Goal: Browse casually: Explore the website without a specific task or goal

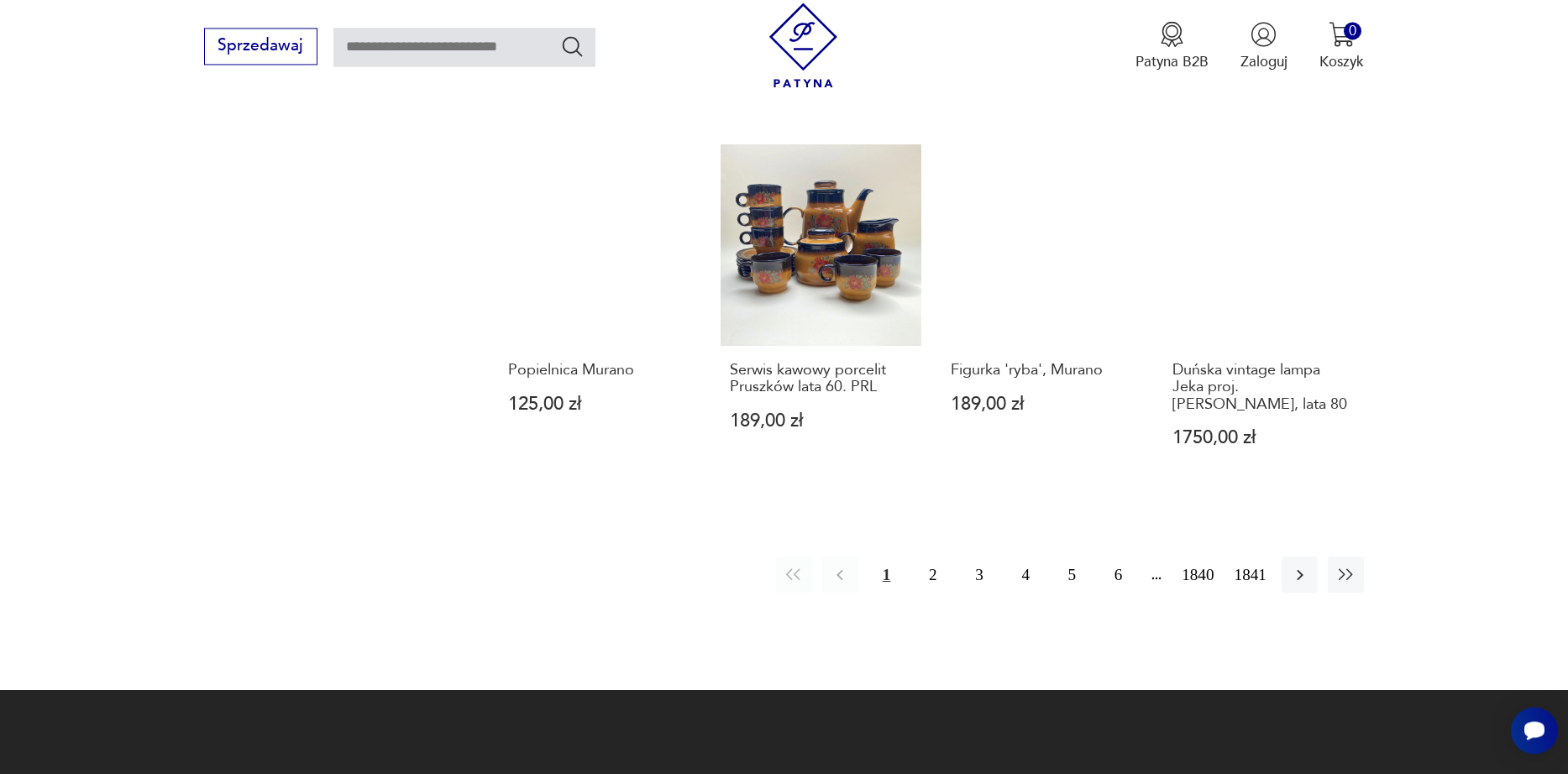
scroll to position [1648, 0]
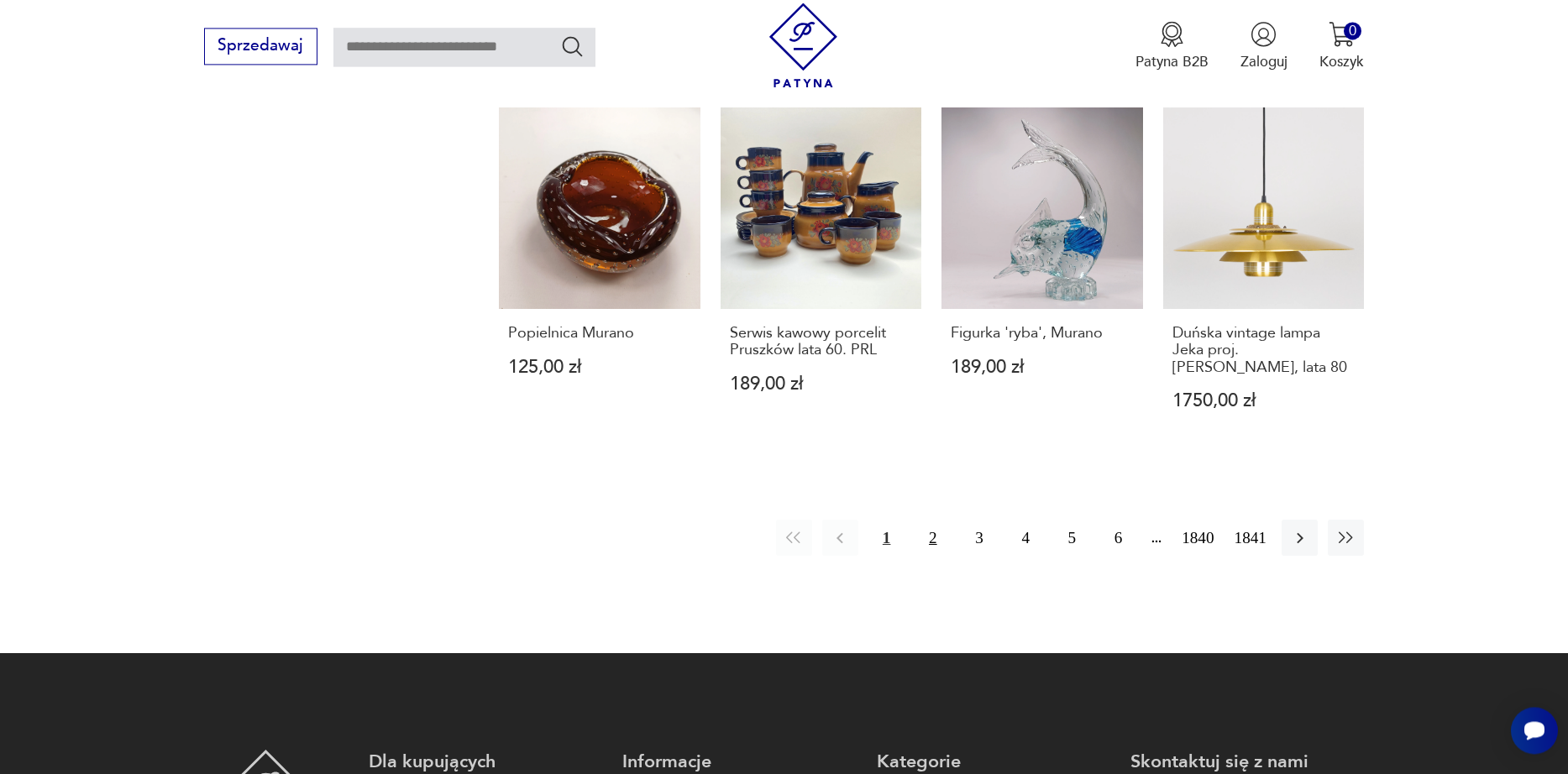
click at [914, 542] on button "2" at bounding box center [932, 538] width 36 height 36
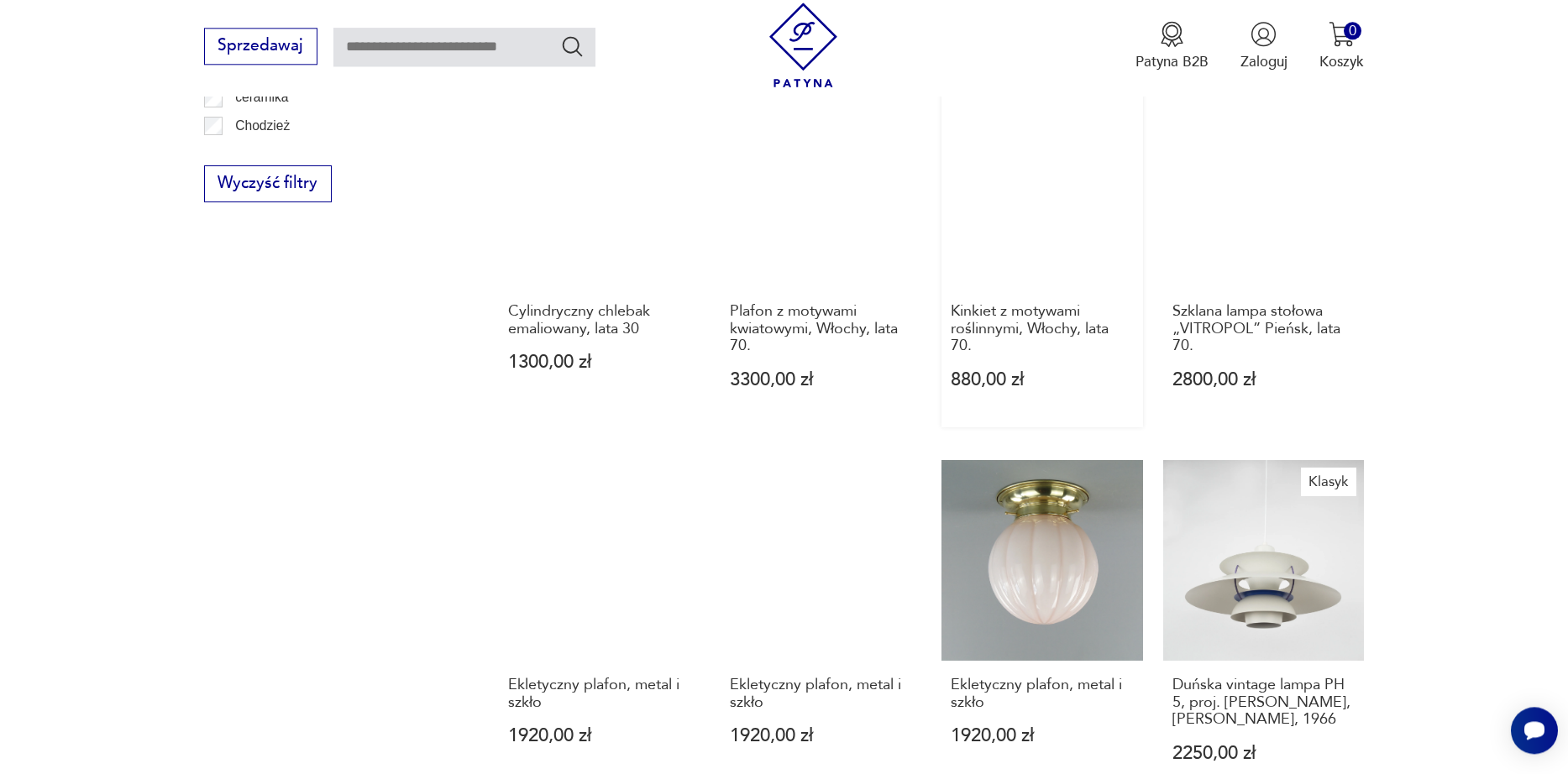
scroll to position [1435, 0]
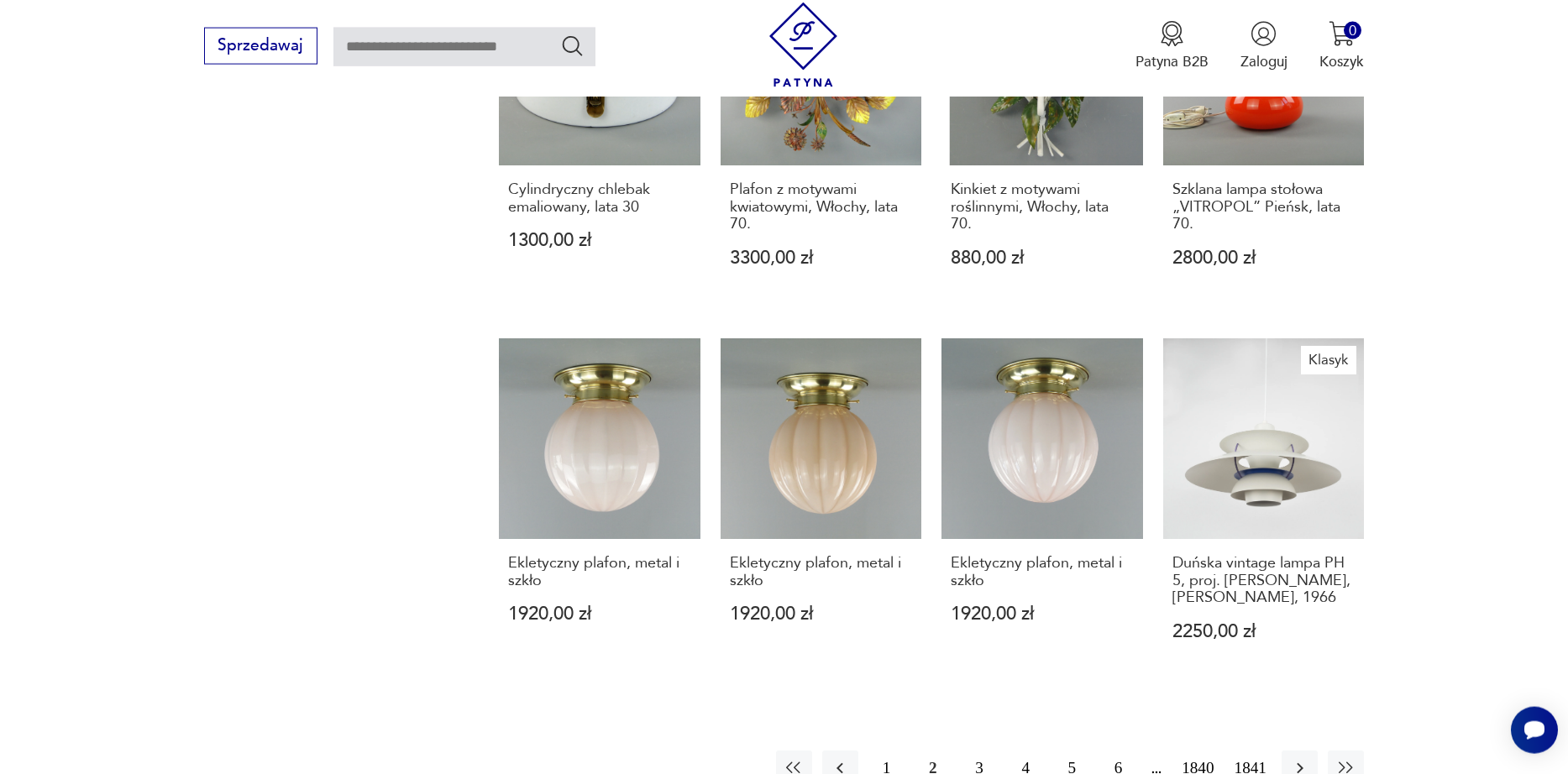
click at [965, 751] on button "3" at bounding box center [979, 769] width 36 height 36
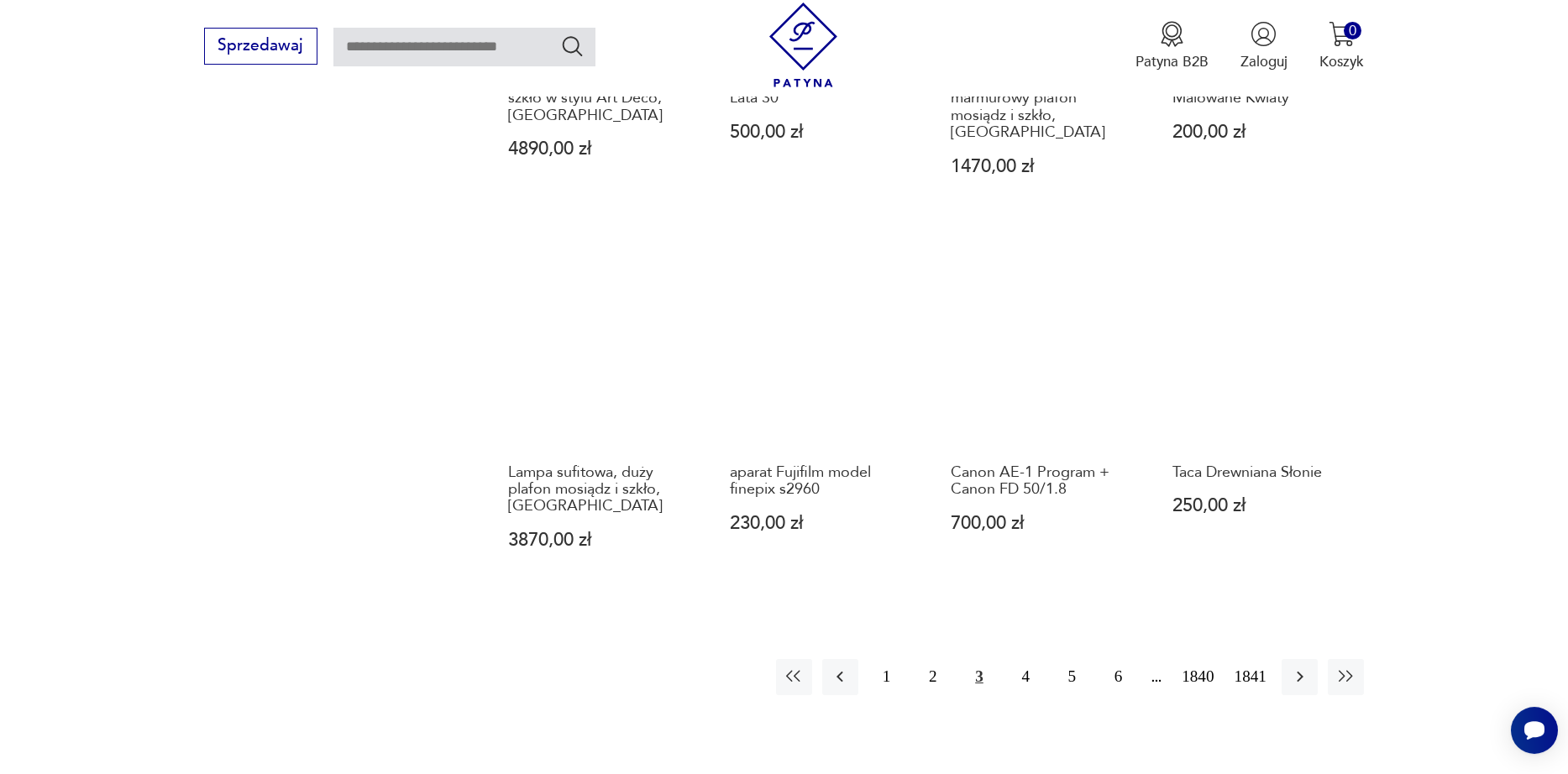
scroll to position [1722, 0]
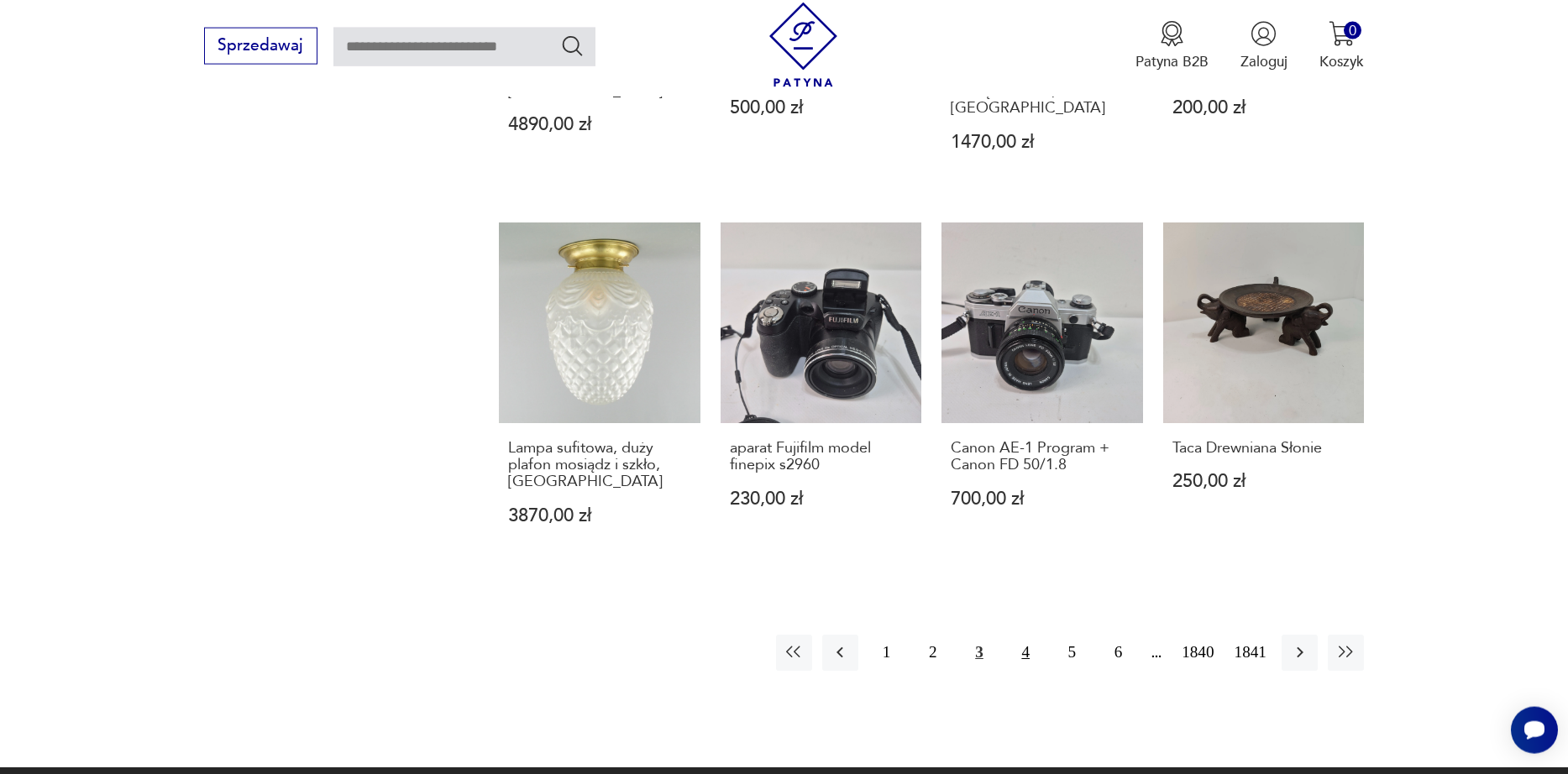
click at [1008, 635] on button "4" at bounding box center [1026, 653] width 36 height 36
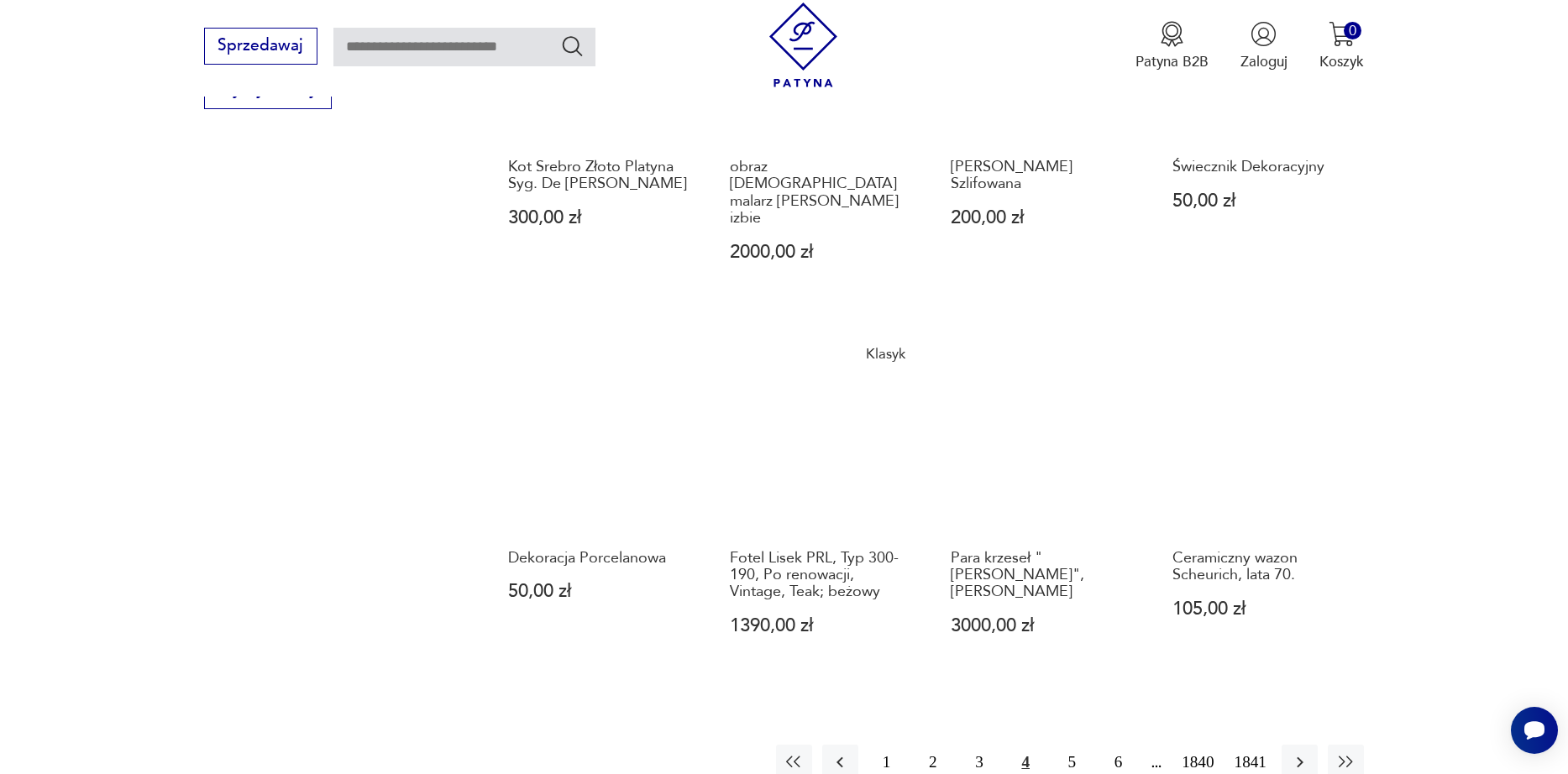
scroll to position [1435, 0]
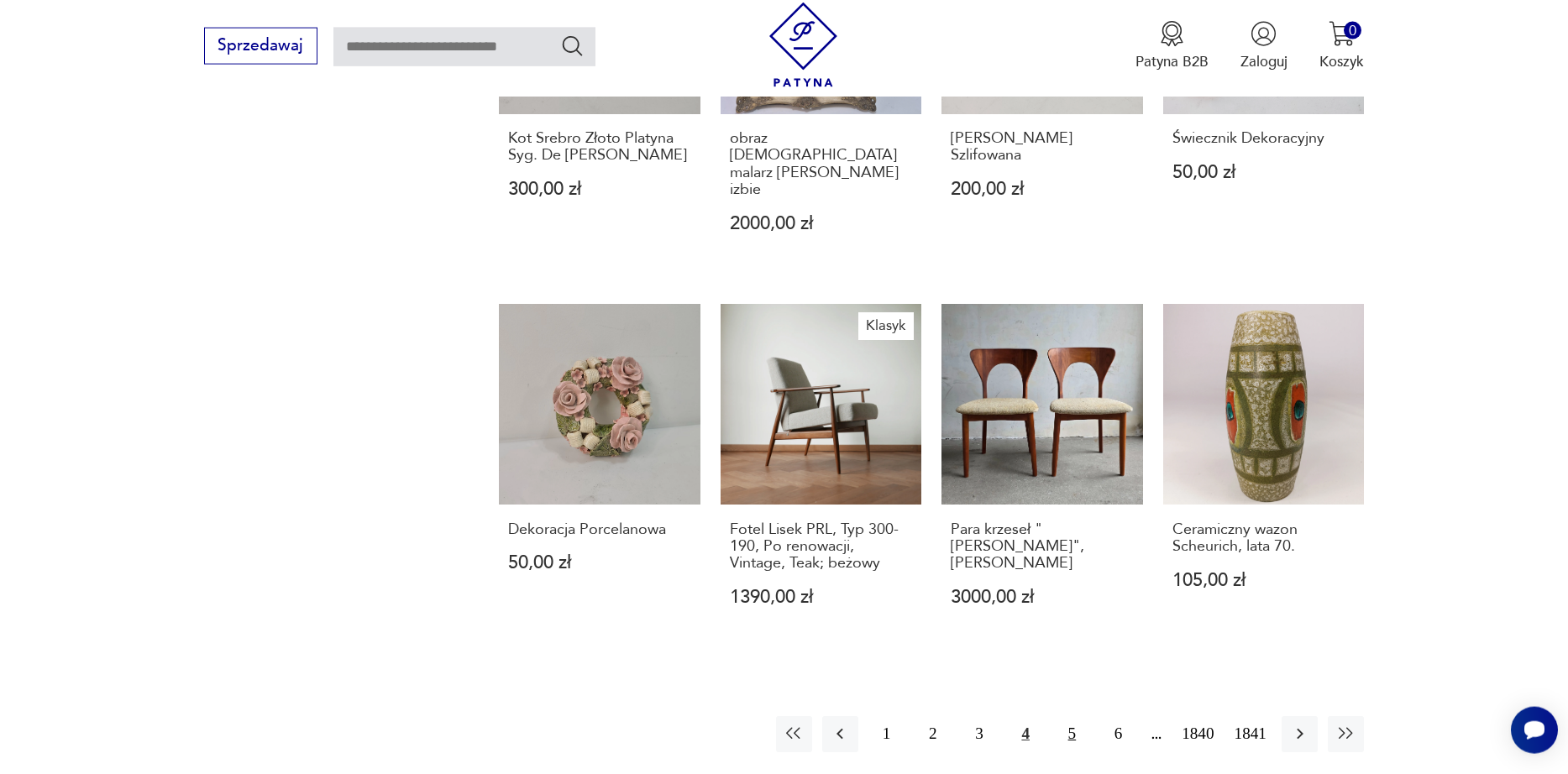
click at [1068, 716] on button "5" at bounding box center [1072, 734] width 36 height 36
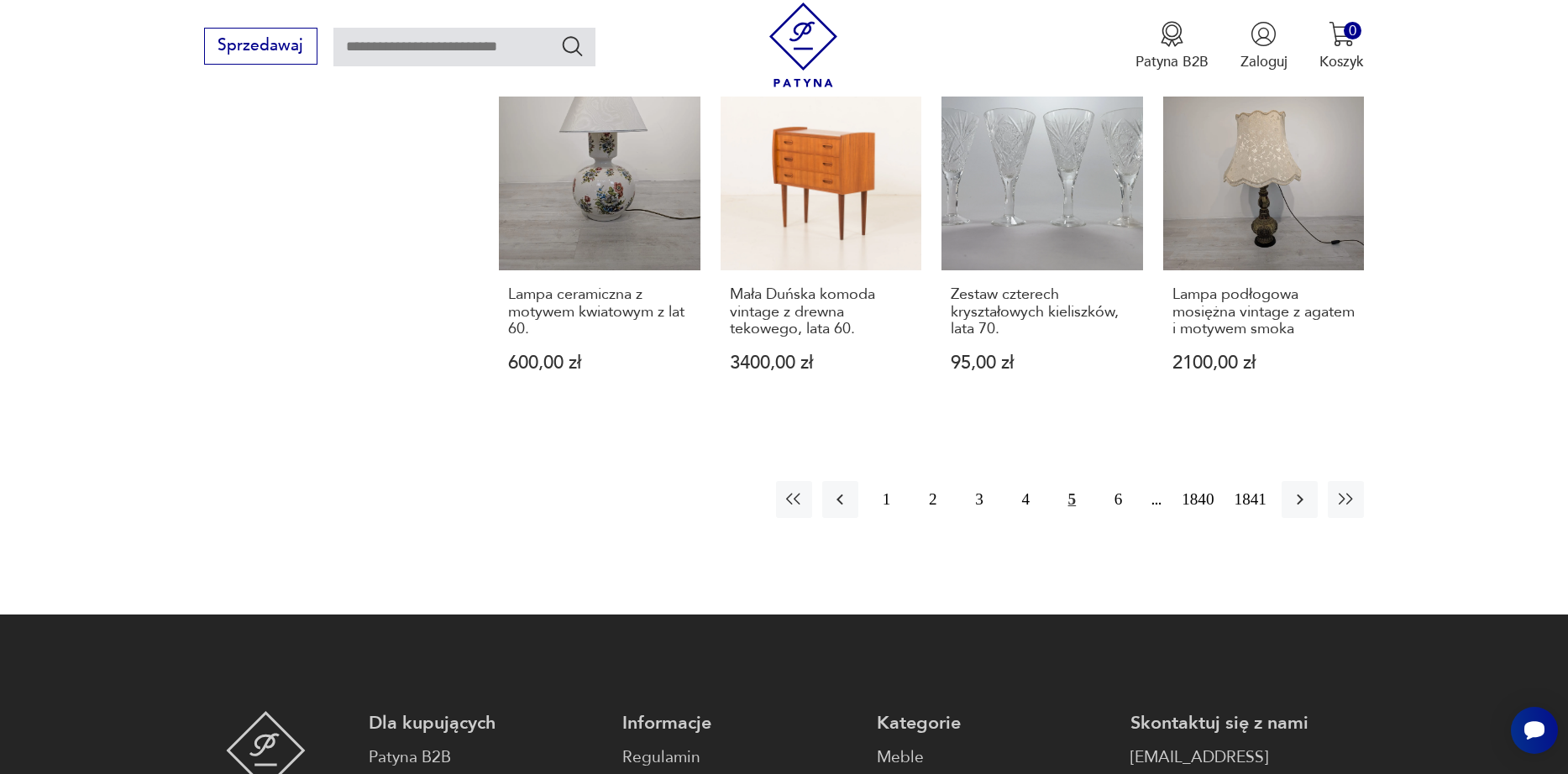
scroll to position [1722, 0]
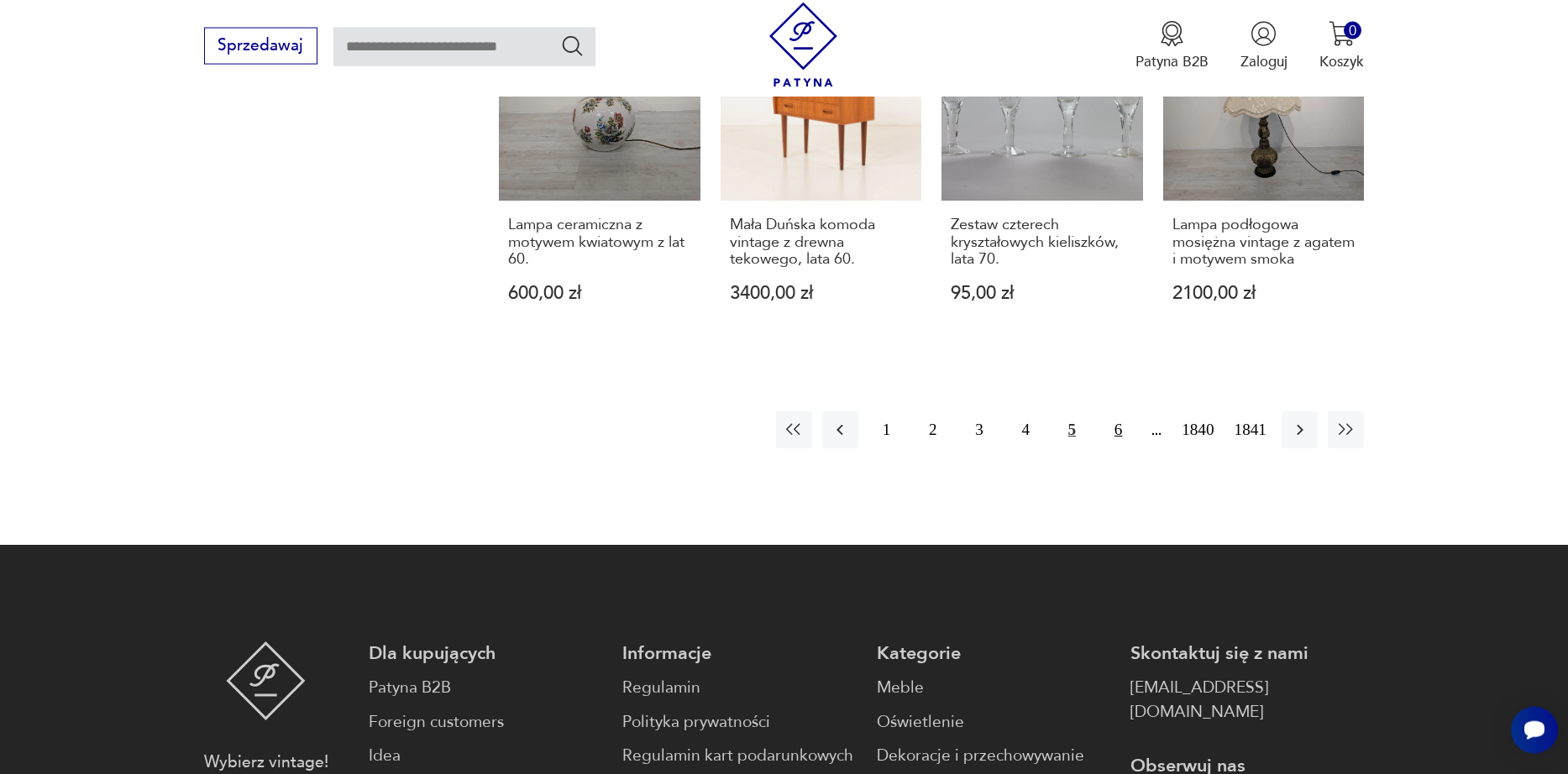
click at [1103, 440] on button "6" at bounding box center [1118, 430] width 36 height 36
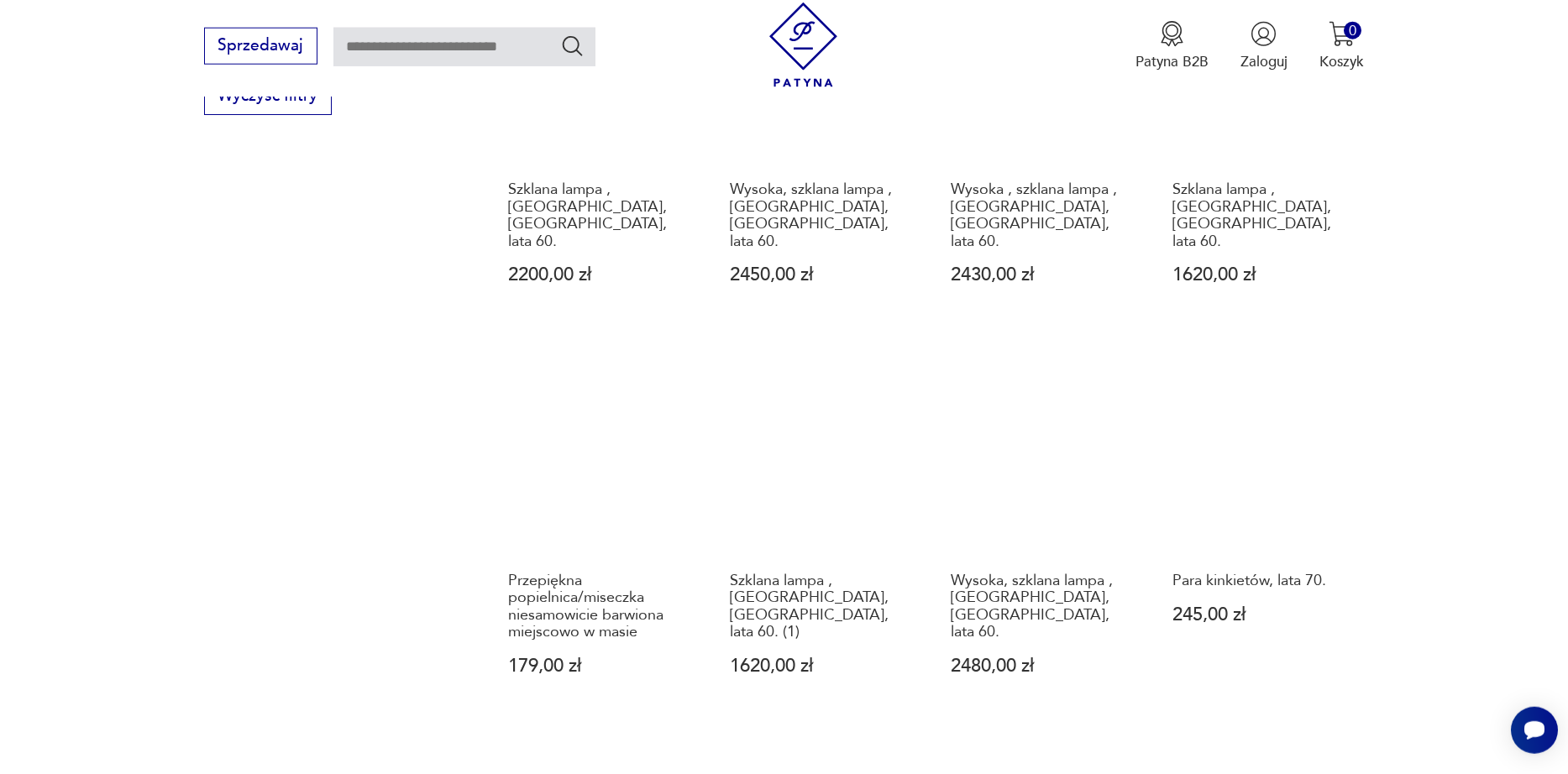
scroll to position [1435, 0]
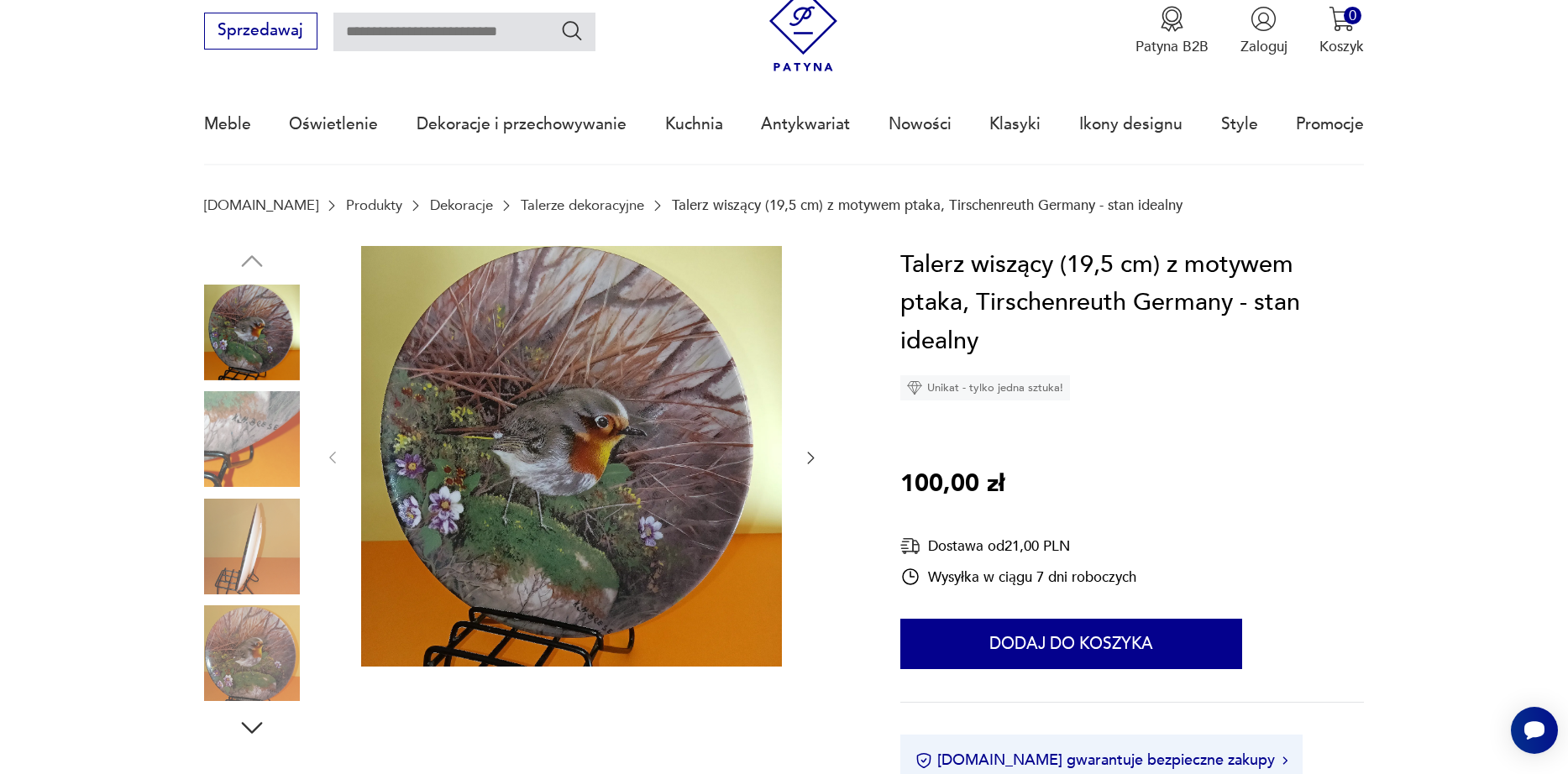
scroll to position [96, 0]
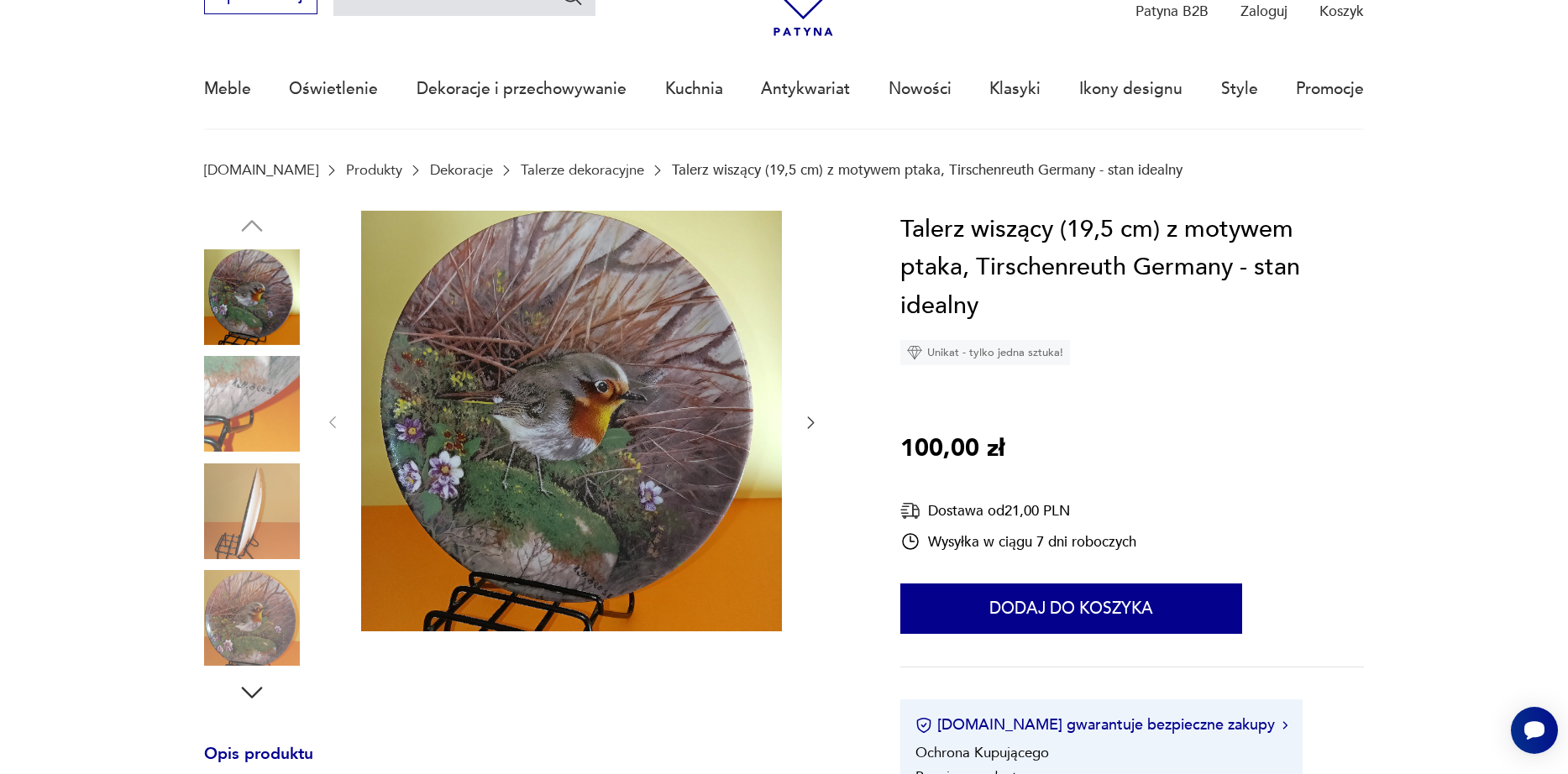
click at [262, 599] on img at bounding box center [251, 617] width 96 height 96
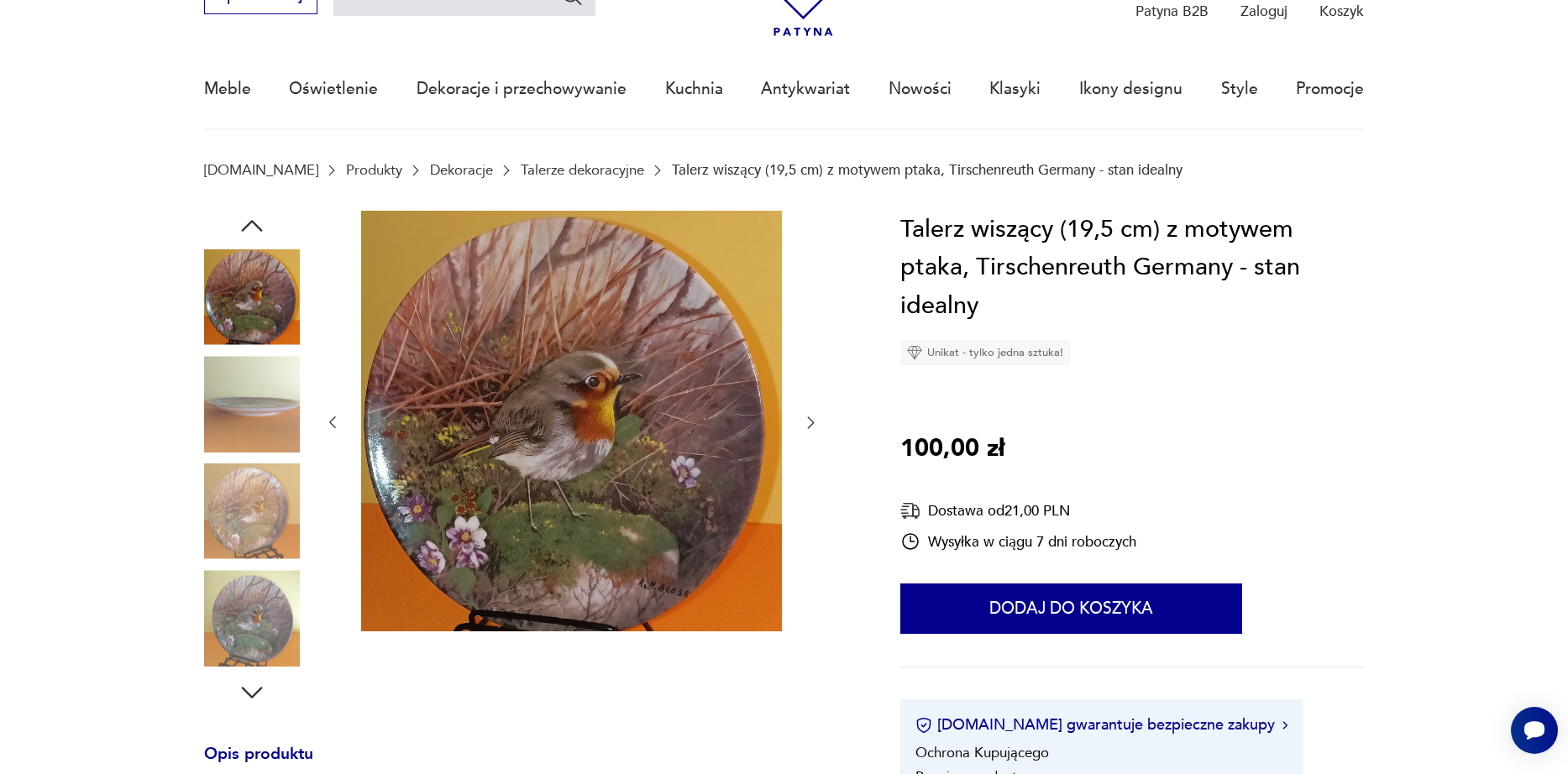
click at [249, 479] on img at bounding box center [251, 511] width 96 height 96
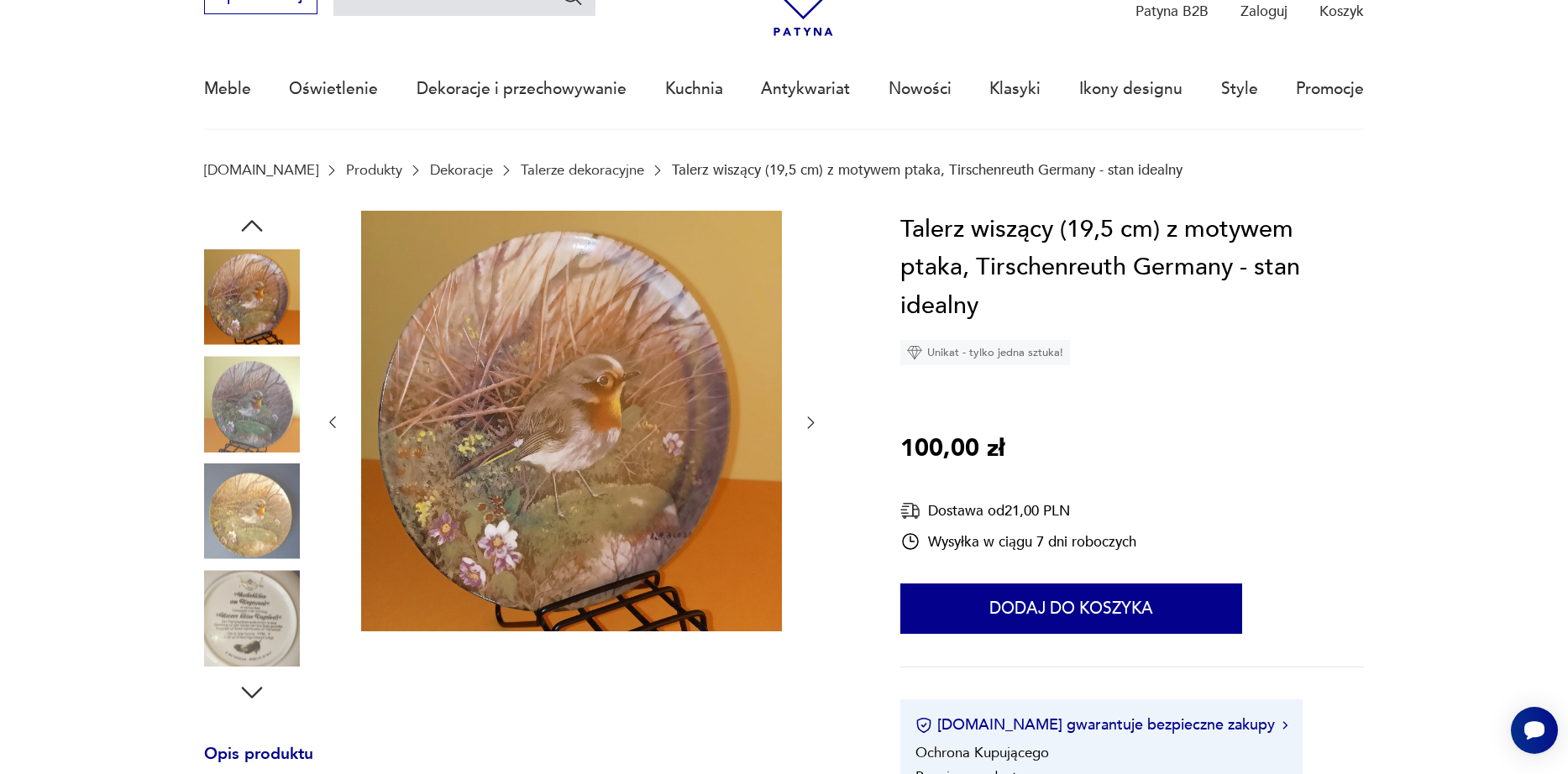
click at [259, 650] on img at bounding box center [251, 617] width 96 height 96
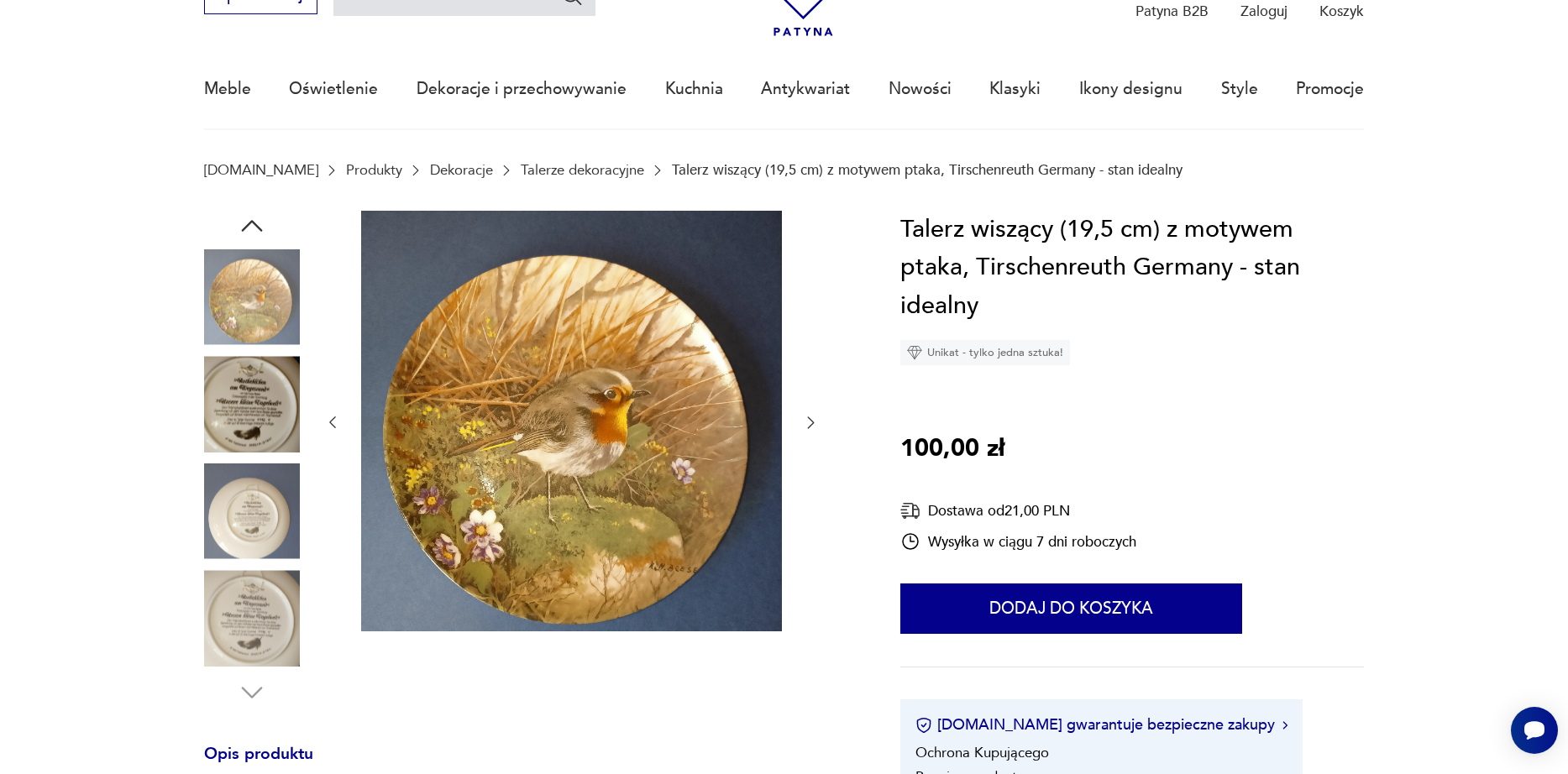
click at [236, 373] on img at bounding box center [251, 403] width 96 height 96
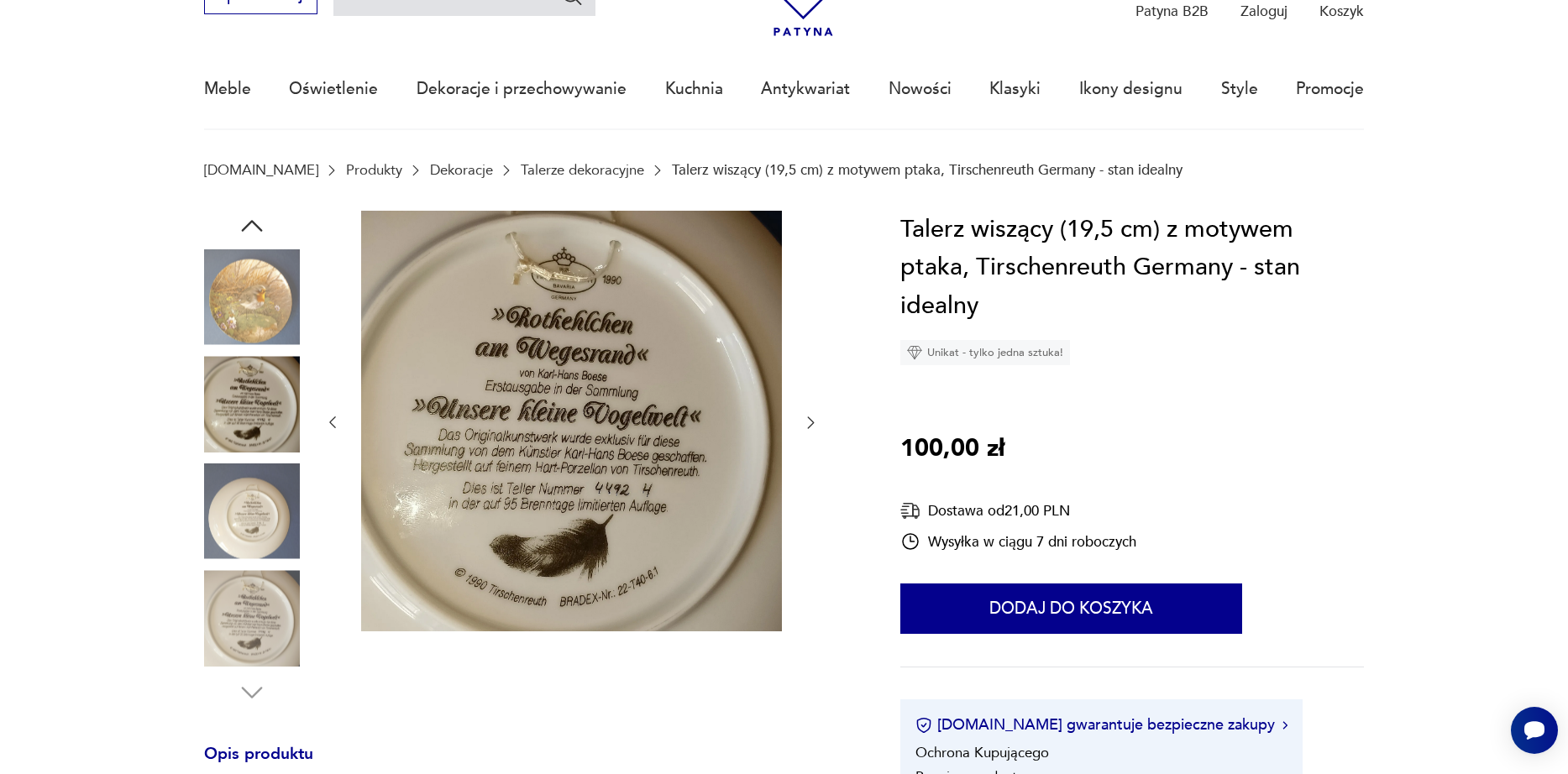
click at [255, 306] on img at bounding box center [251, 297] width 96 height 96
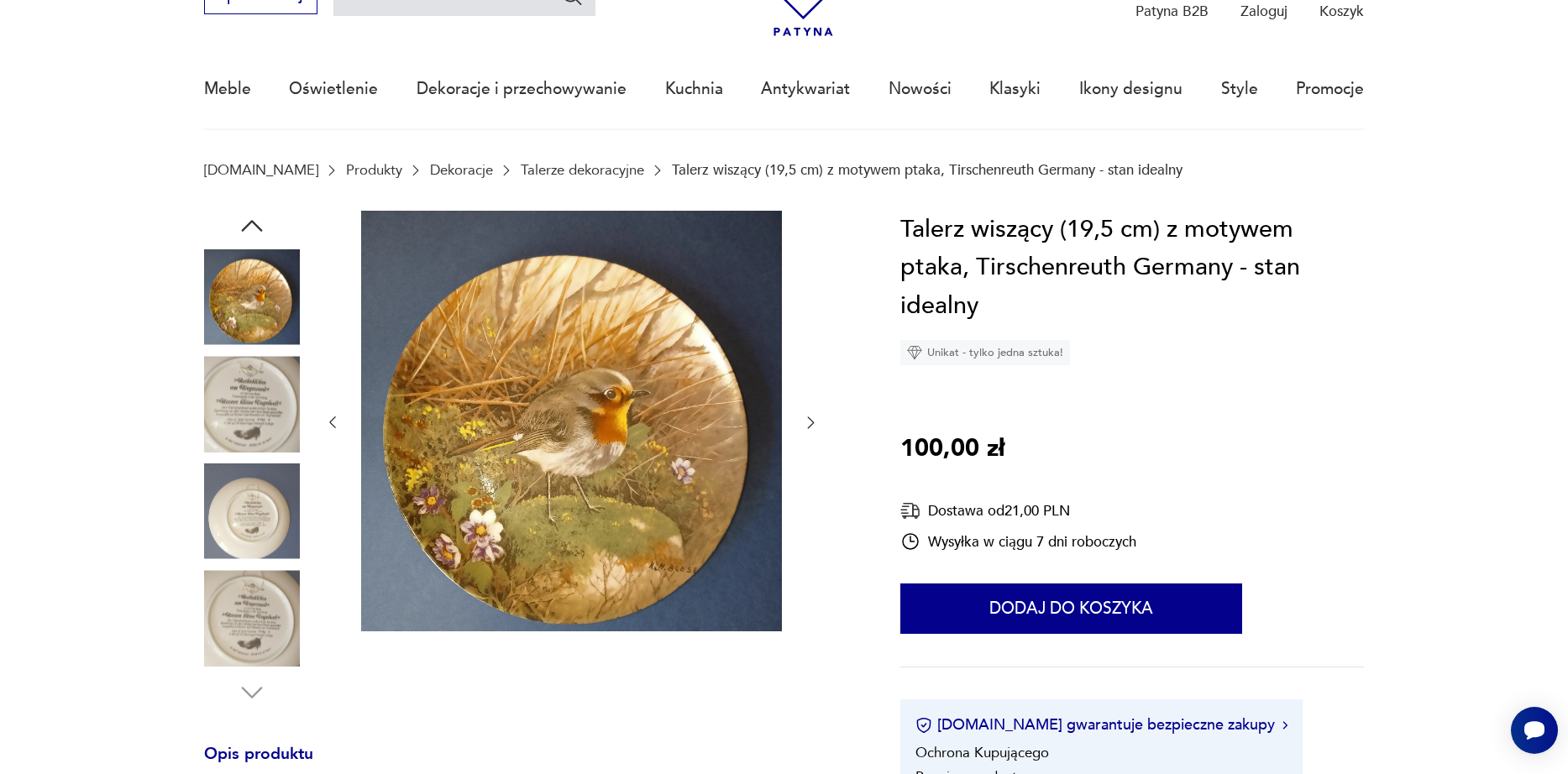
click at [296, 395] on img at bounding box center [251, 403] width 96 height 96
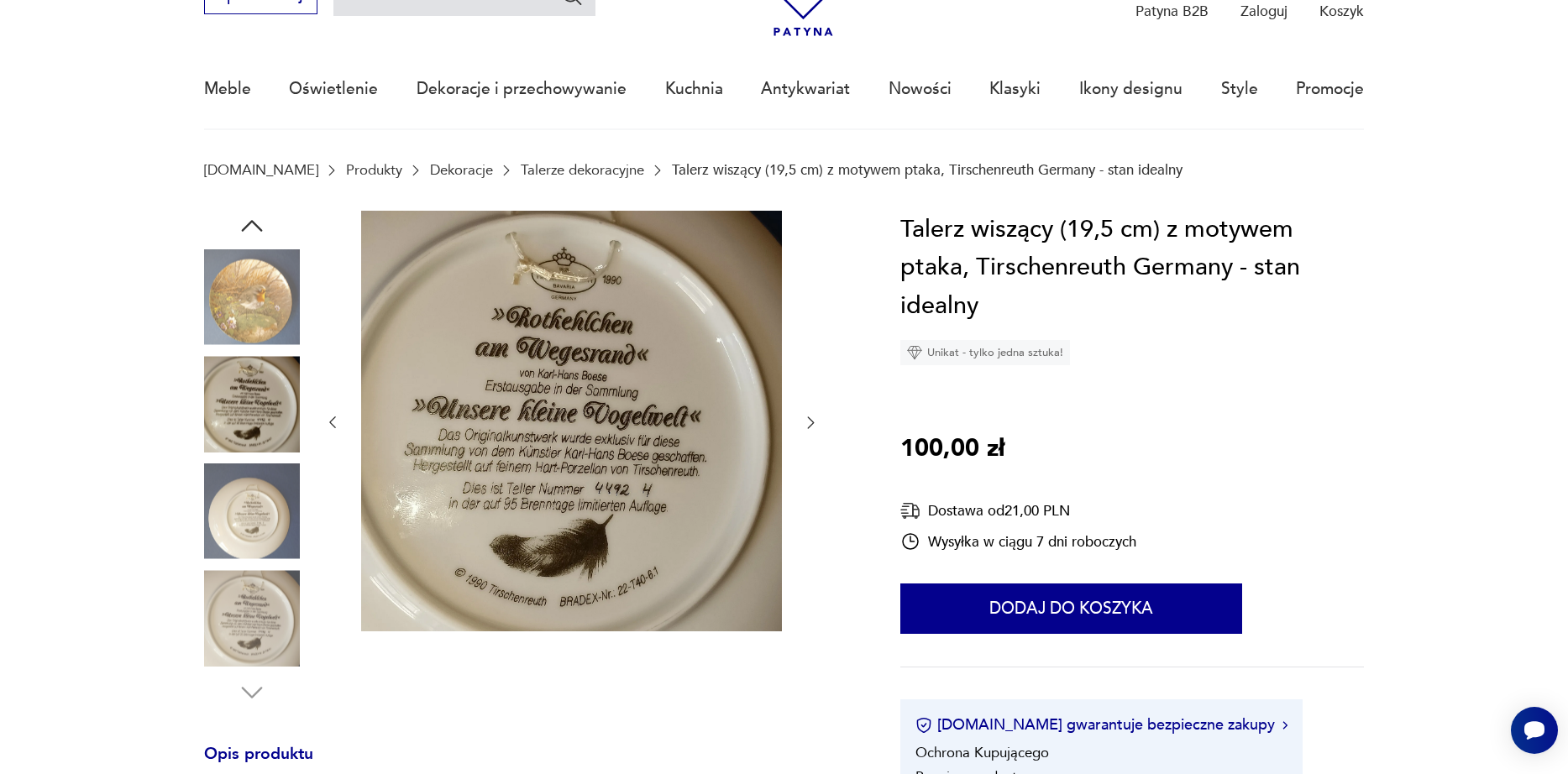
click at [231, 529] on img at bounding box center [251, 511] width 96 height 96
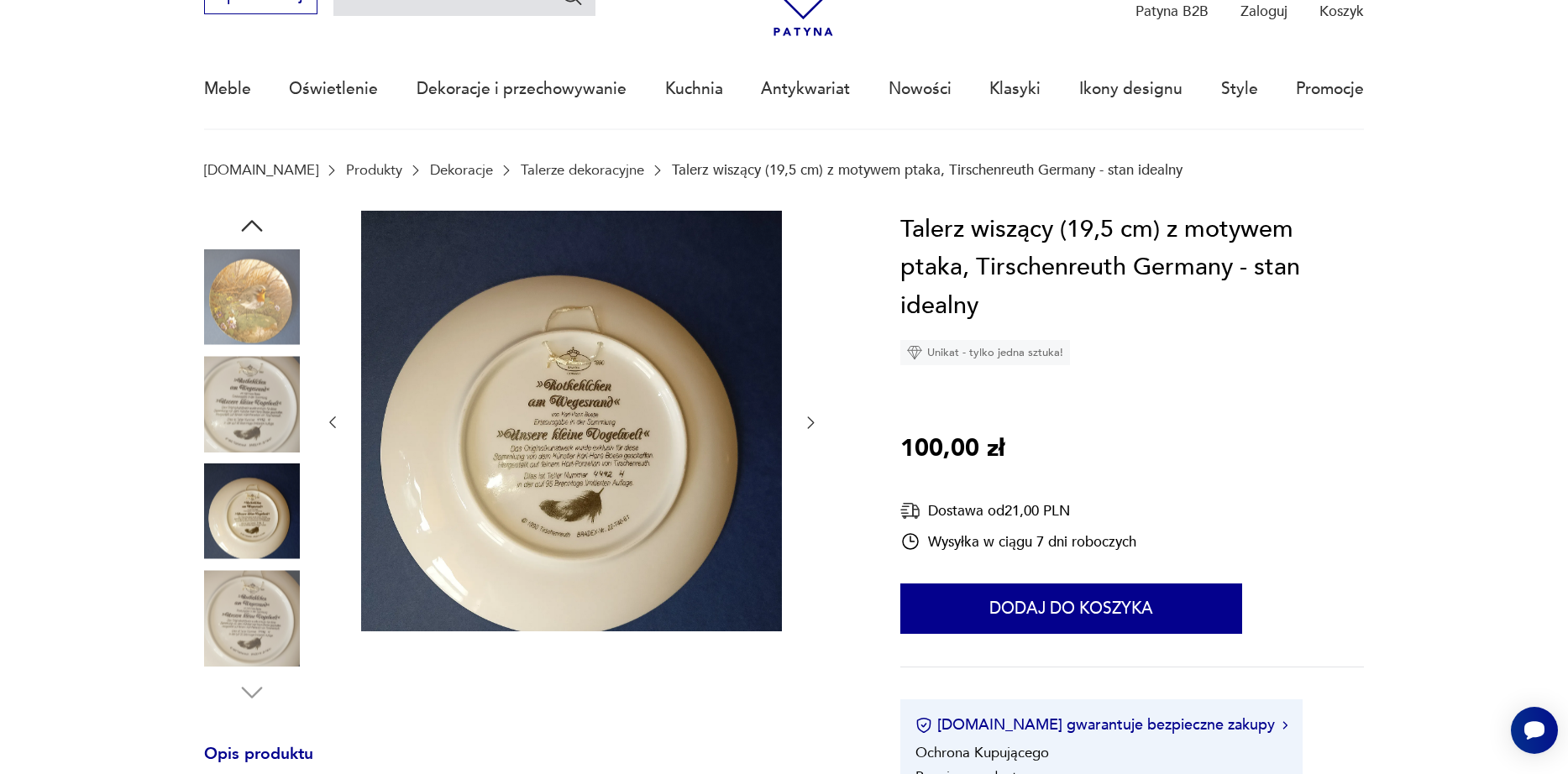
click at [239, 627] on img at bounding box center [251, 617] width 96 height 96
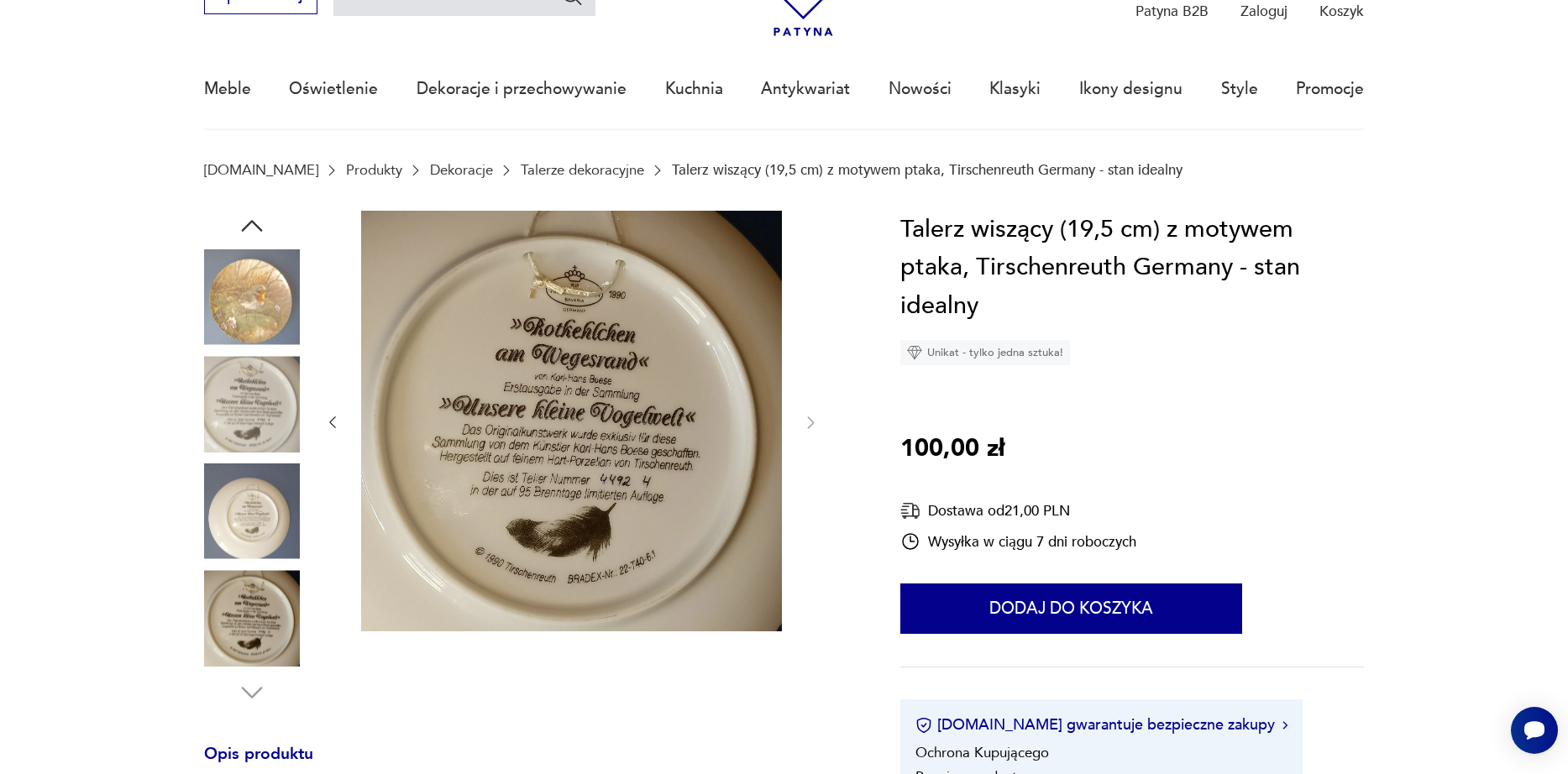
scroll to position [0, 0]
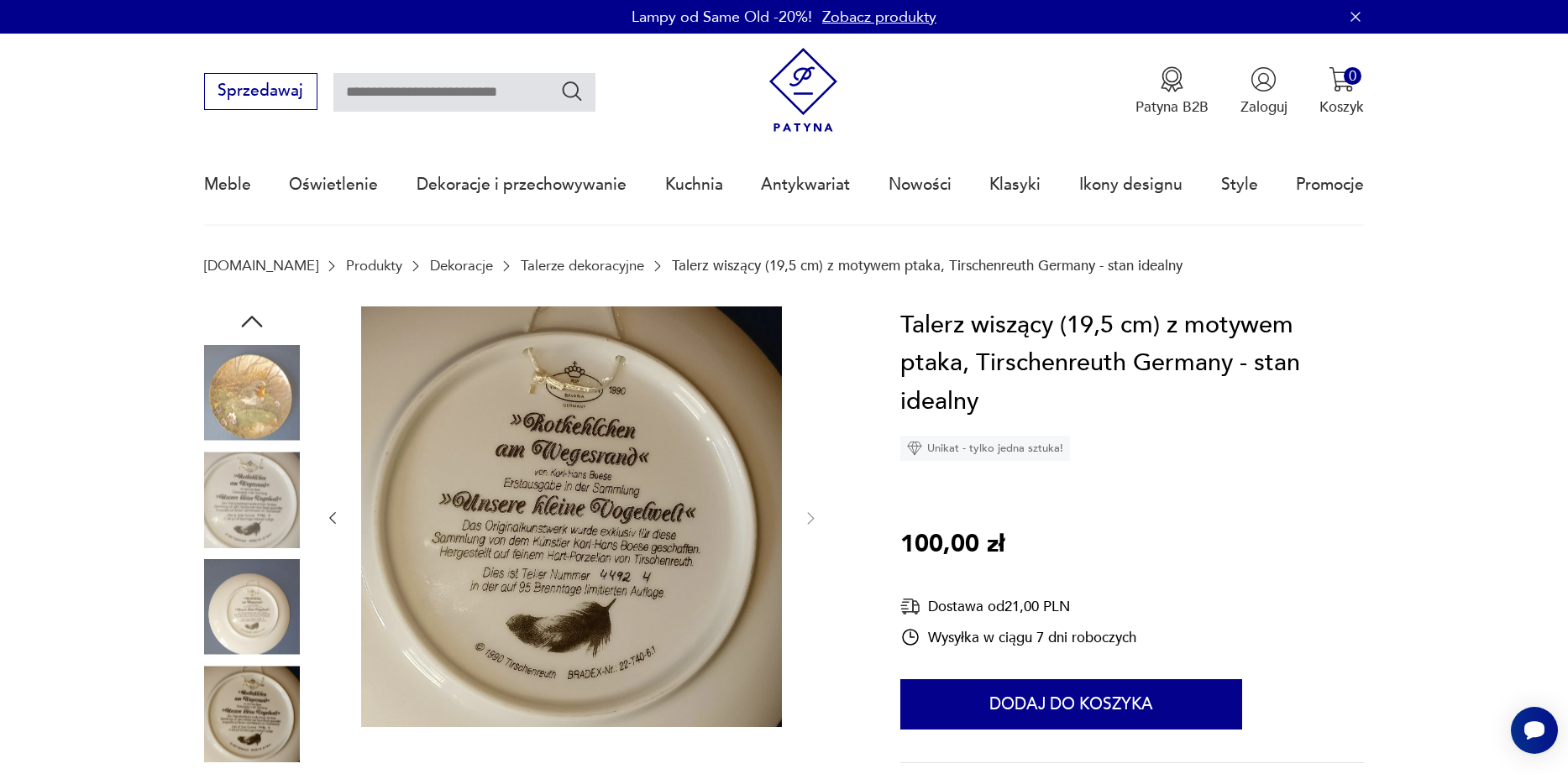
click at [532, 259] on link "Talerze dekoracyjne" at bounding box center [582, 266] width 123 height 16
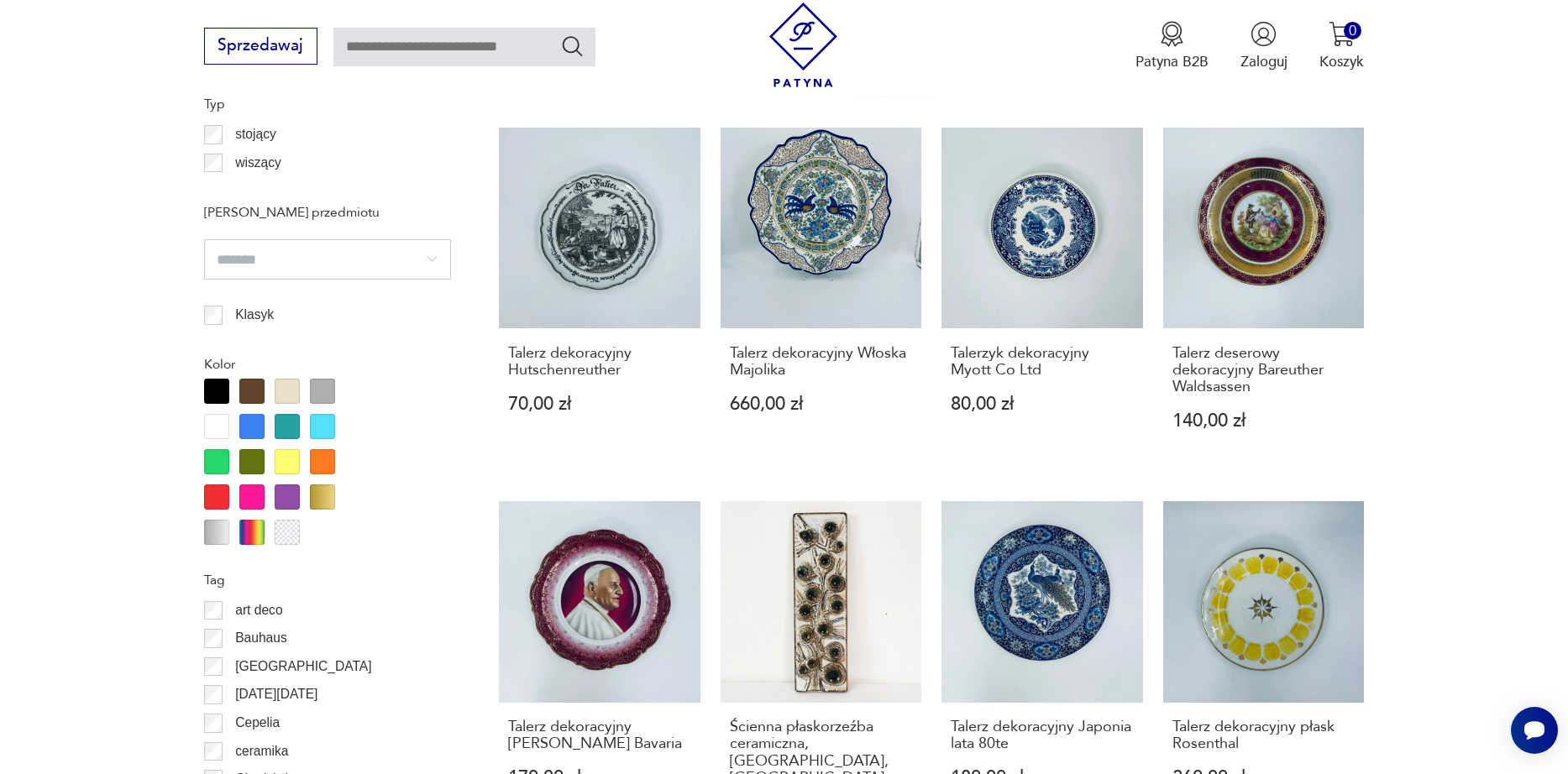
scroll to position [1833, 0]
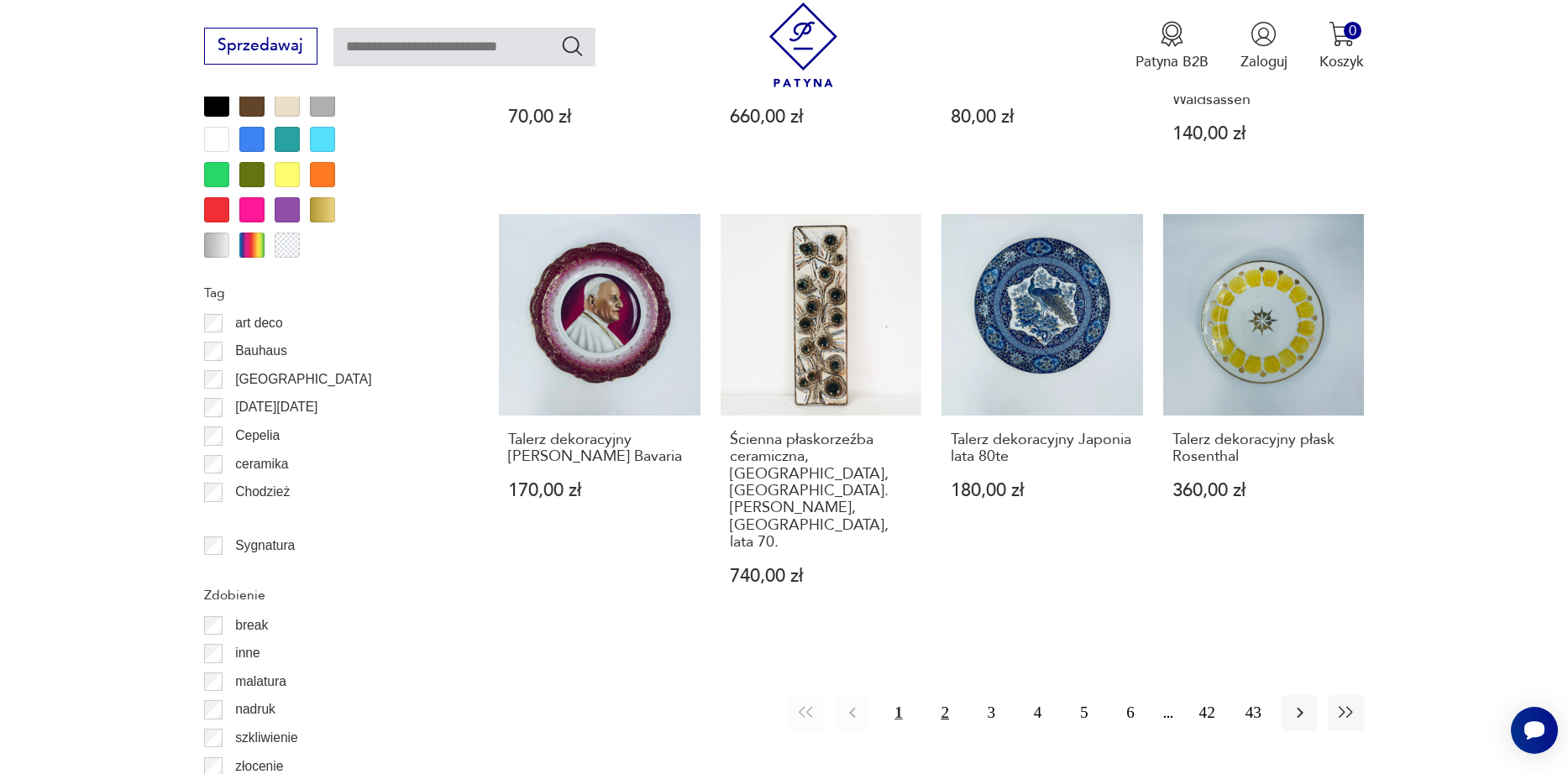
click at [947, 695] on button "2" at bounding box center [946, 713] width 36 height 36
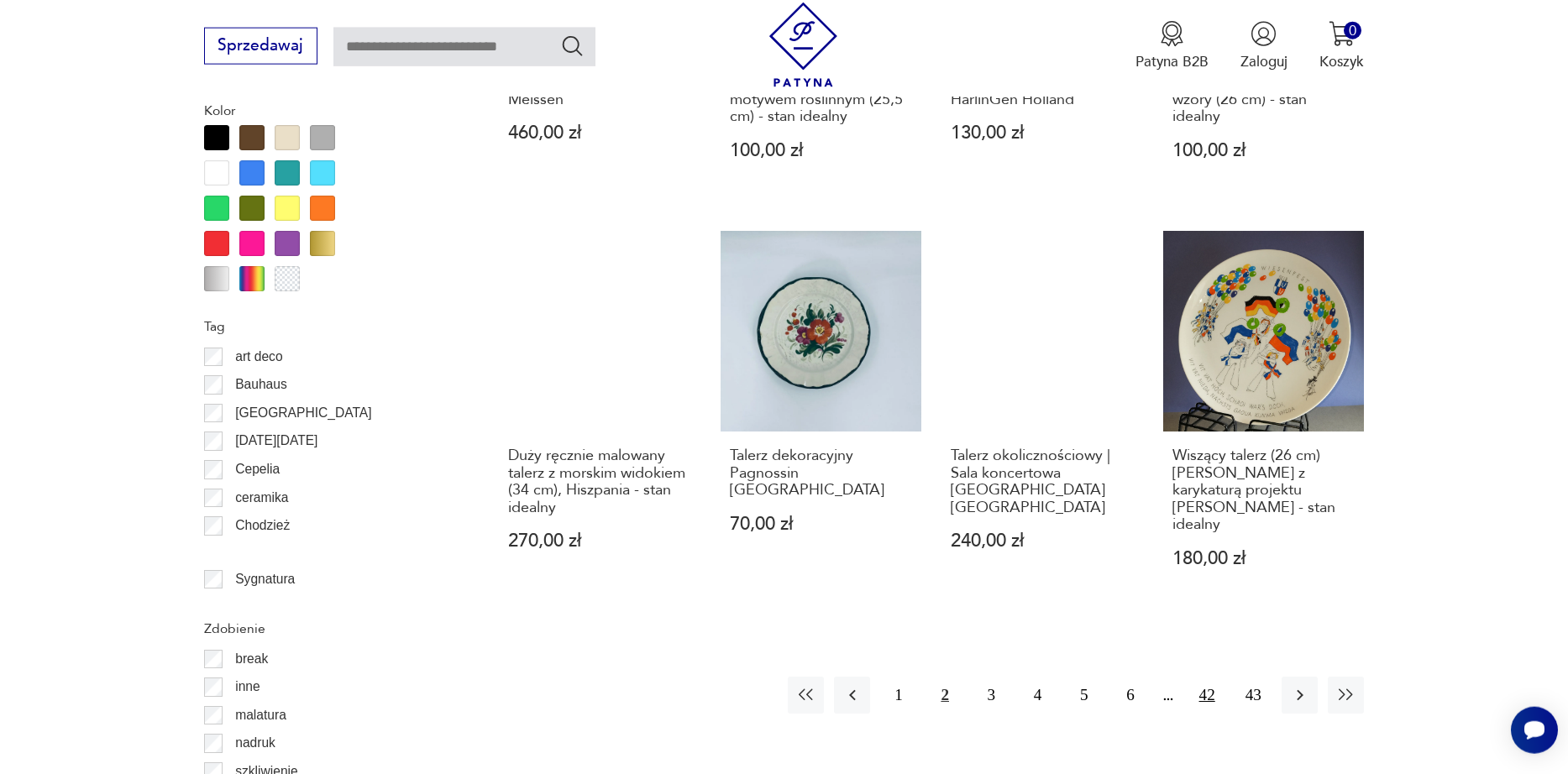
scroll to position [1901, 0]
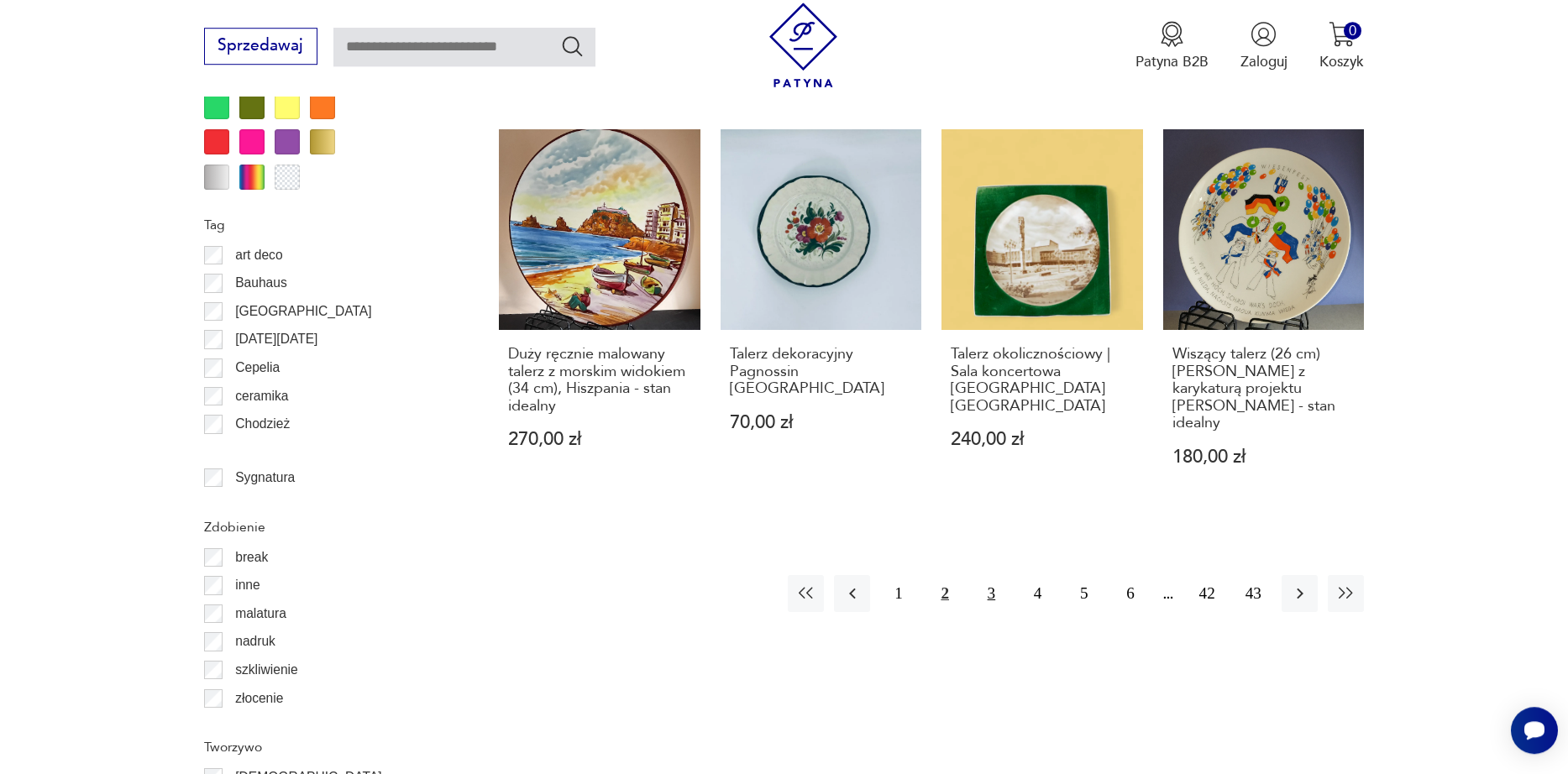
click at [998, 576] on button "3" at bounding box center [991, 594] width 36 height 36
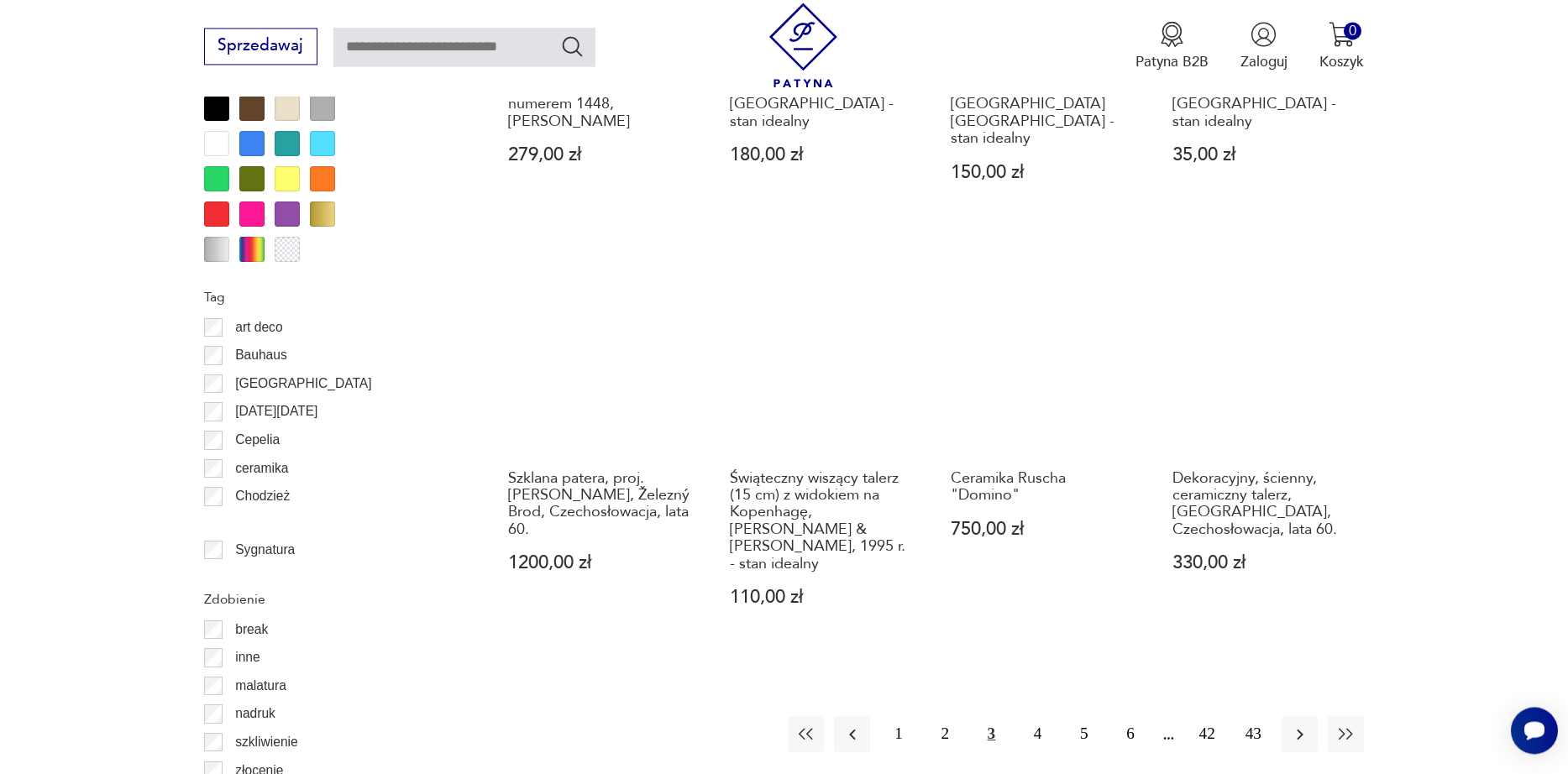
scroll to position [1901, 0]
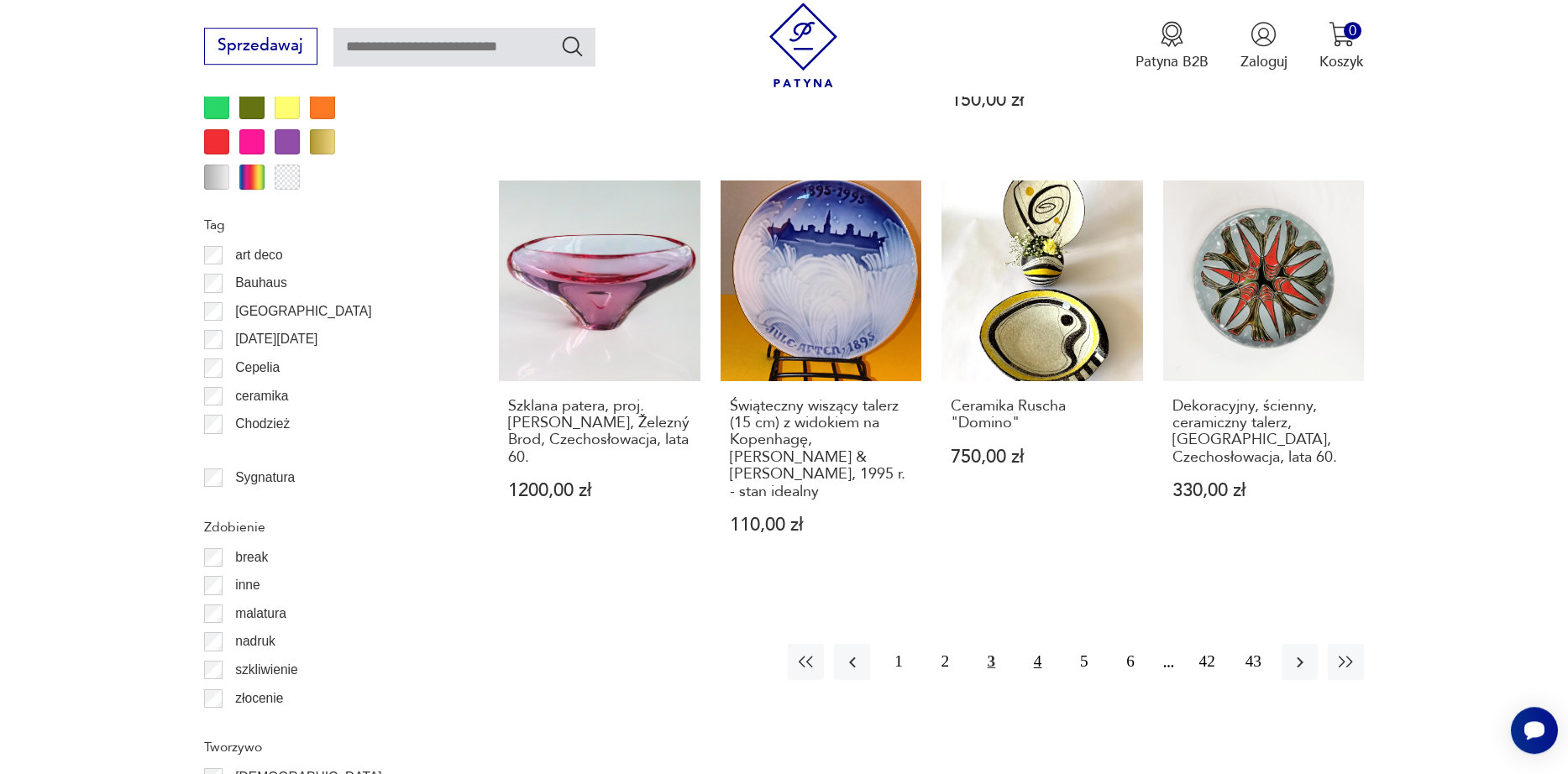
click at [1029, 644] on button "4" at bounding box center [1038, 662] width 36 height 36
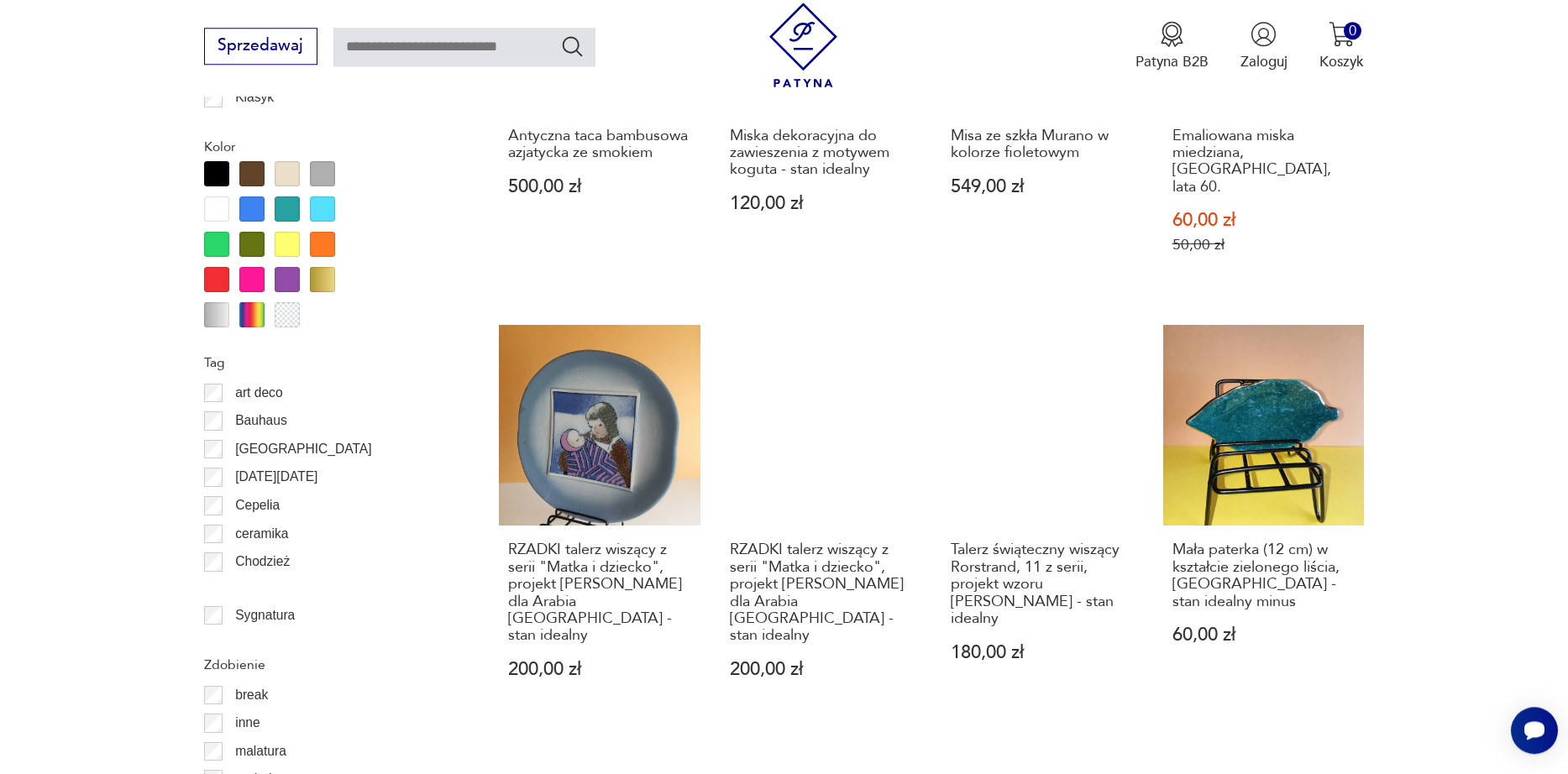
scroll to position [1805, 0]
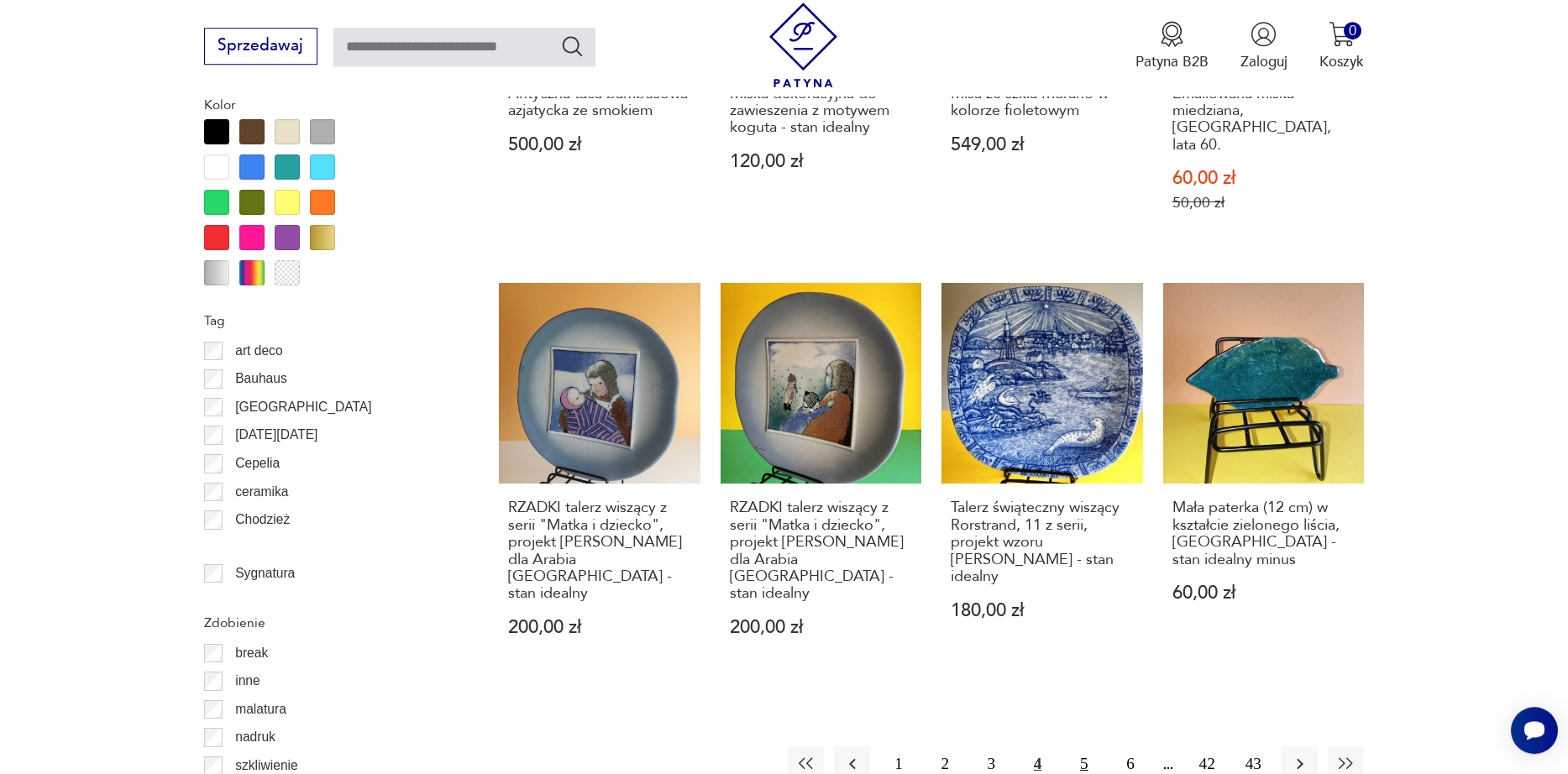
click at [1078, 746] on button "5" at bounding box center [1084, 765] width 36 height 36
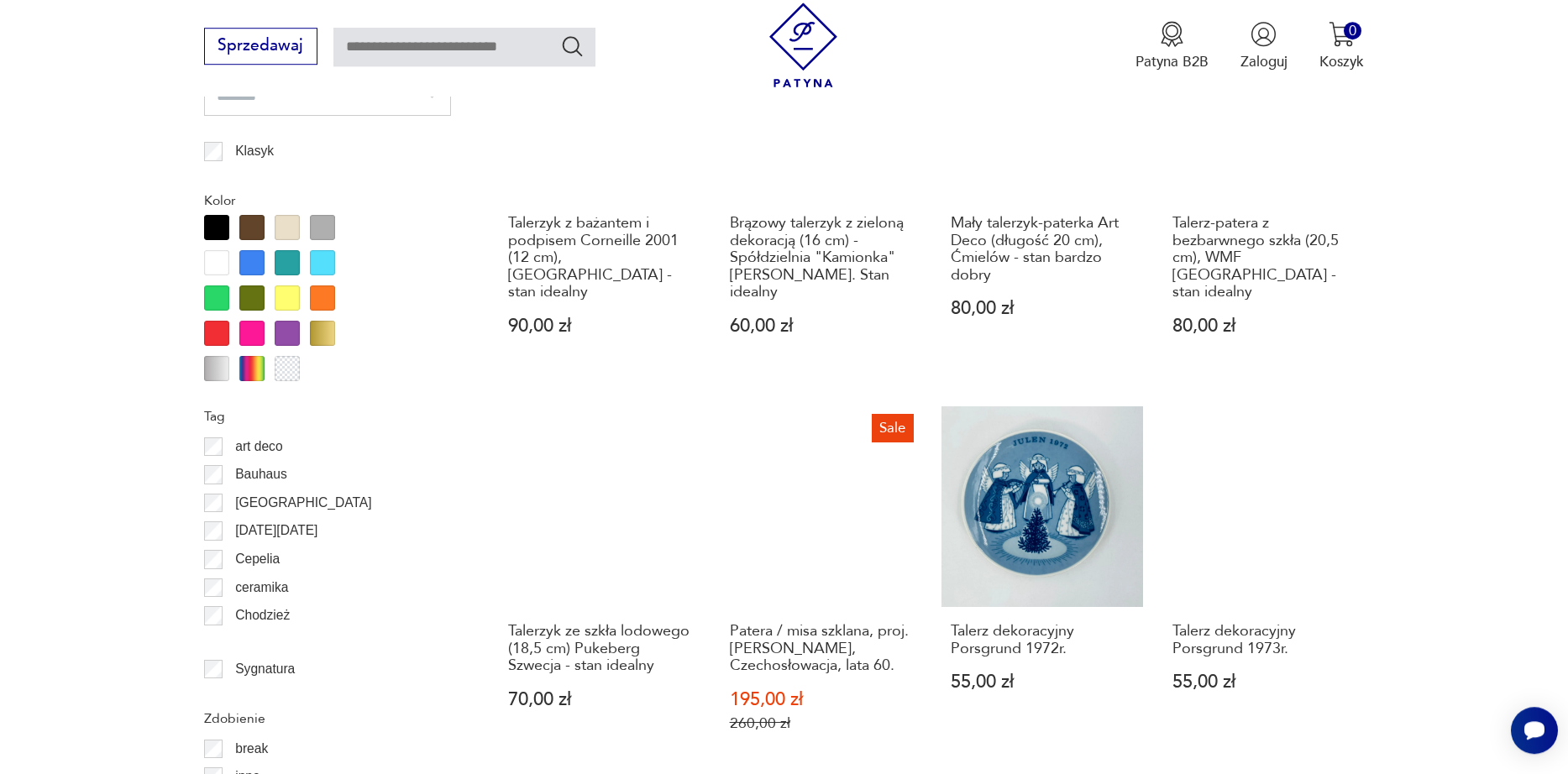
scroll to position [1901, 0]
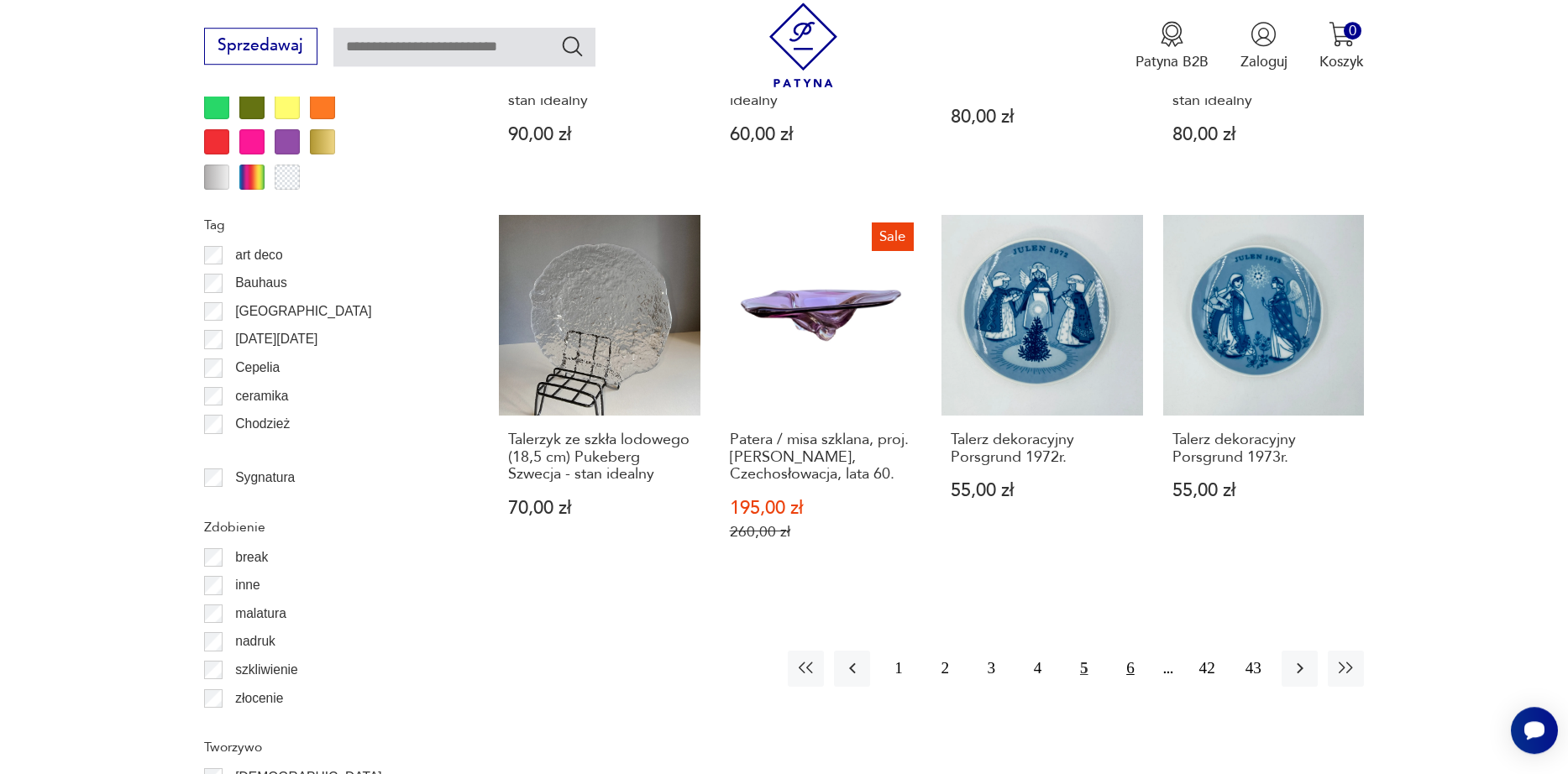
click at [1141, 651] on button "6" at bounding box center [1130, 669] width 36 height 36
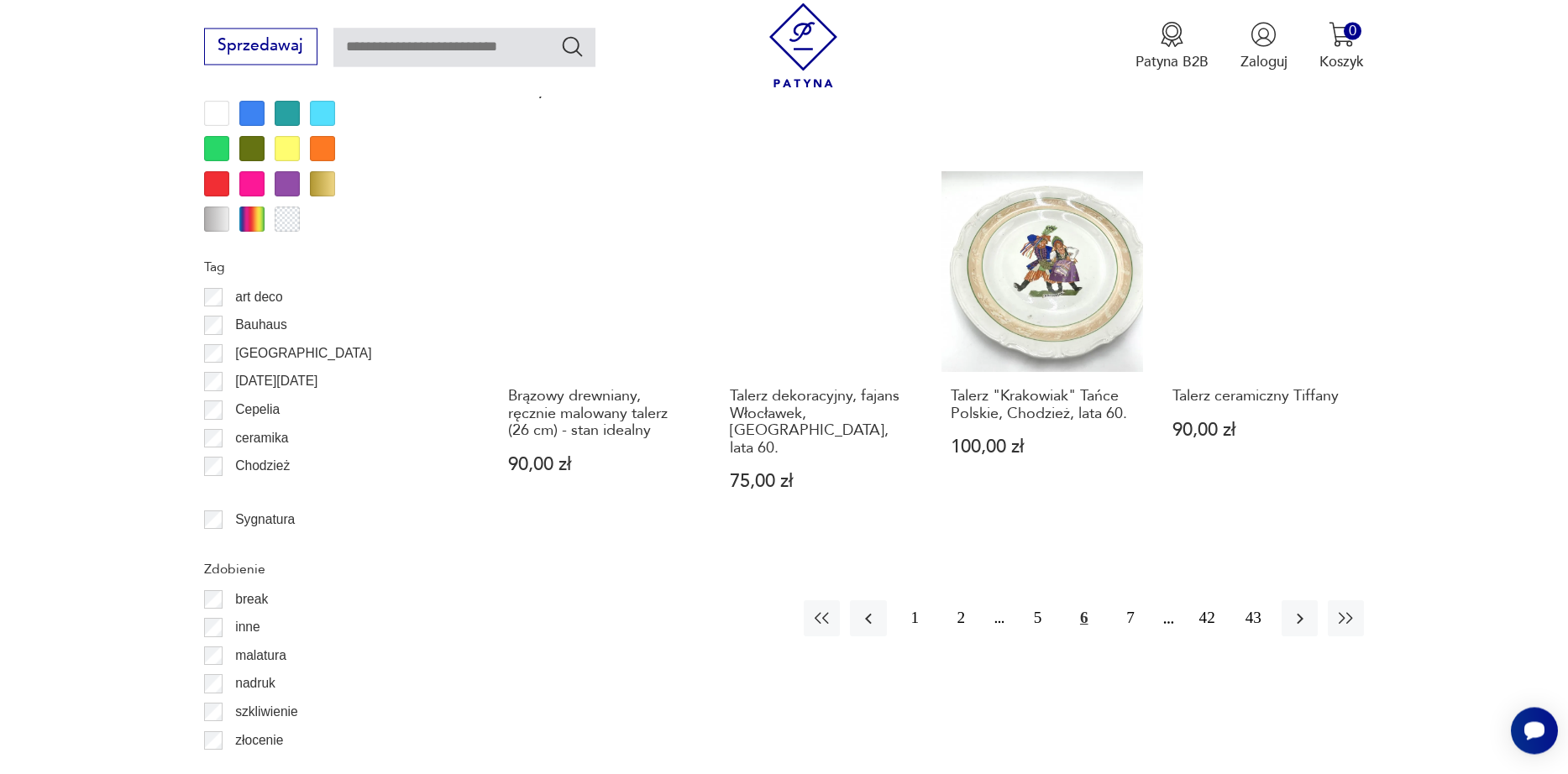
scroll to position [1901, 0]
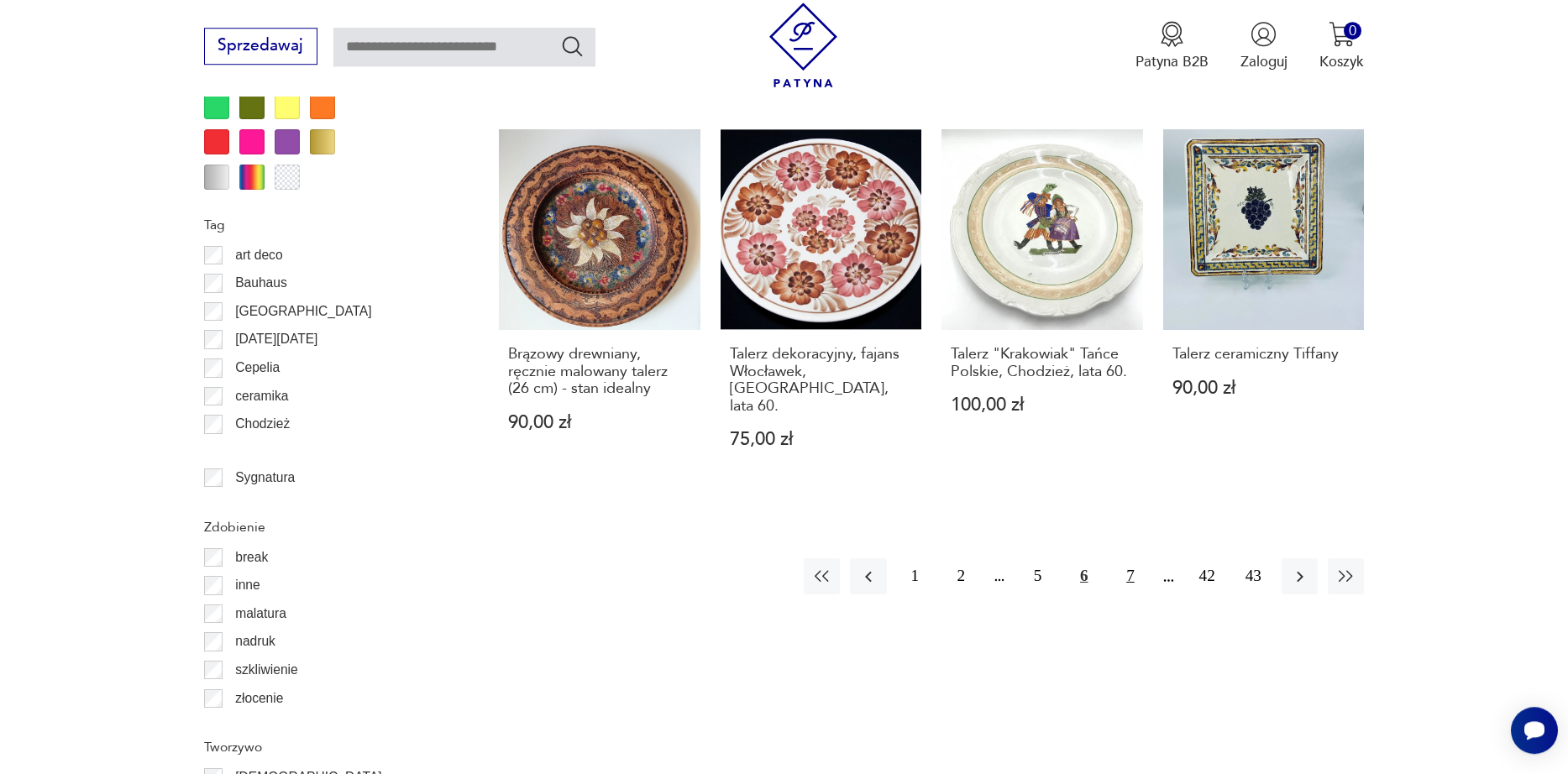
click at [1138, 559] on button "7" at bounding box center [1130, 577] width 36 height 36
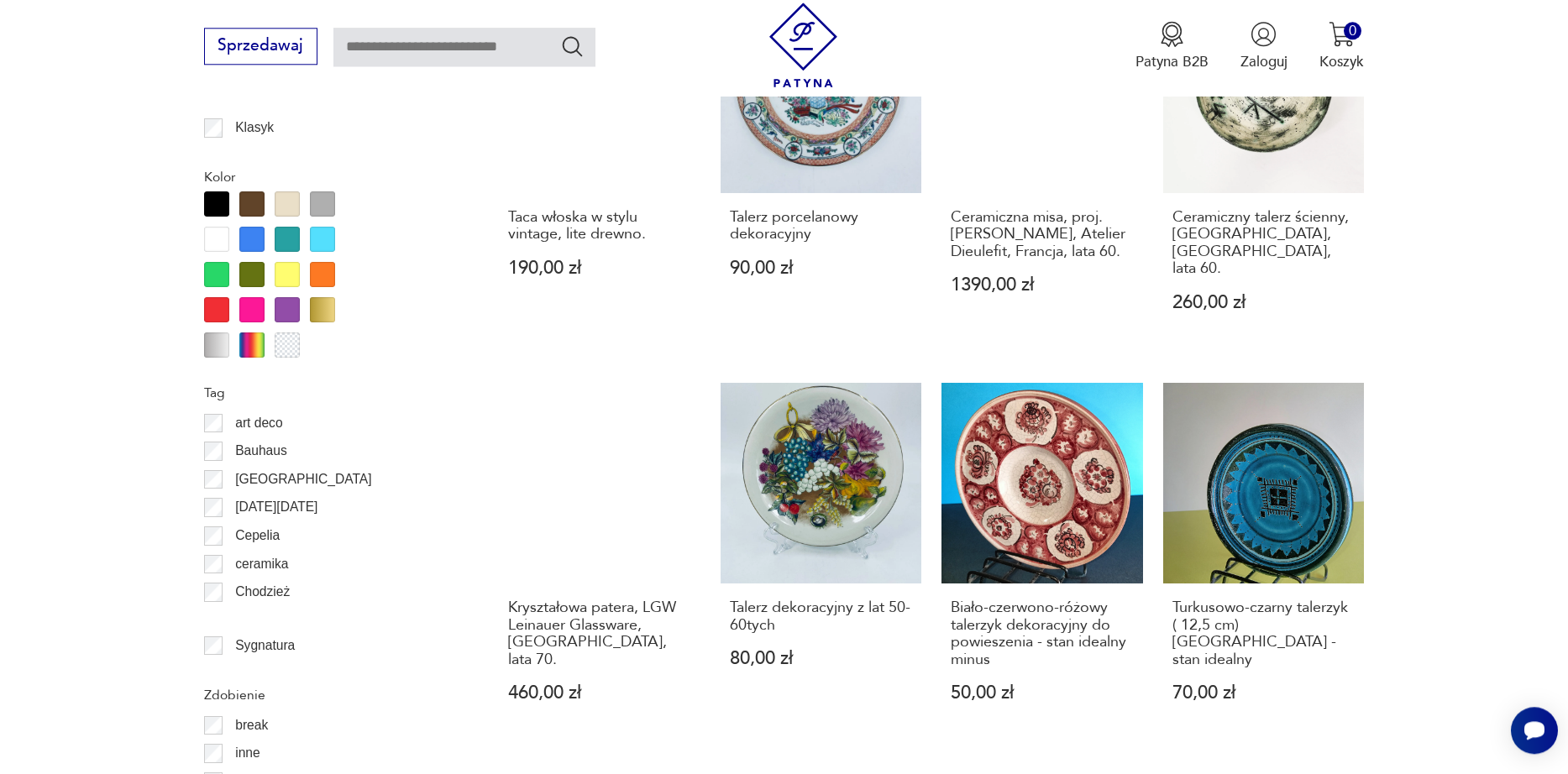
scroll to position [1805, 0]
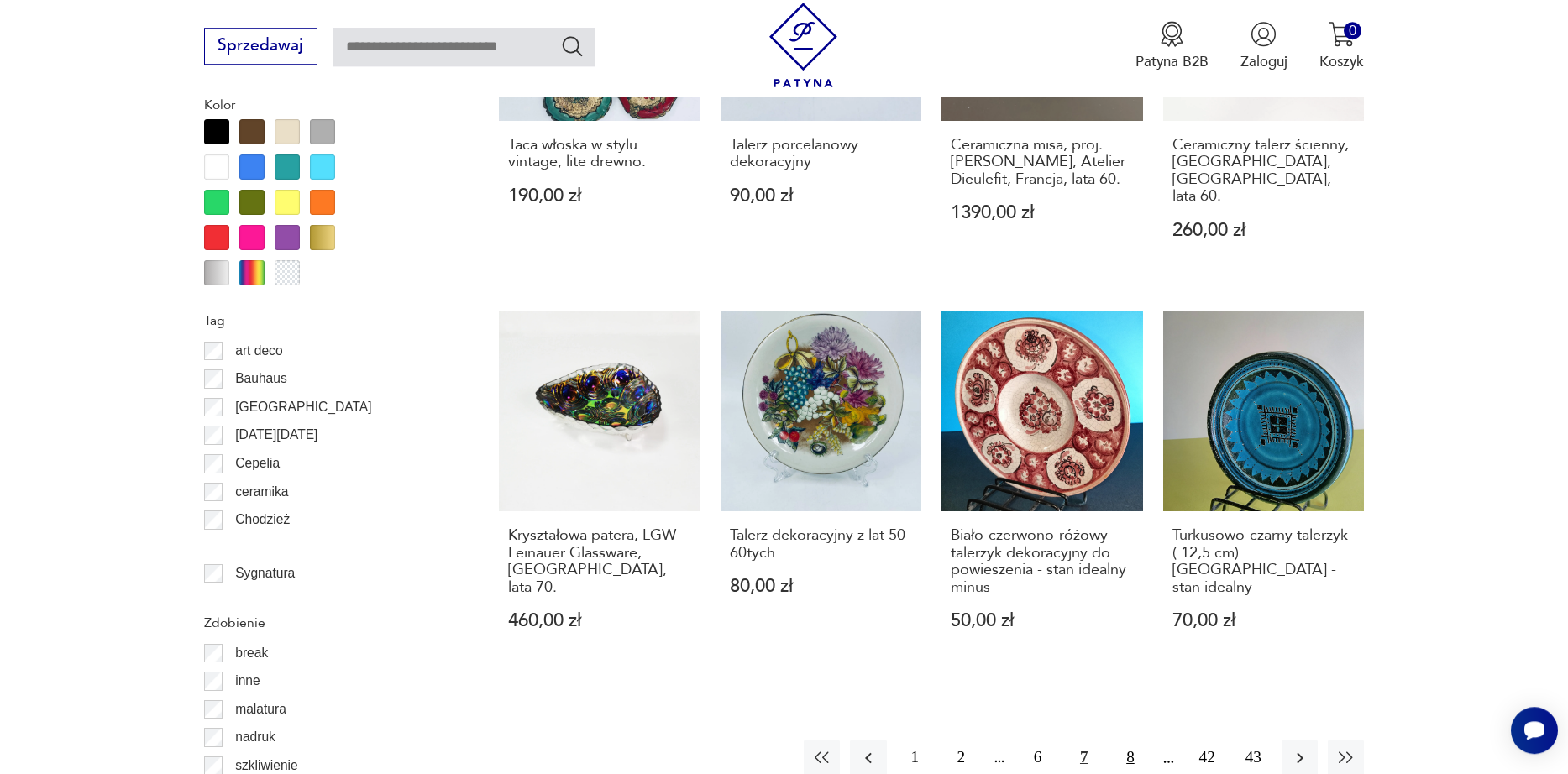
click at [1134, 740] on button "8" at bounding box center [1130, 758] width 36 height 36
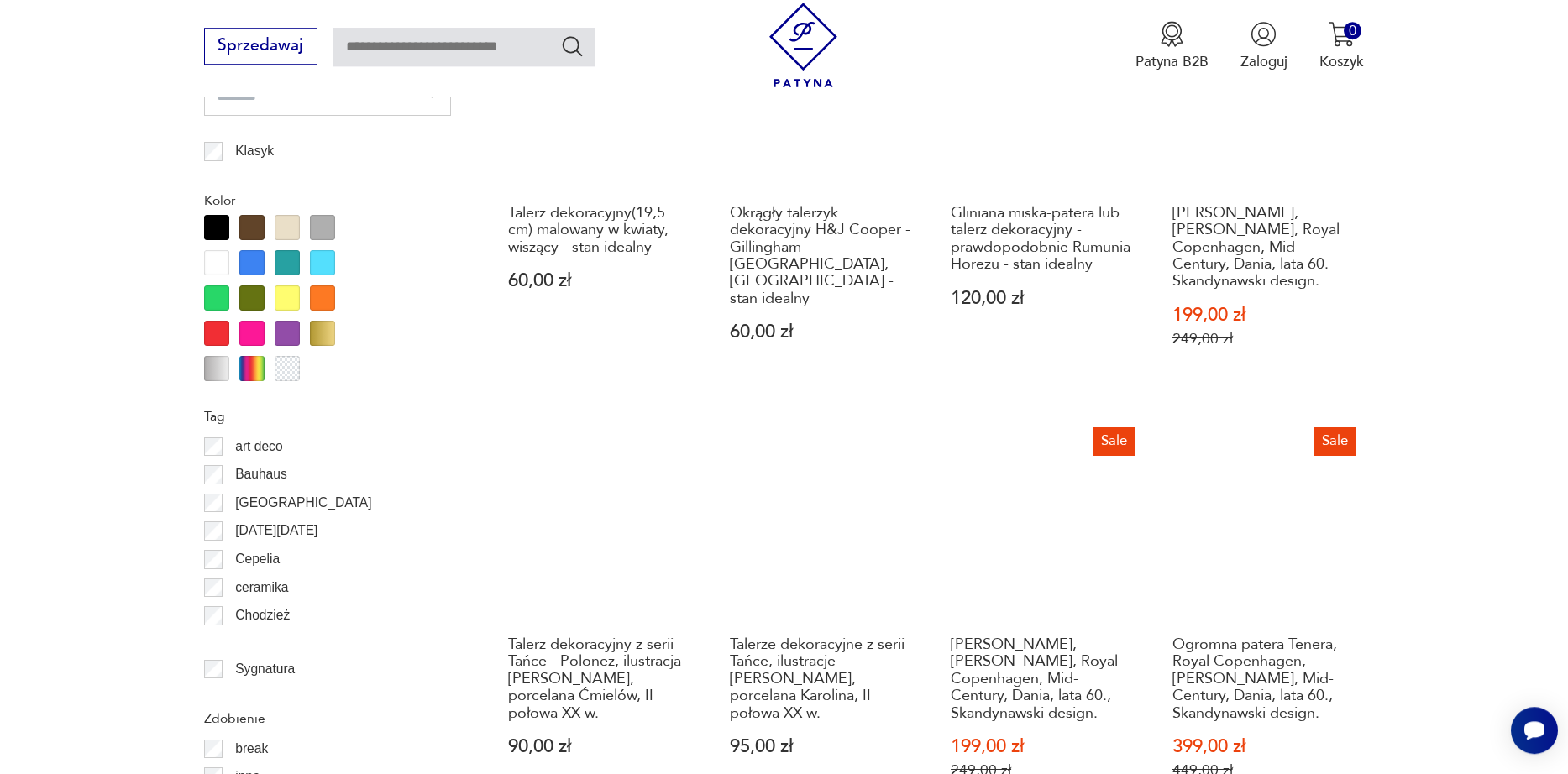
scroll to position [2092, 0]
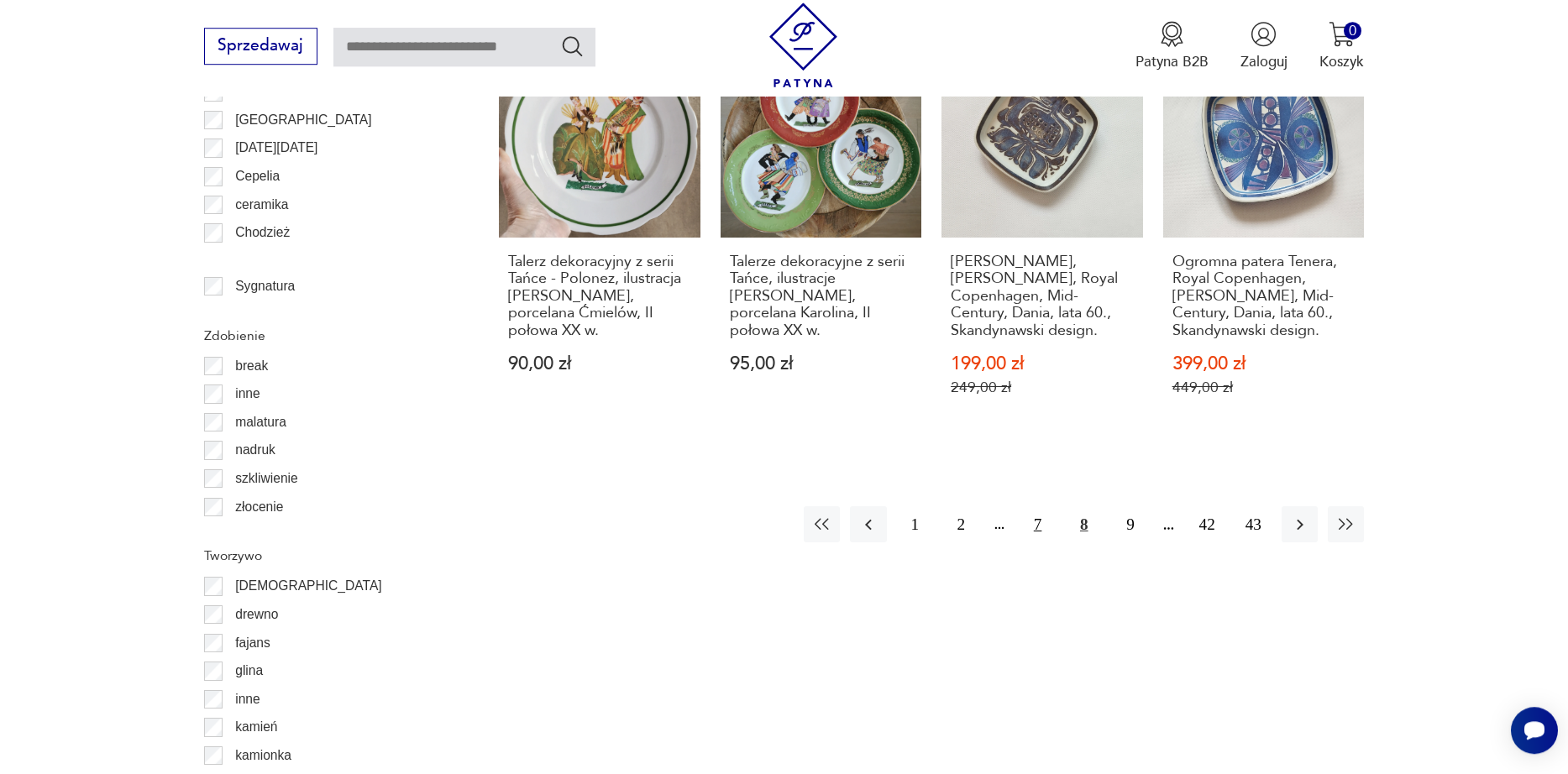
click at [1038, 510] on button "7" at bounding box center [1038, 525] width 36 height 36
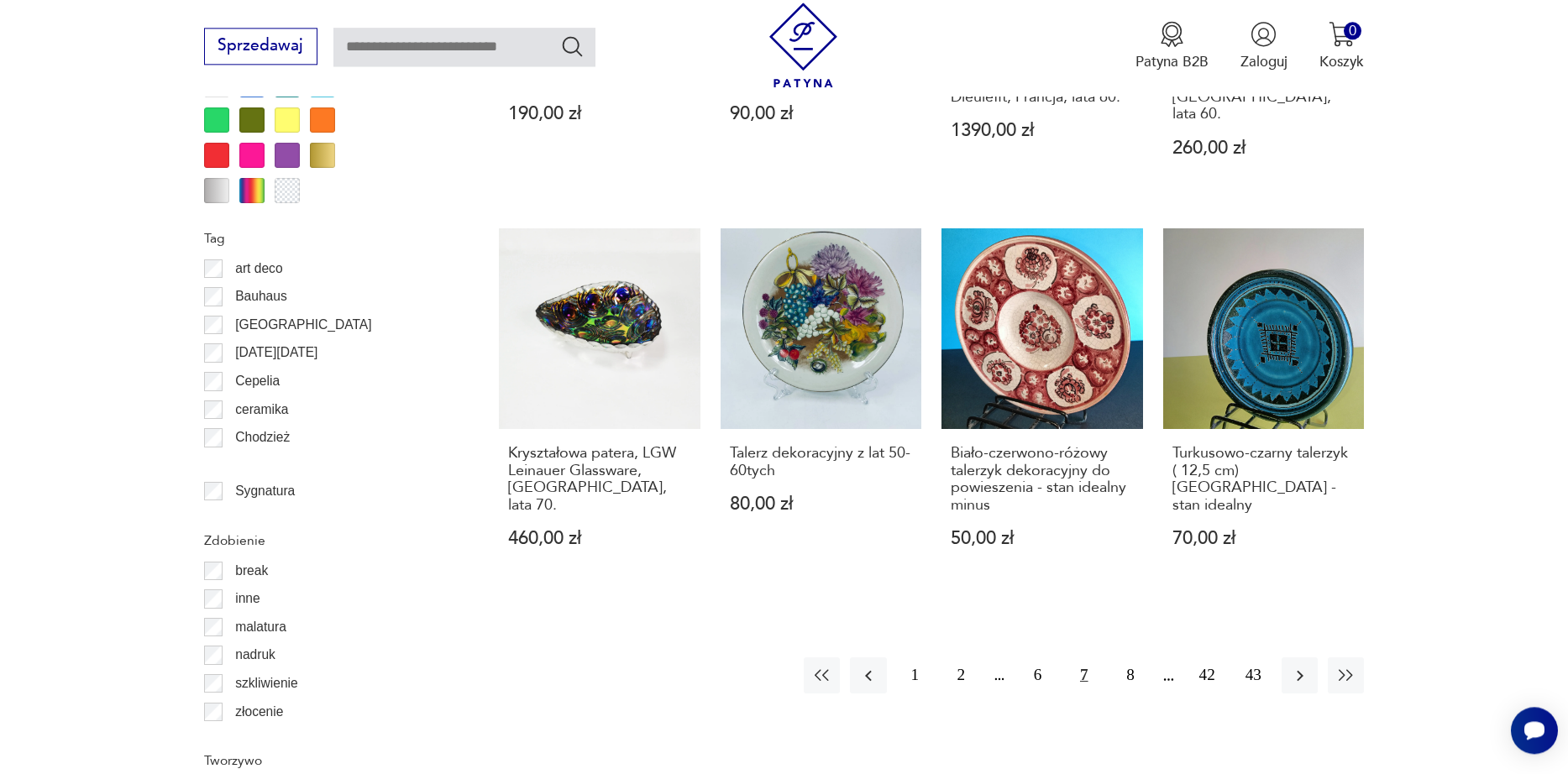
scroll to position [1901, 0]
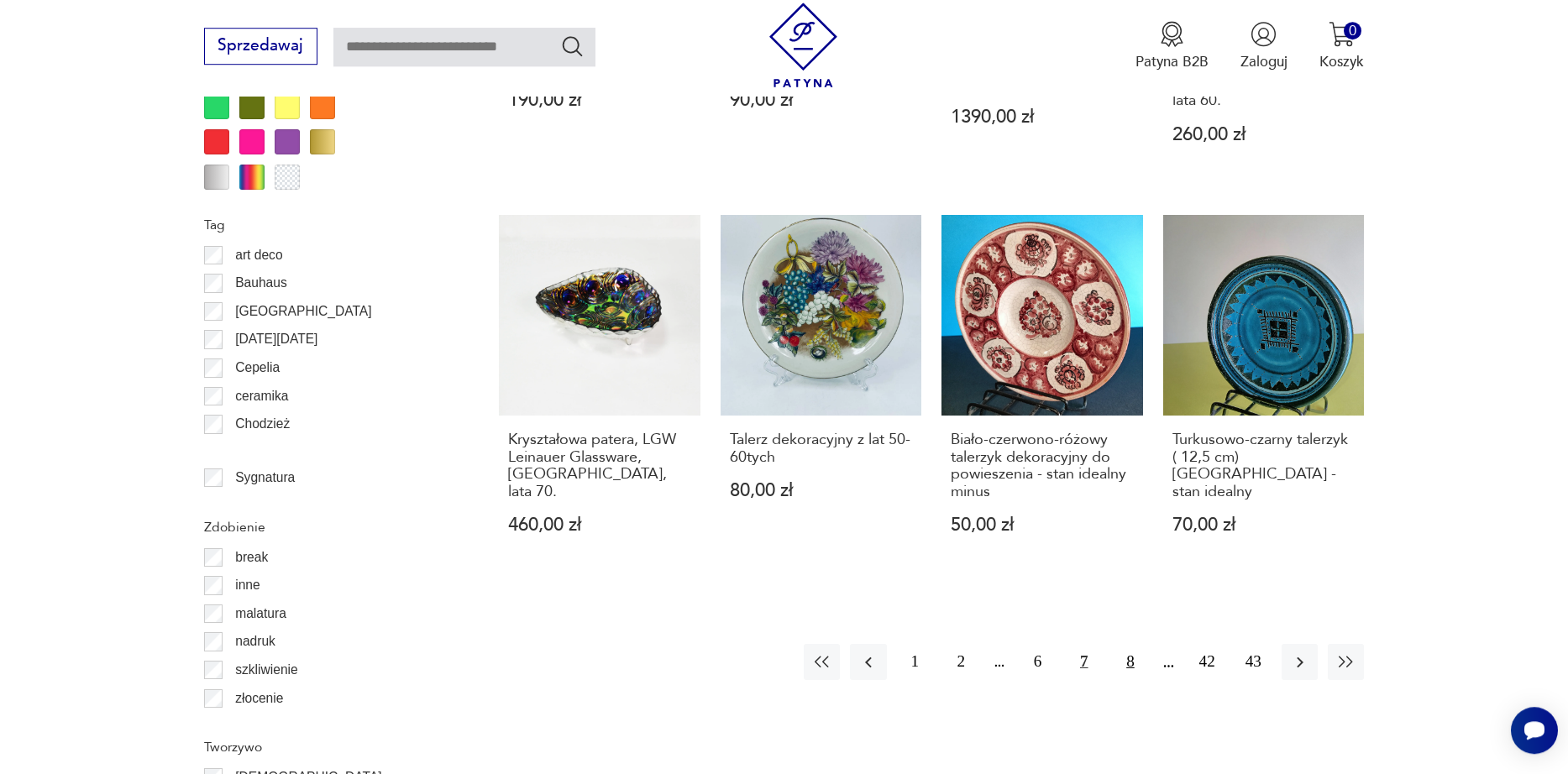
click at [1122, 644] on button "8" at bounding box center [1130, 662] width 36 height 36
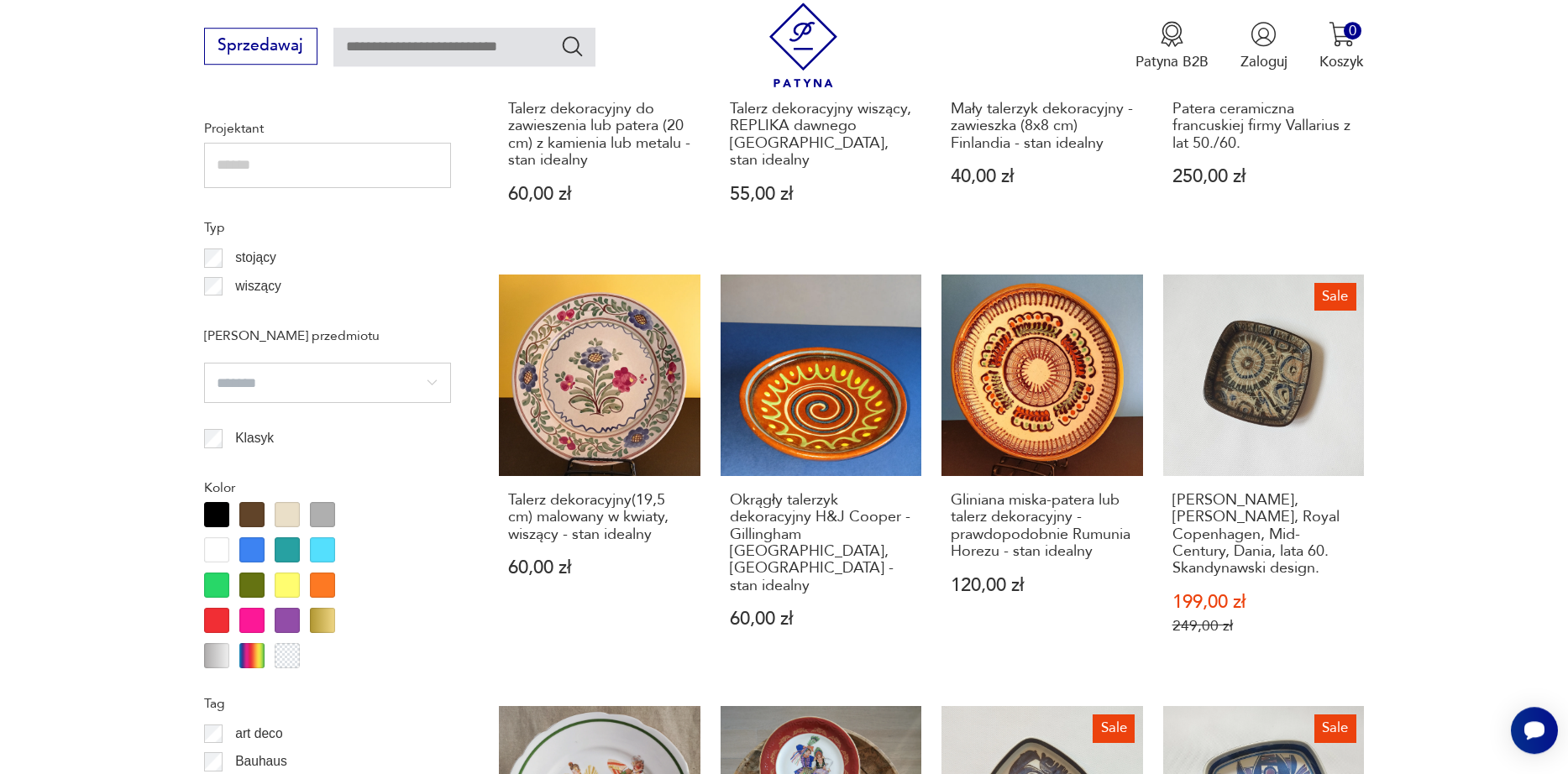
scroll to position [1901, 0]
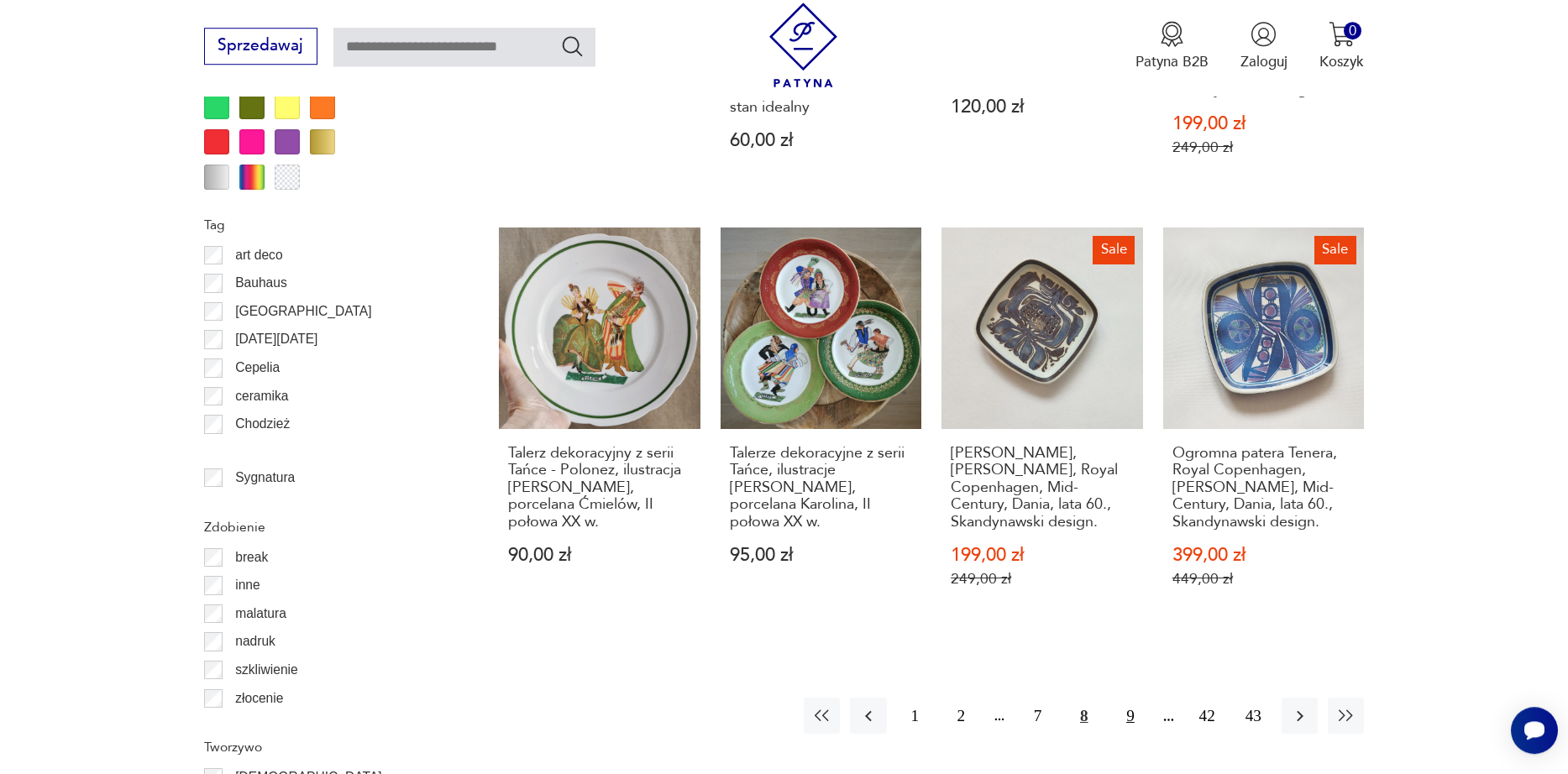
click at [1127, 703] on button "9" at bounding box center [1130, 716] width 36 height 36
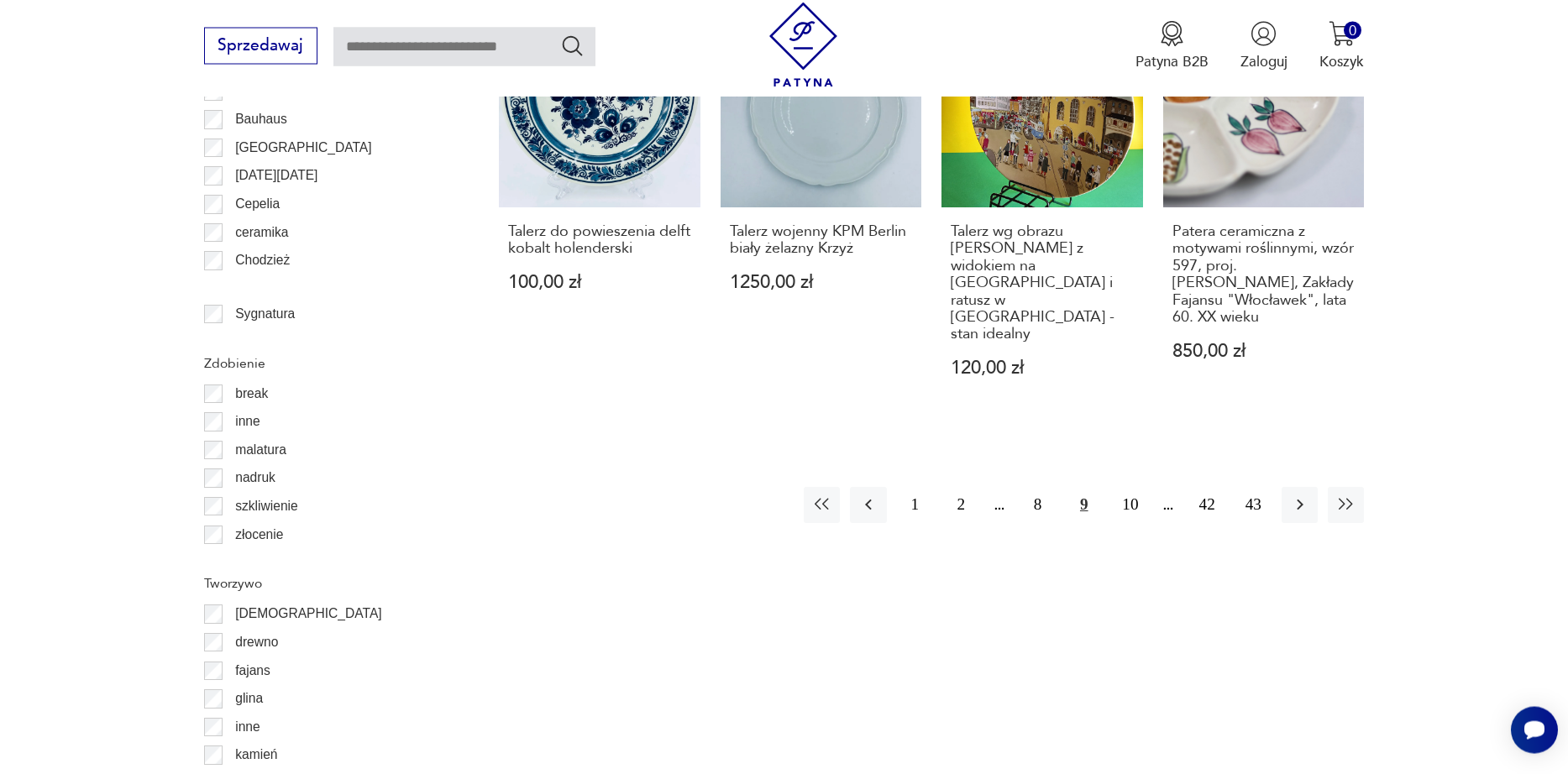
scroll to position [2092, 0]
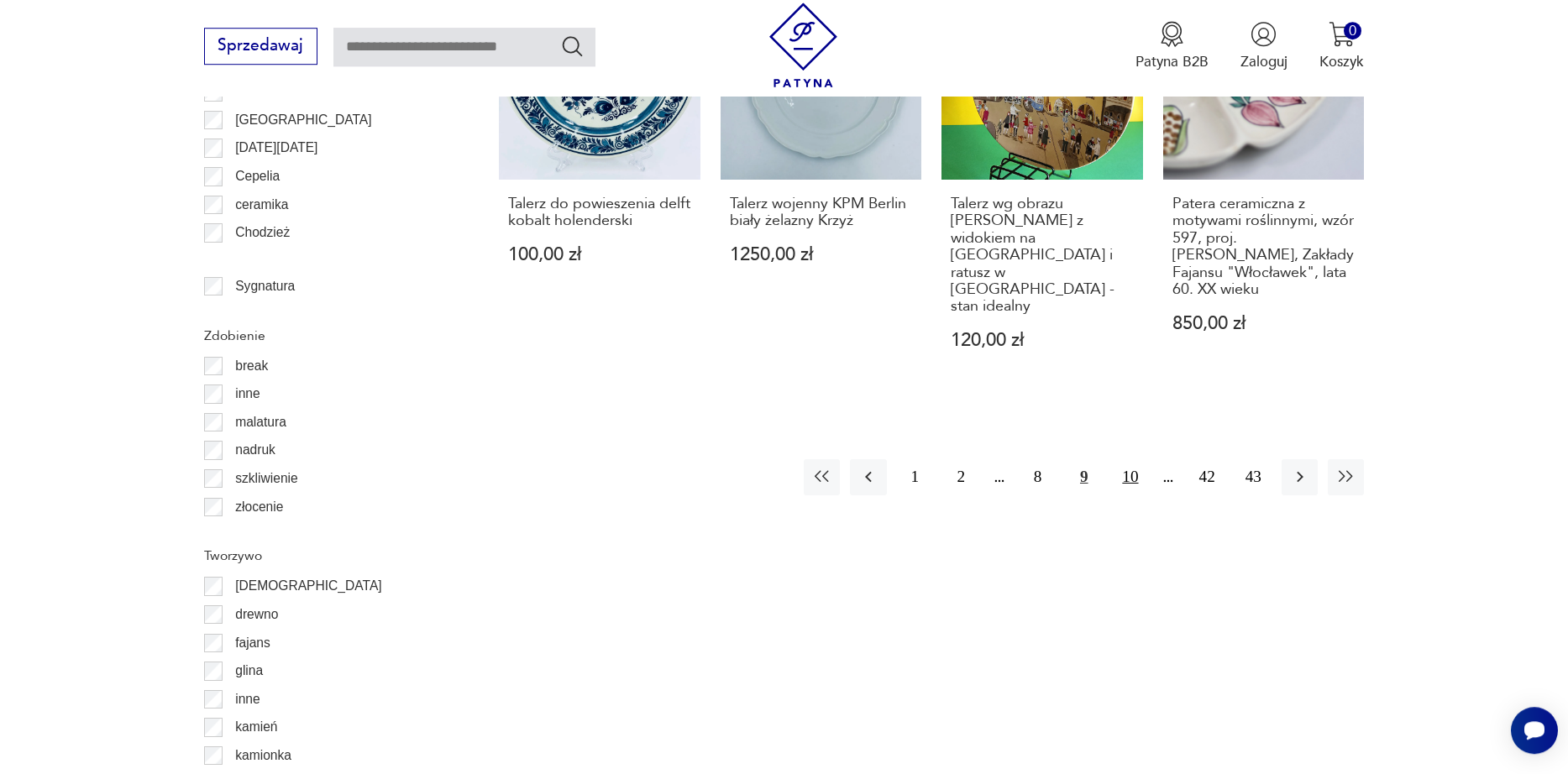
click at [1129, 459] on button "10" at bounding box center [1130, 477] width 36 height 36
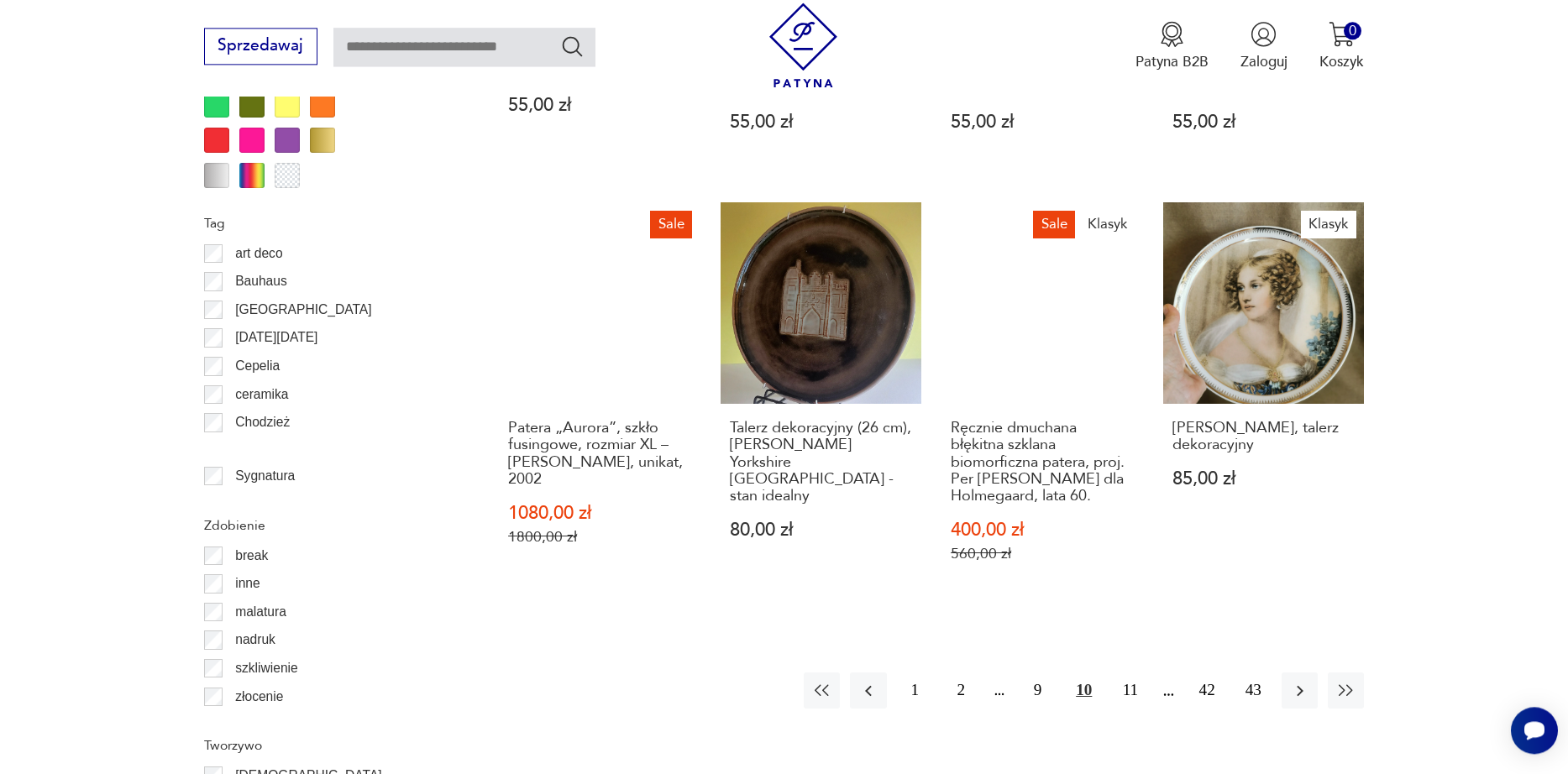
scroll to position [1901, 0]
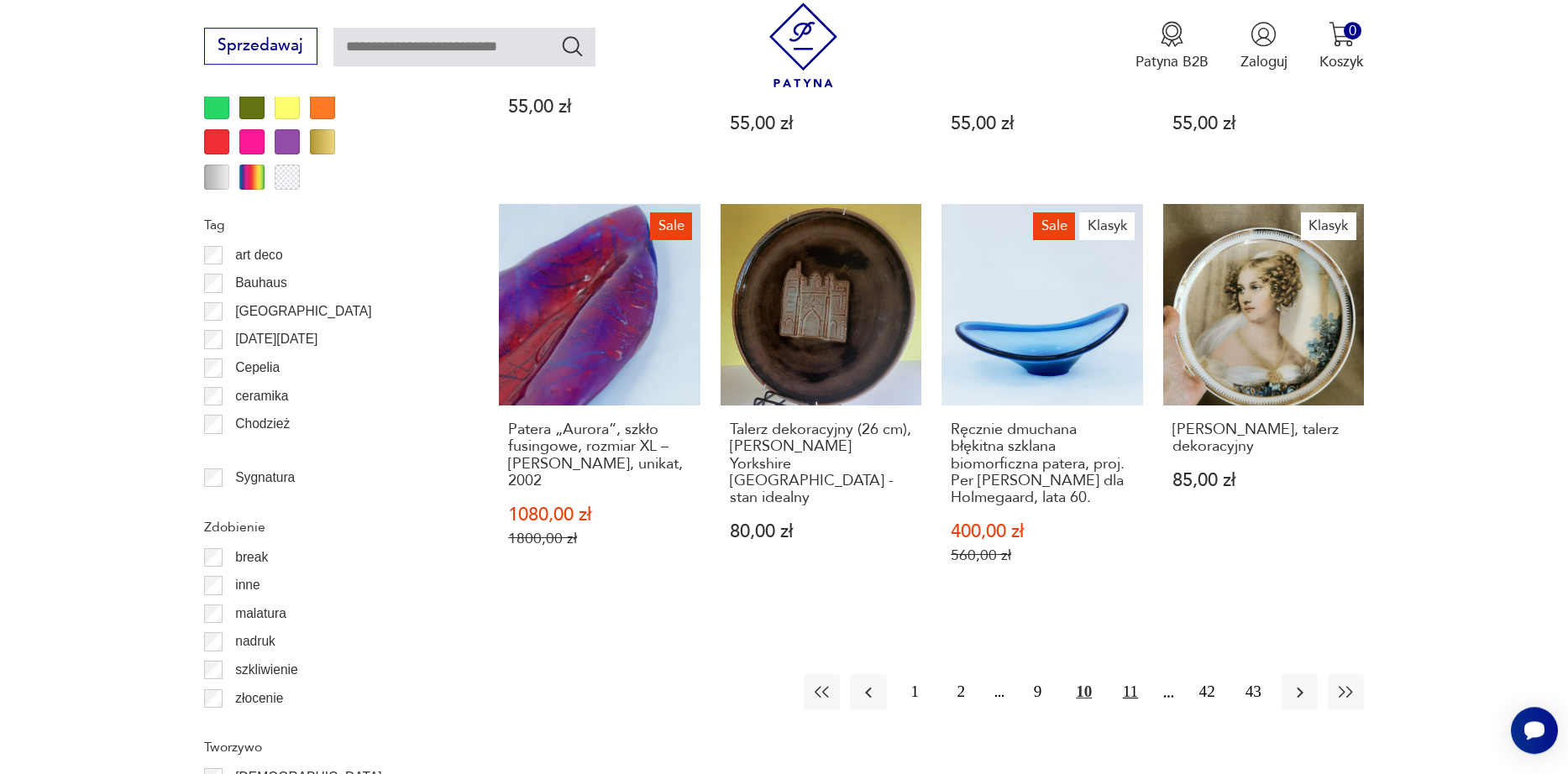
click at [1119, 674] on button "11" at bounding box center [1130, 692] width 36 height 36
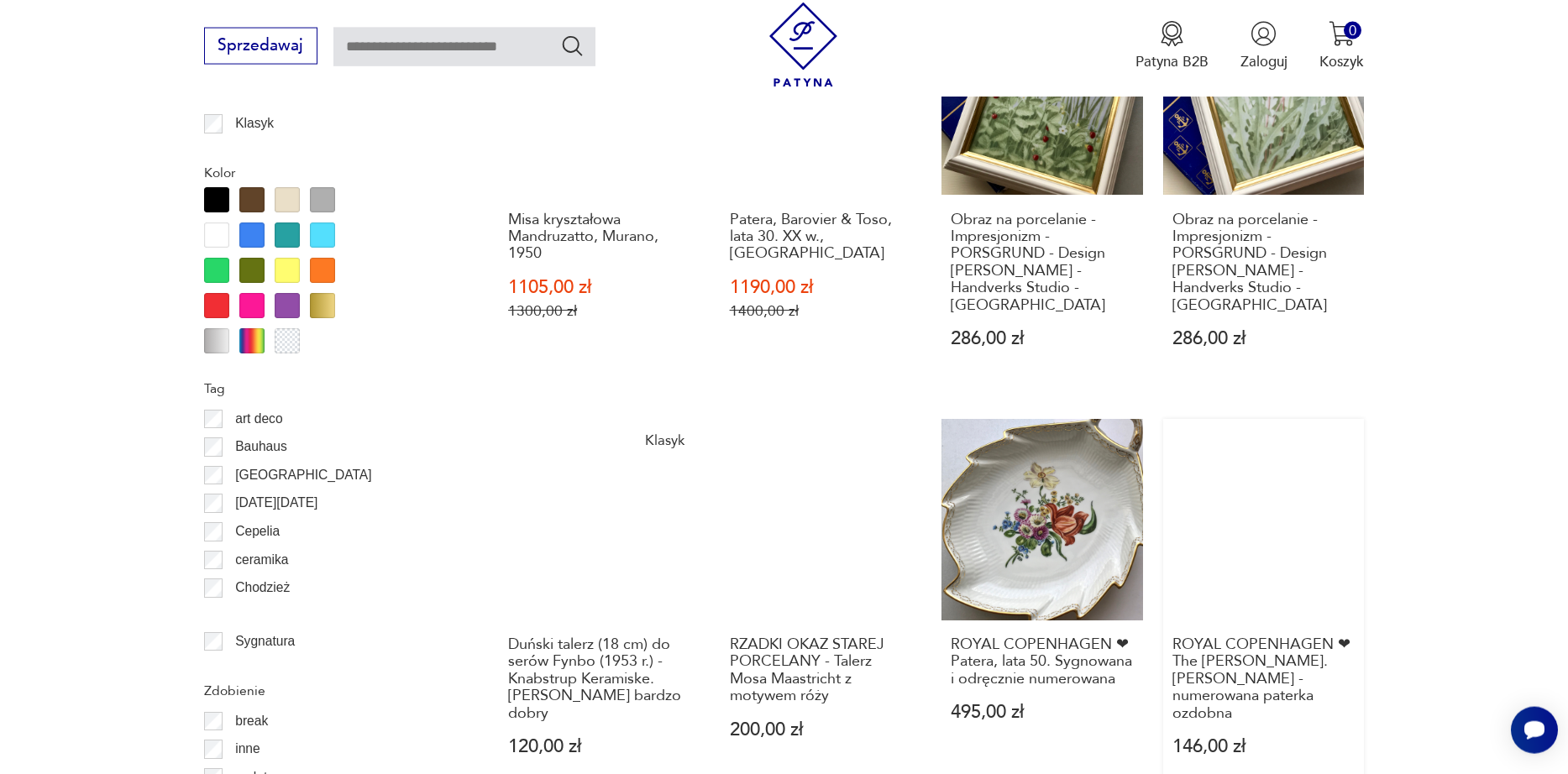
scroll to position [1901, 0]
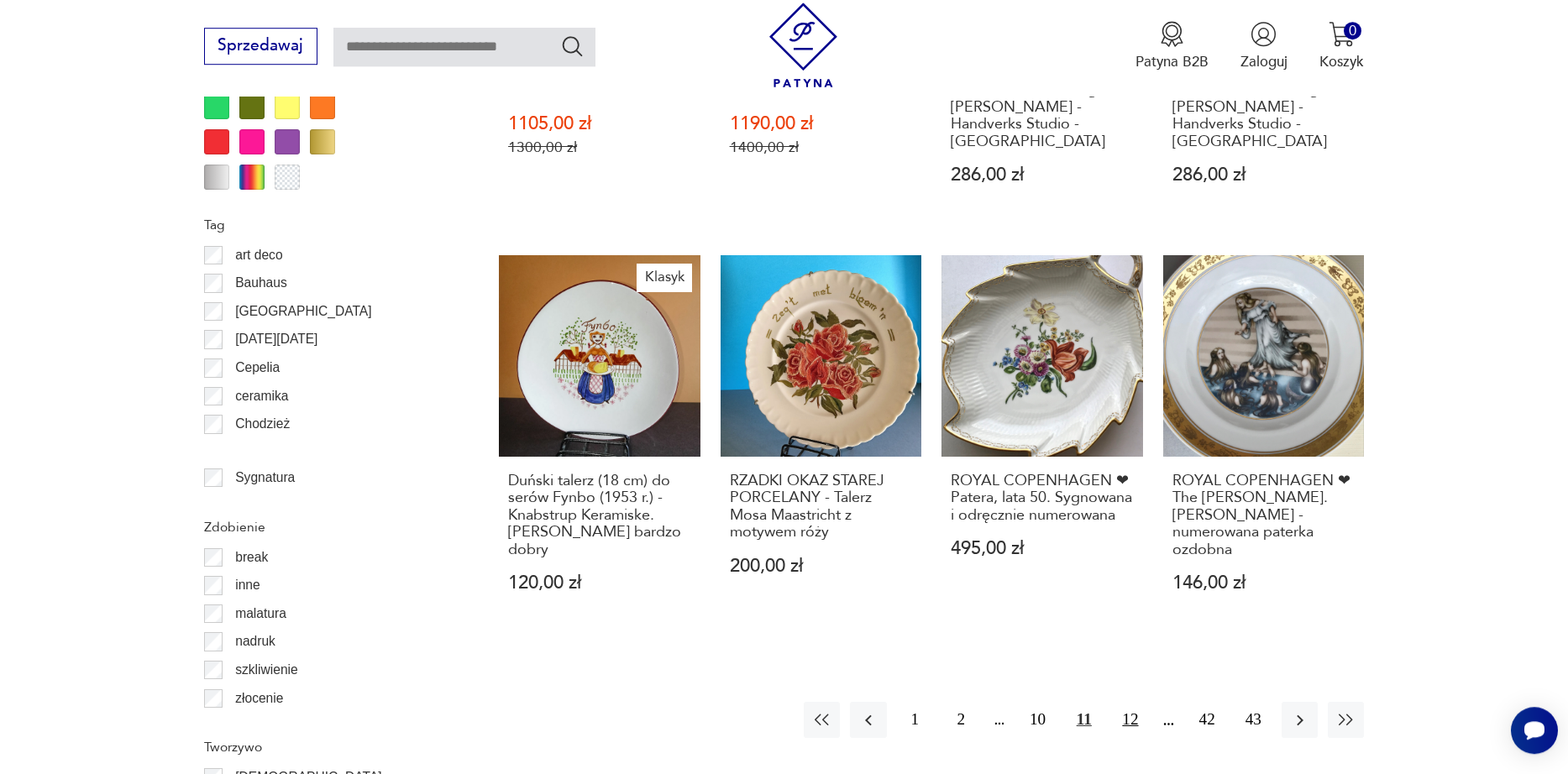
click at [1136, 702] on button "12" at bounding box center [1130, 720] width 36 height 36
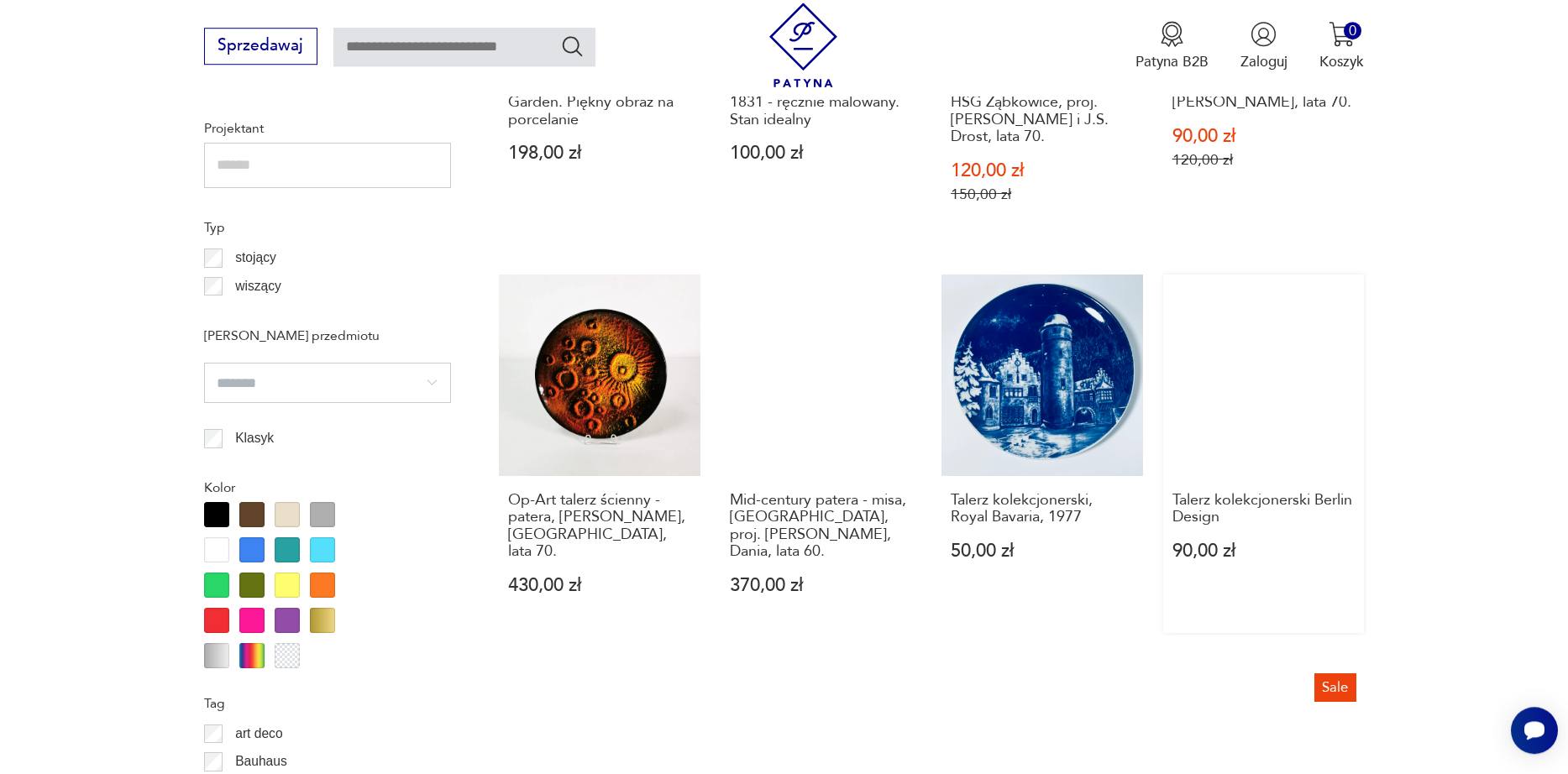
scroll to position [1805, 0]
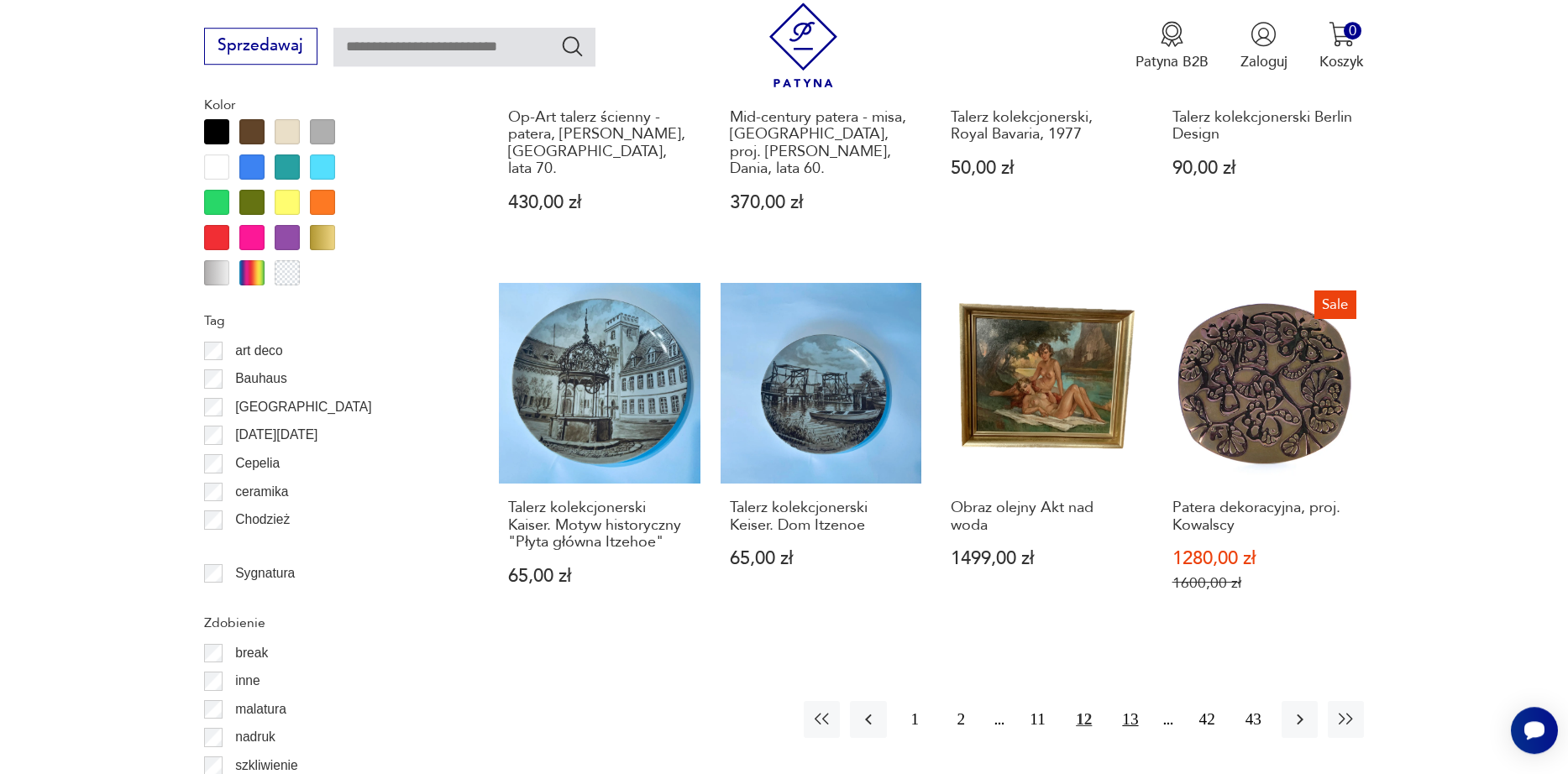
click at [1142, 716] on button "13" at bounding box center [1130, 719] width 36 height 36
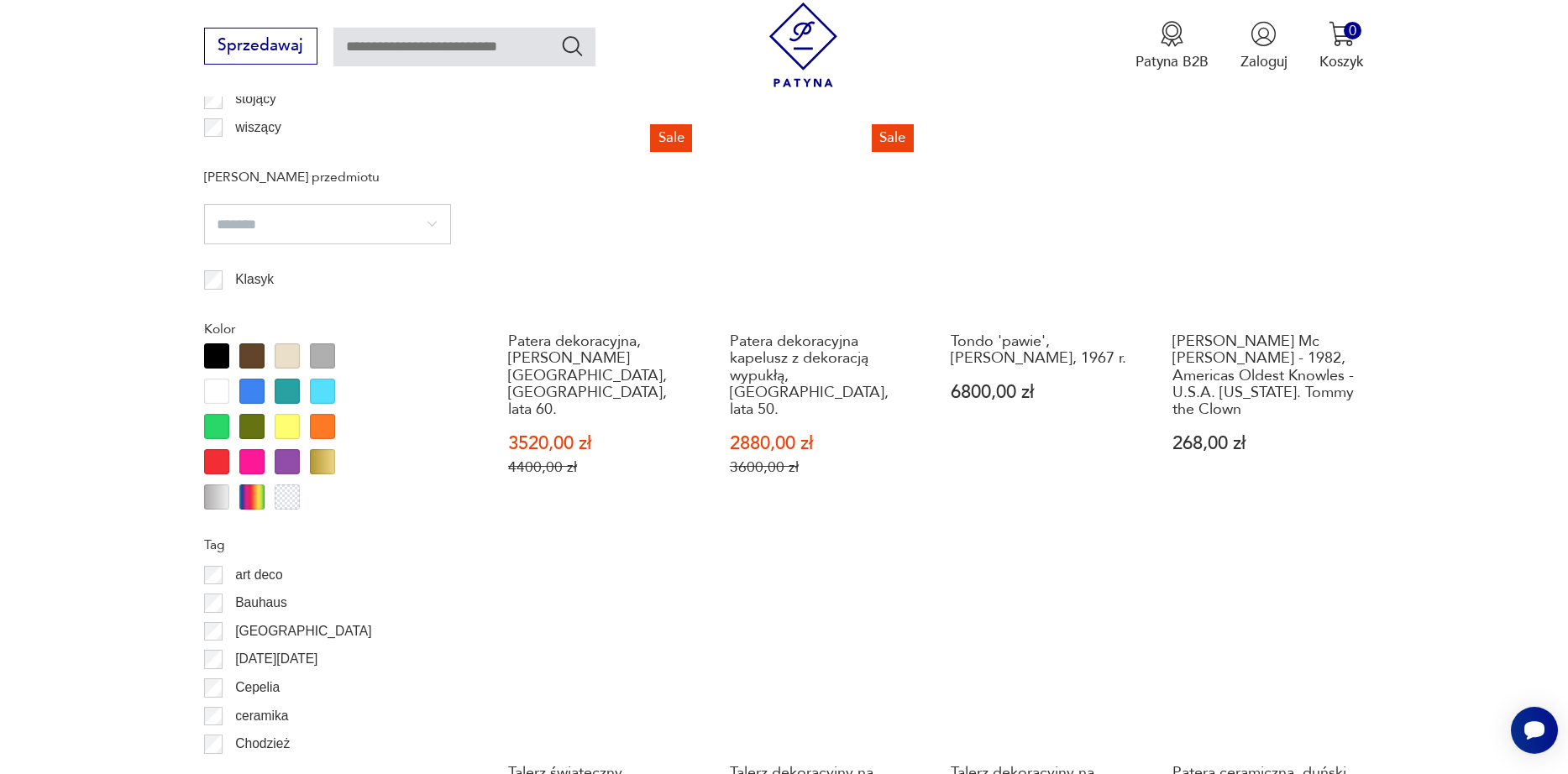
scroll to position [1805, 0]
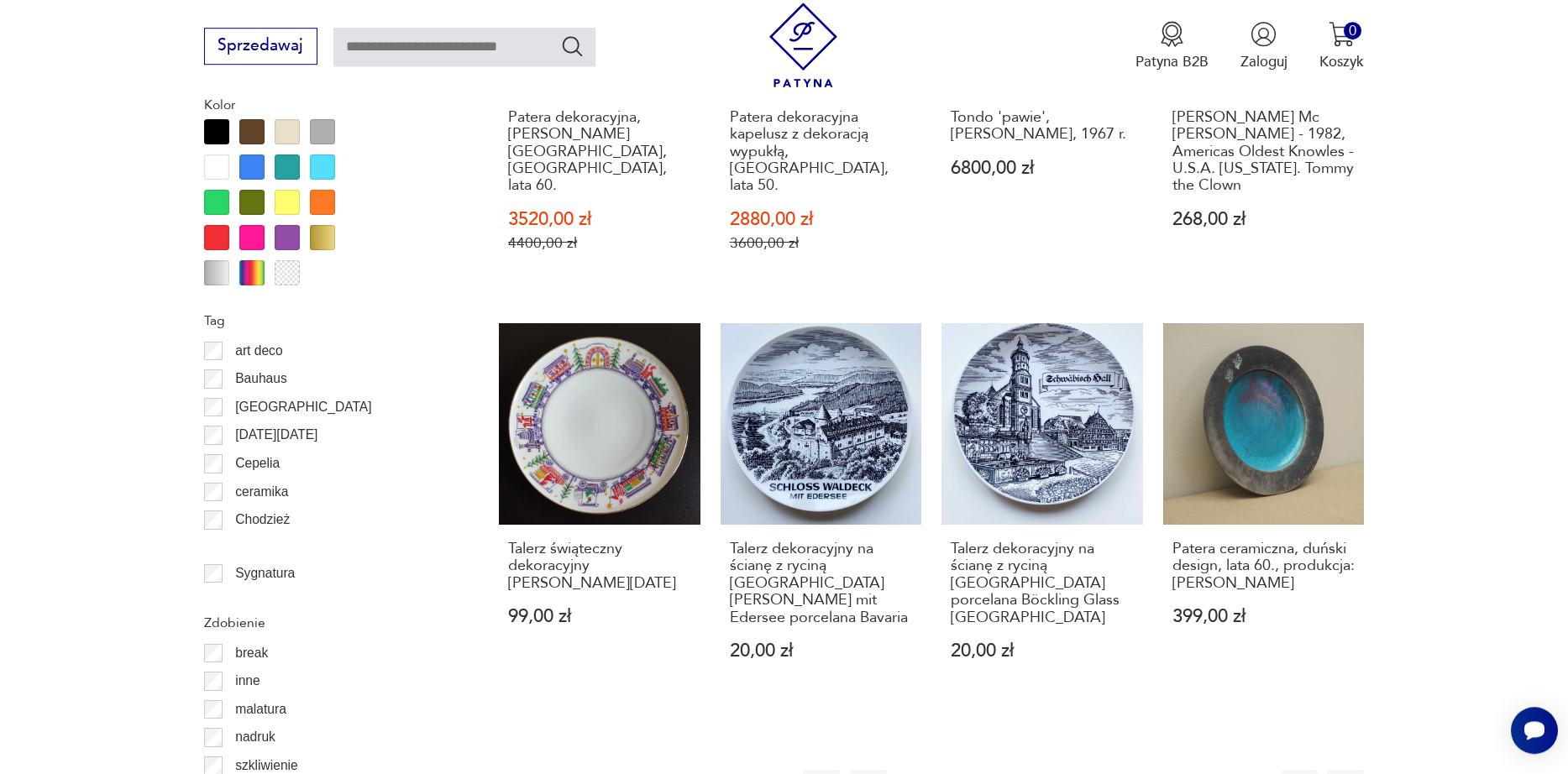
click at [1134, 770] on button "14" at bounding box center [1130, 788] width 36 height 36
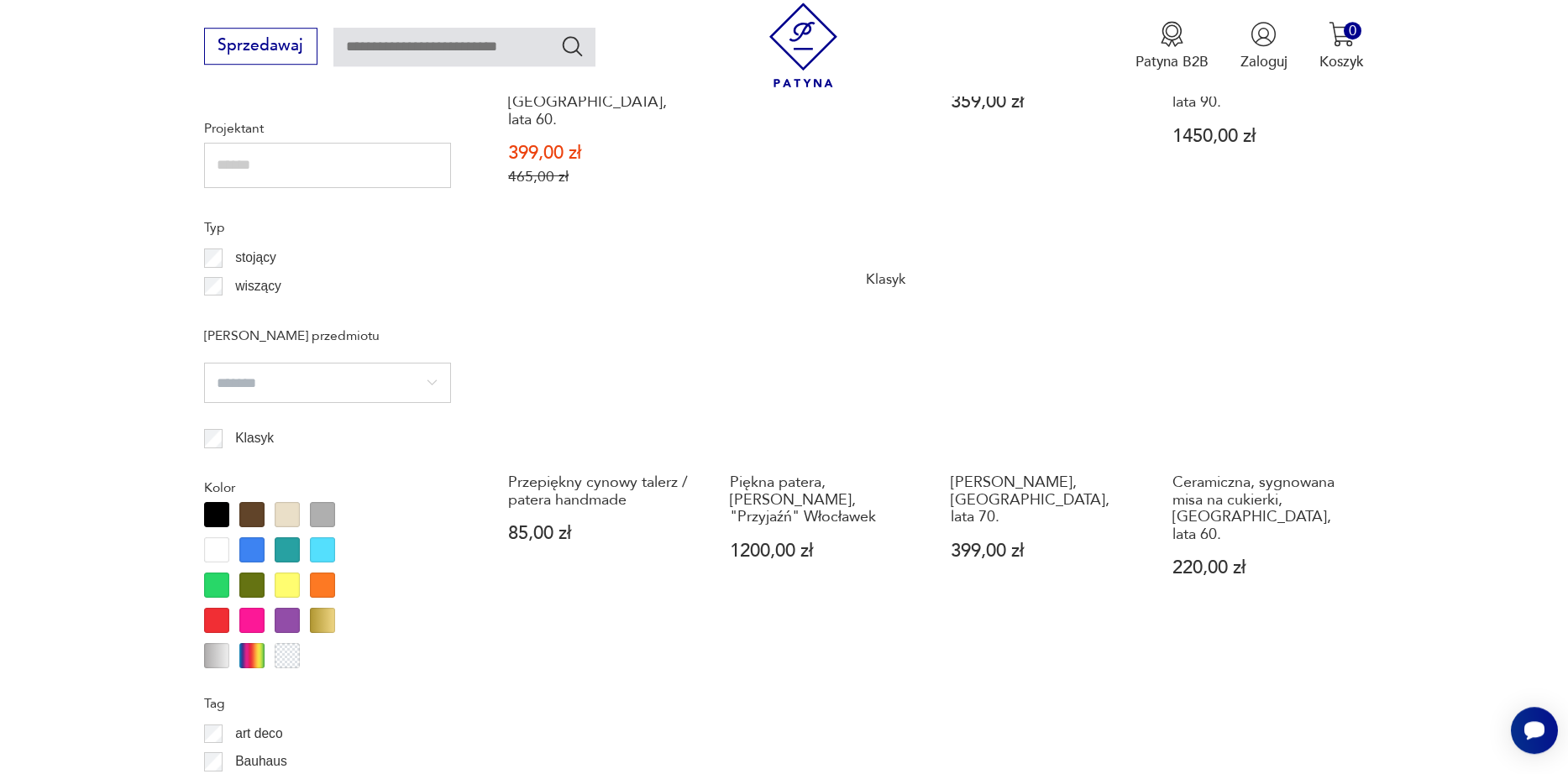
scroll to position [1805, 0]
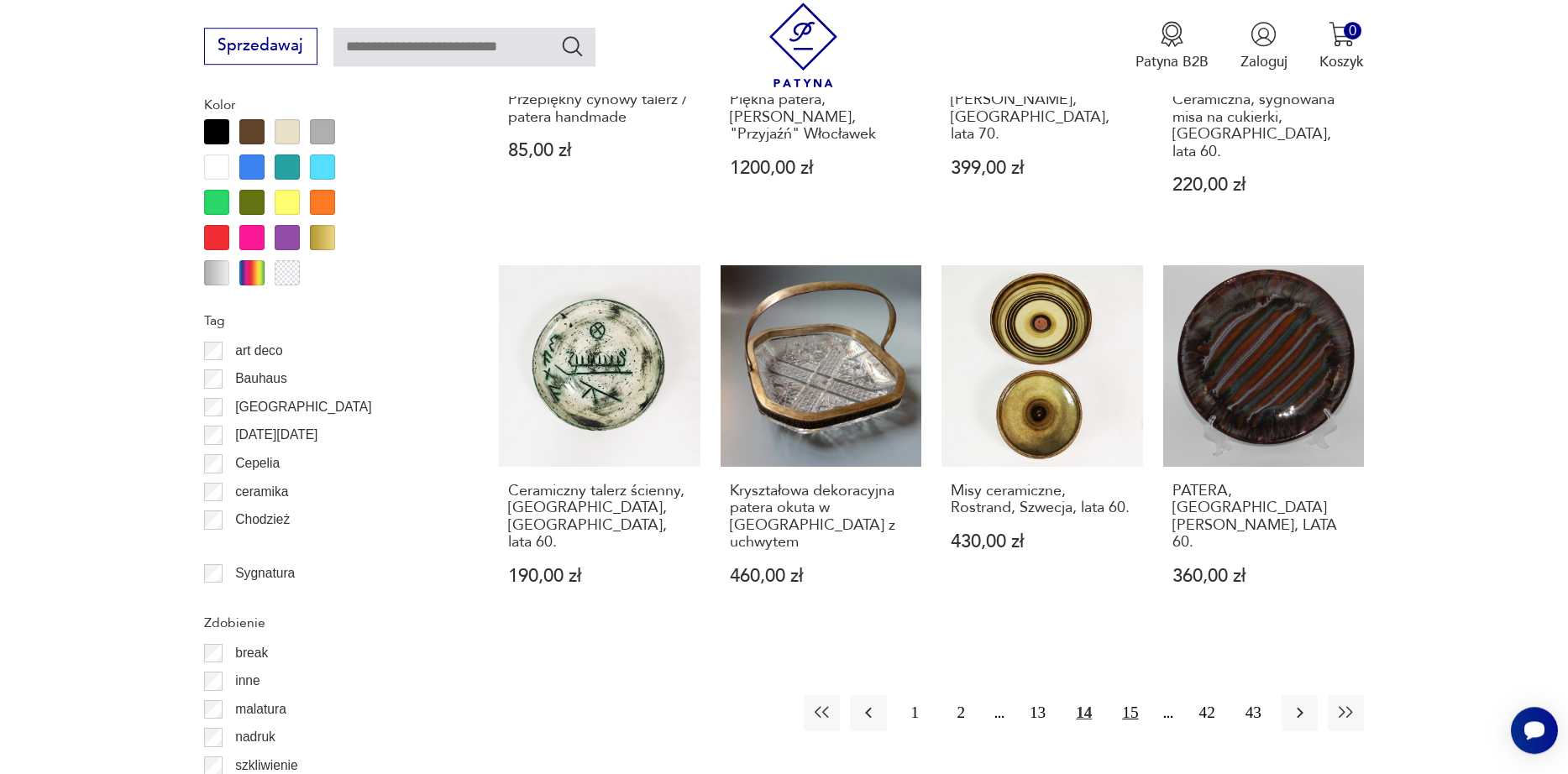
click at [1131, 695] on button "15" at bounding box center [1130, 713] width 36 height 36
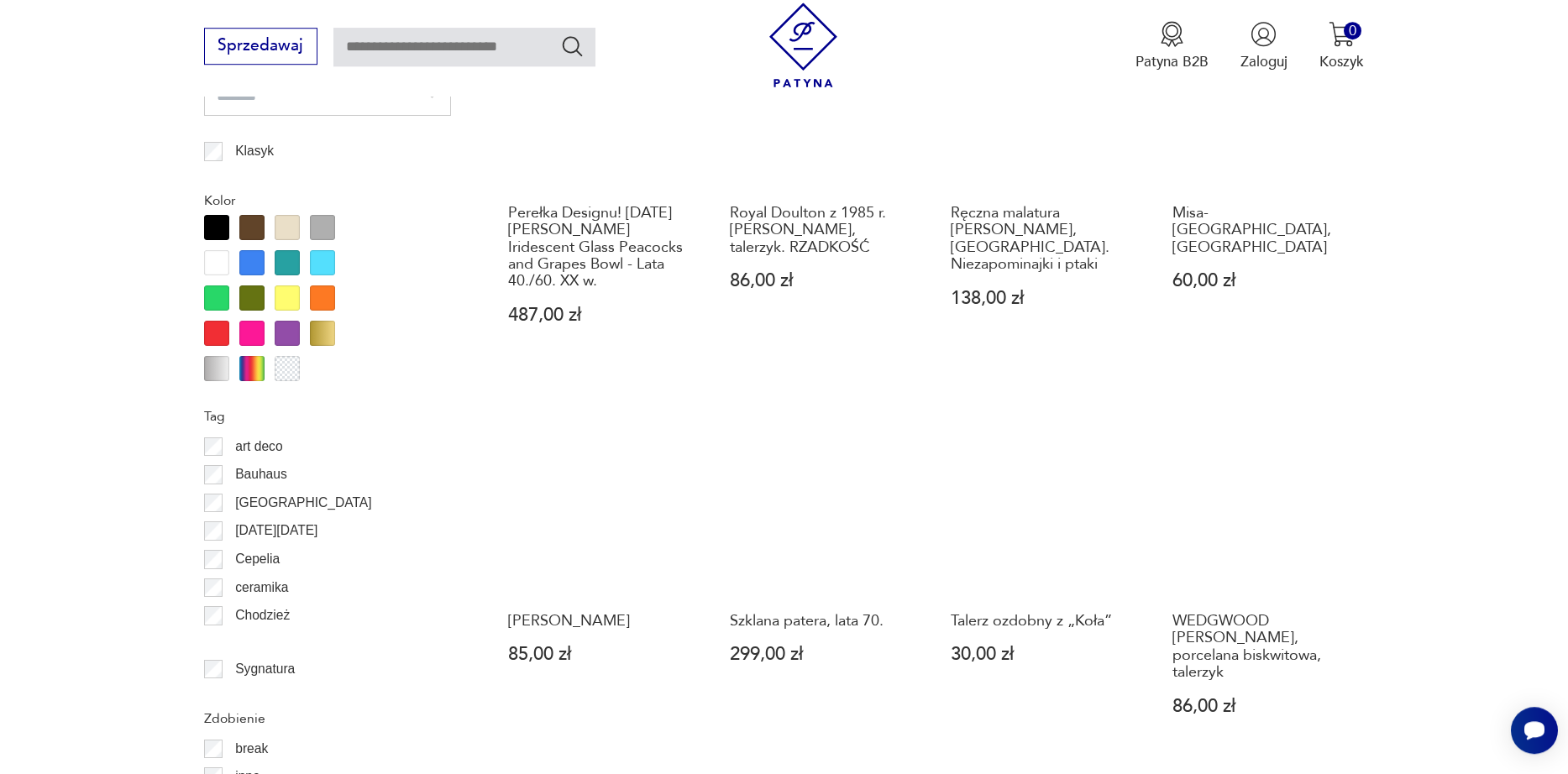
scroll to position [1901, 0]
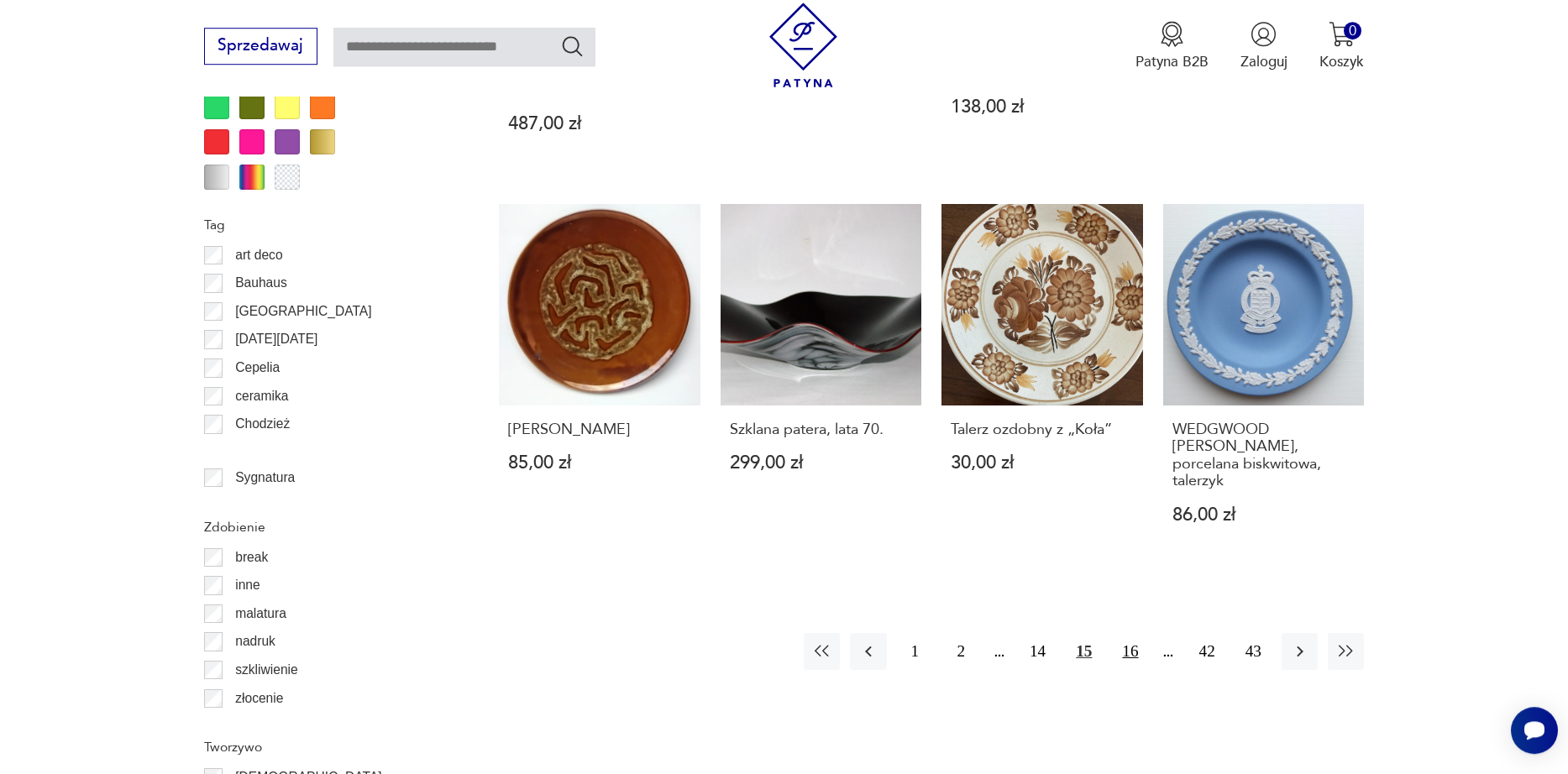
click at [1133, 634] on button "16" at bounding box center [1130, 652] width 36 height 36
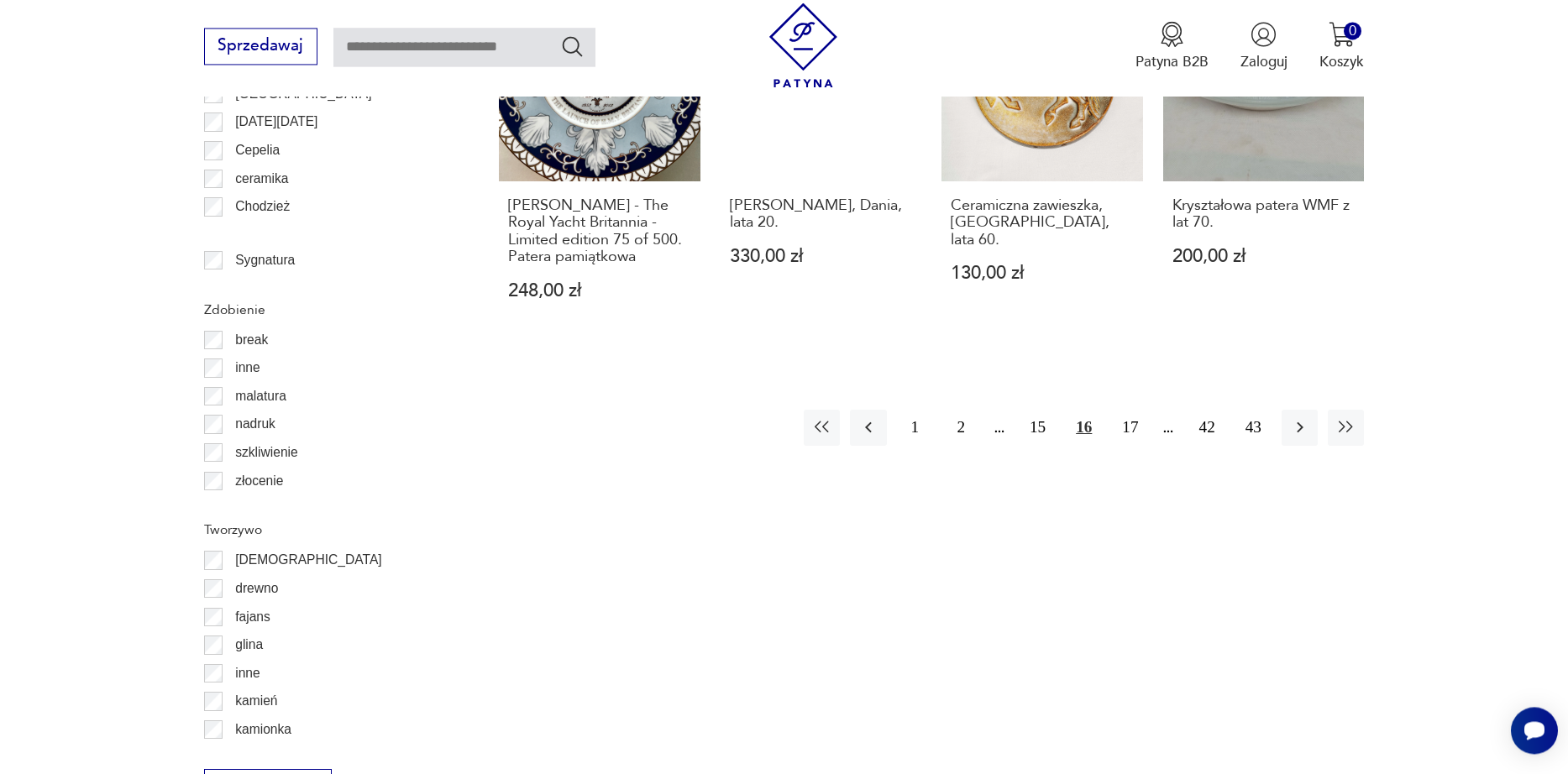
scroll to position [2221, 0]
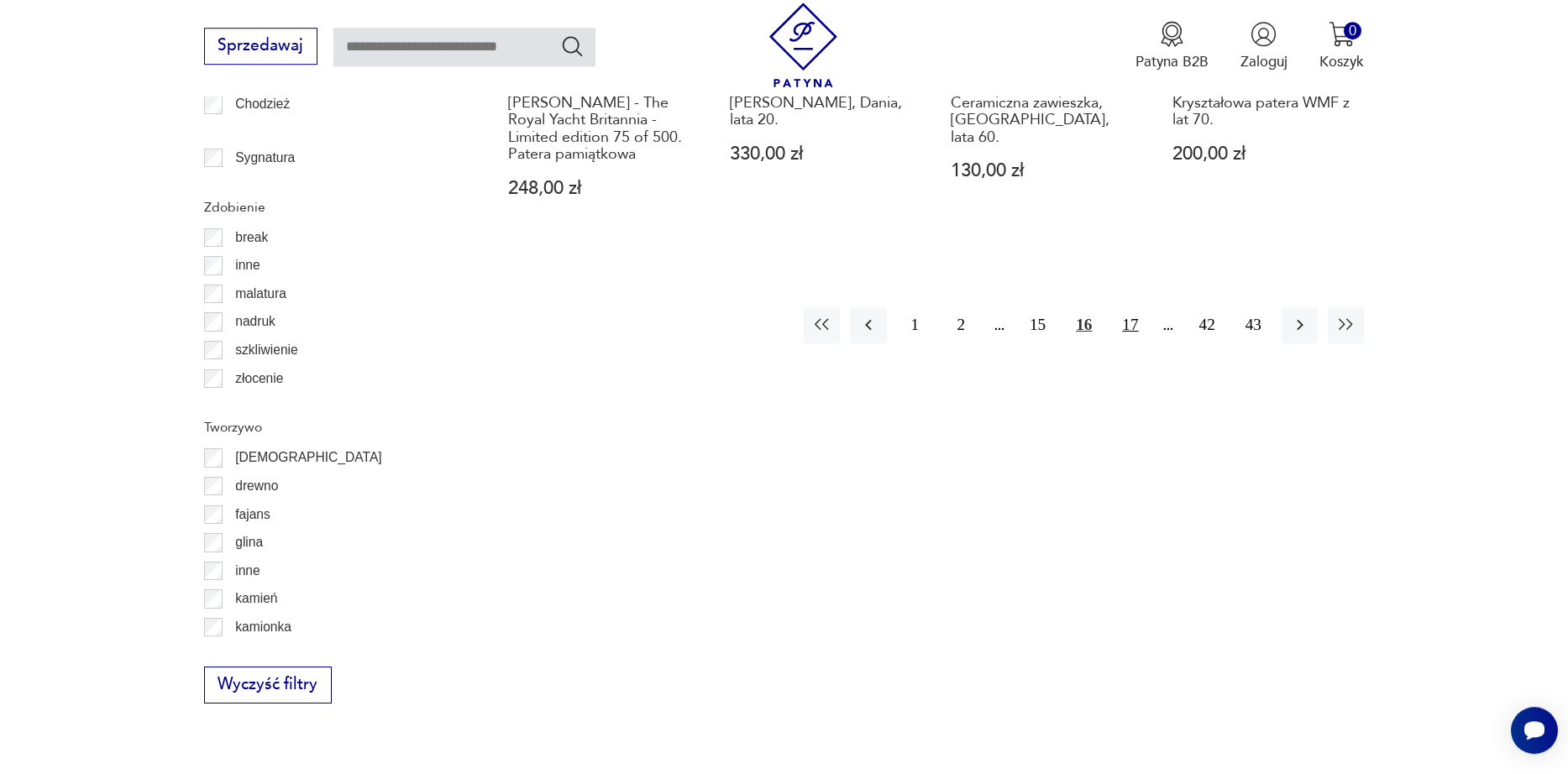
click at [1131, 307] on button "17" at bounding box center [1130, 325] width 36 height 36
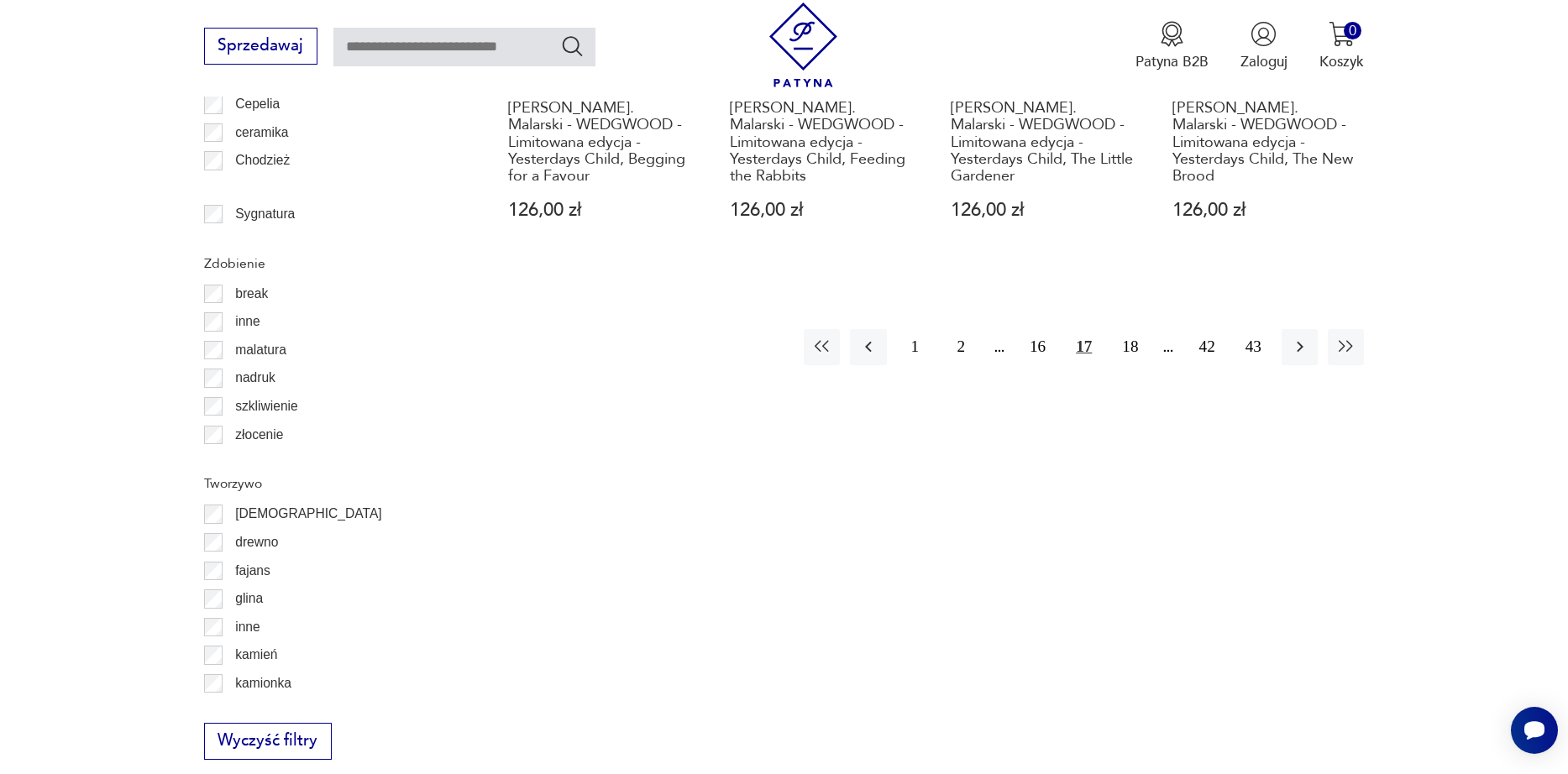
scroll to position [2221, 0]
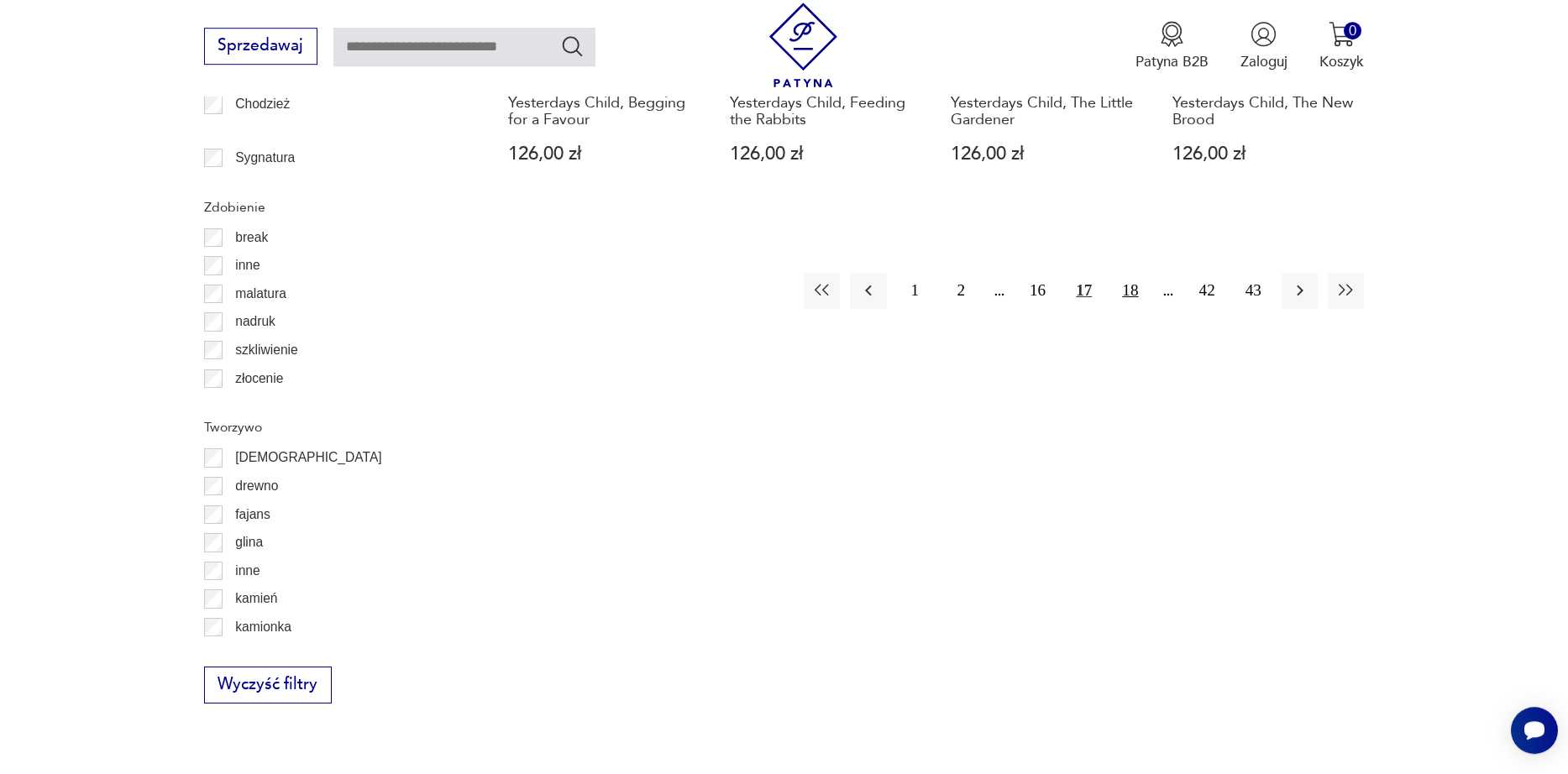
click at [1122, 289] on button "18" at bounding box center [1130, 291] width 36 height 36
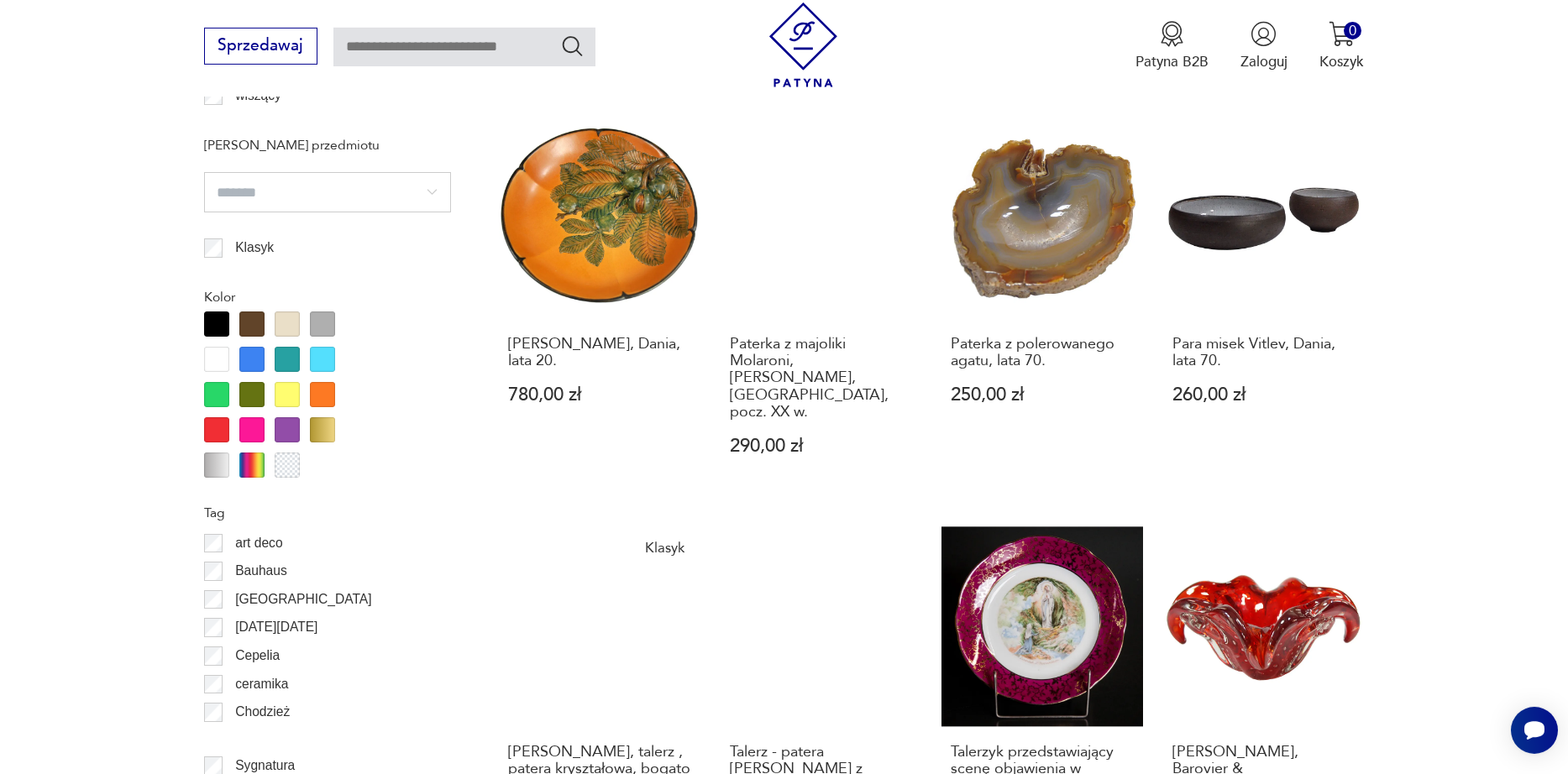
scroll to position [1613, 0]
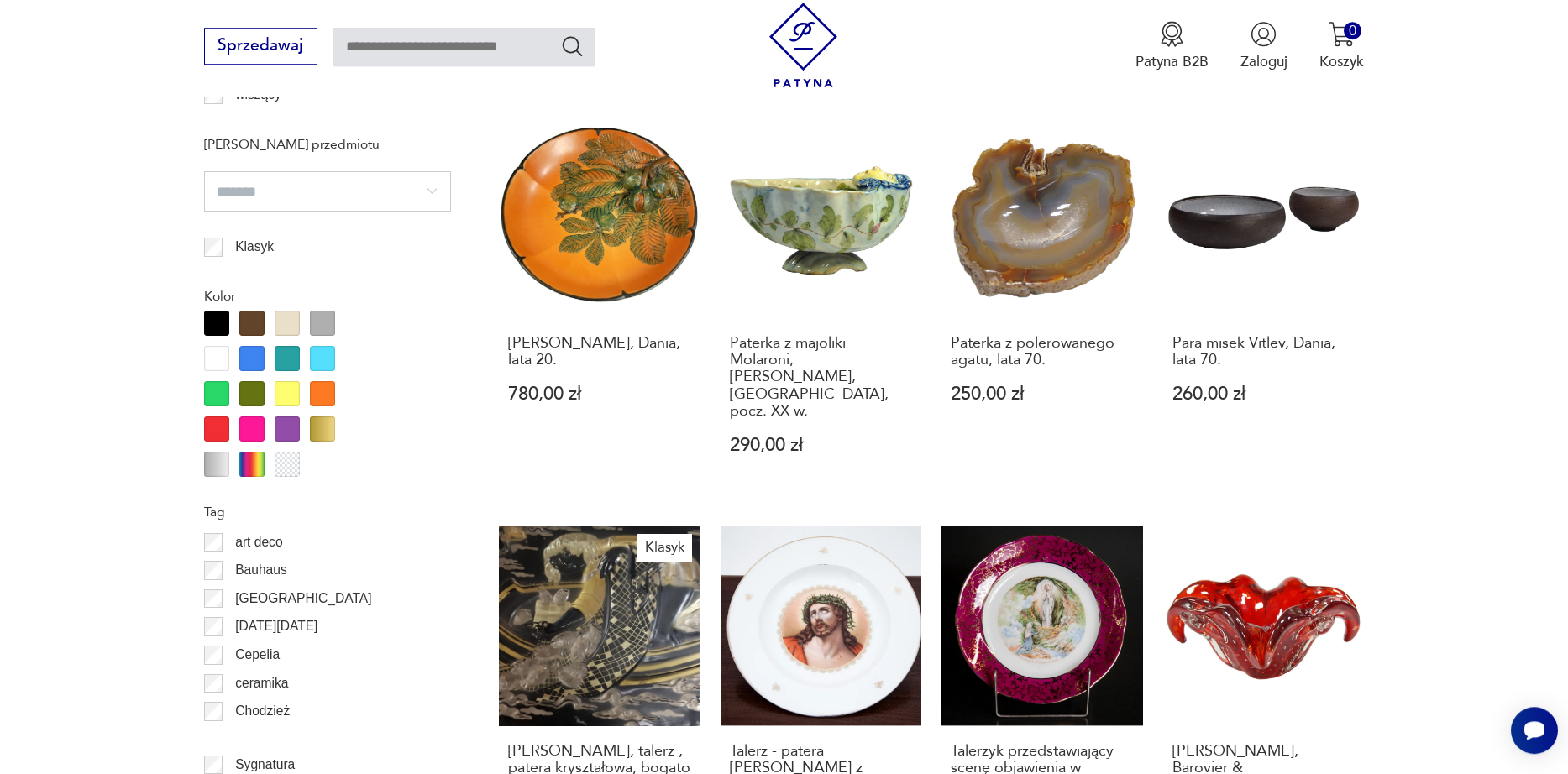
drag, startPoint x: 644, startPoint y: 187, endPoint x: 1407, endPoint y: 378, distance: 786.5
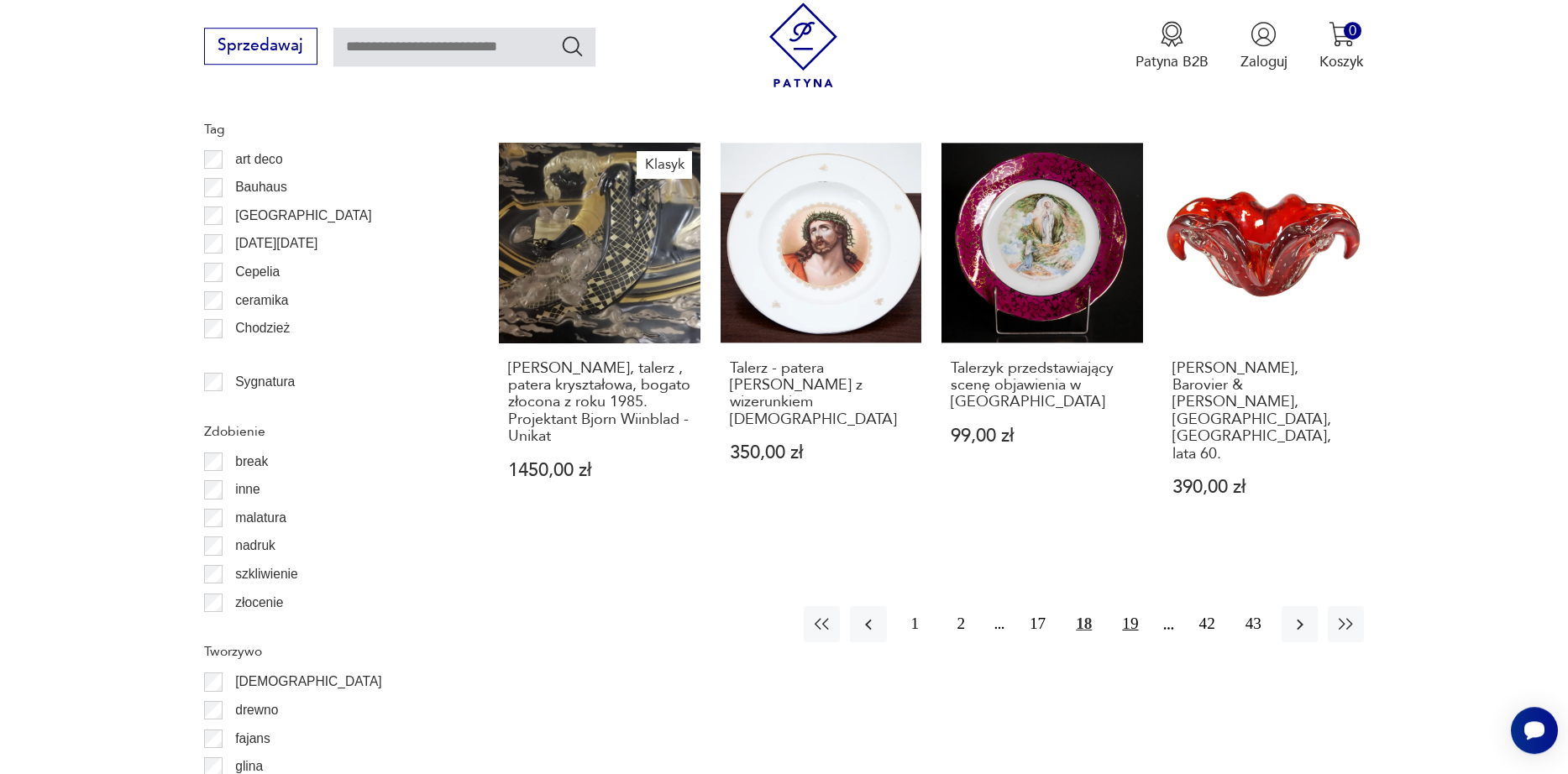
click at [1127, 606] on button "19" at bounding box center [1130, 624] width 36 height 36
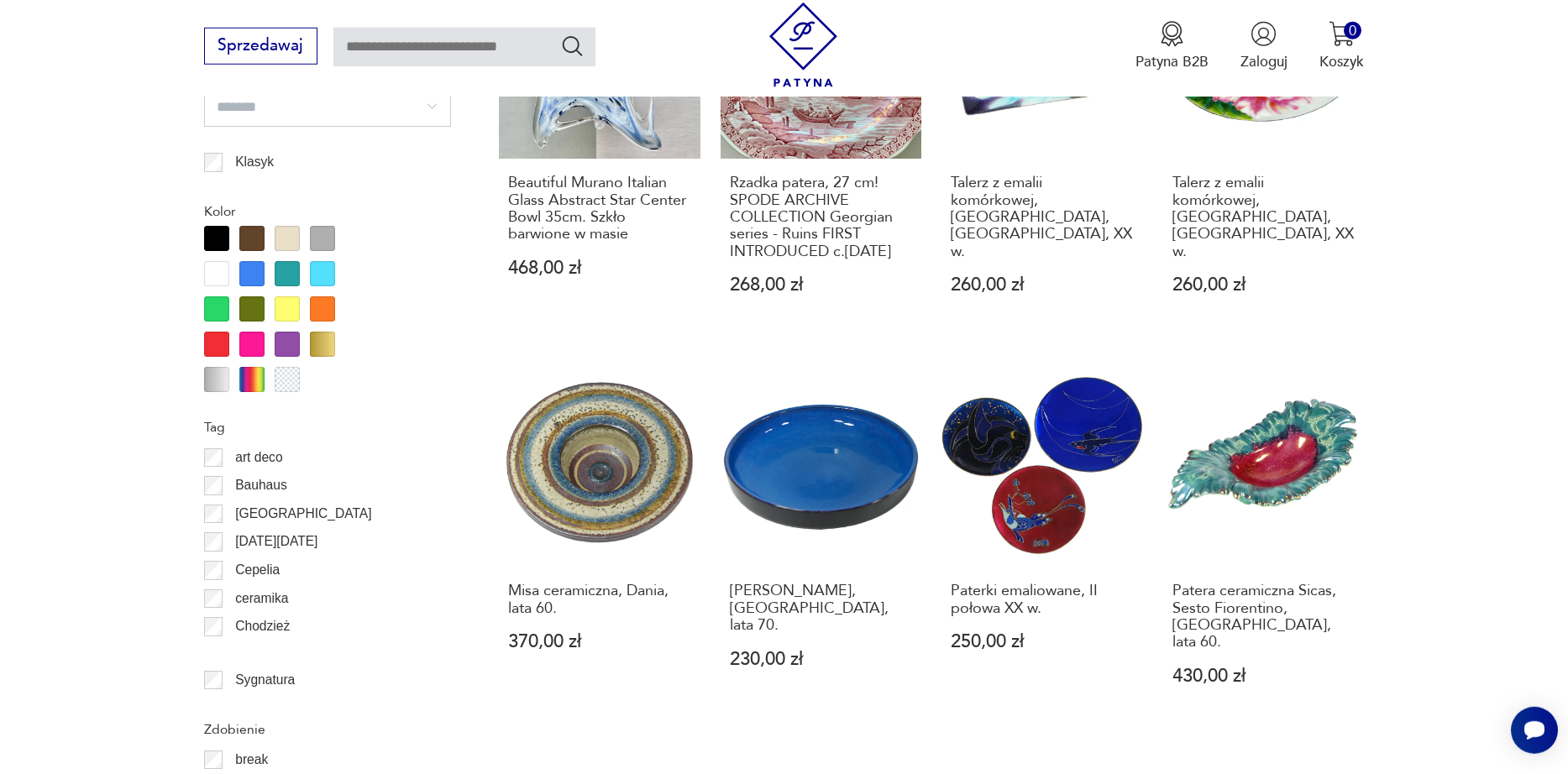
scroll to position [2092, 0]
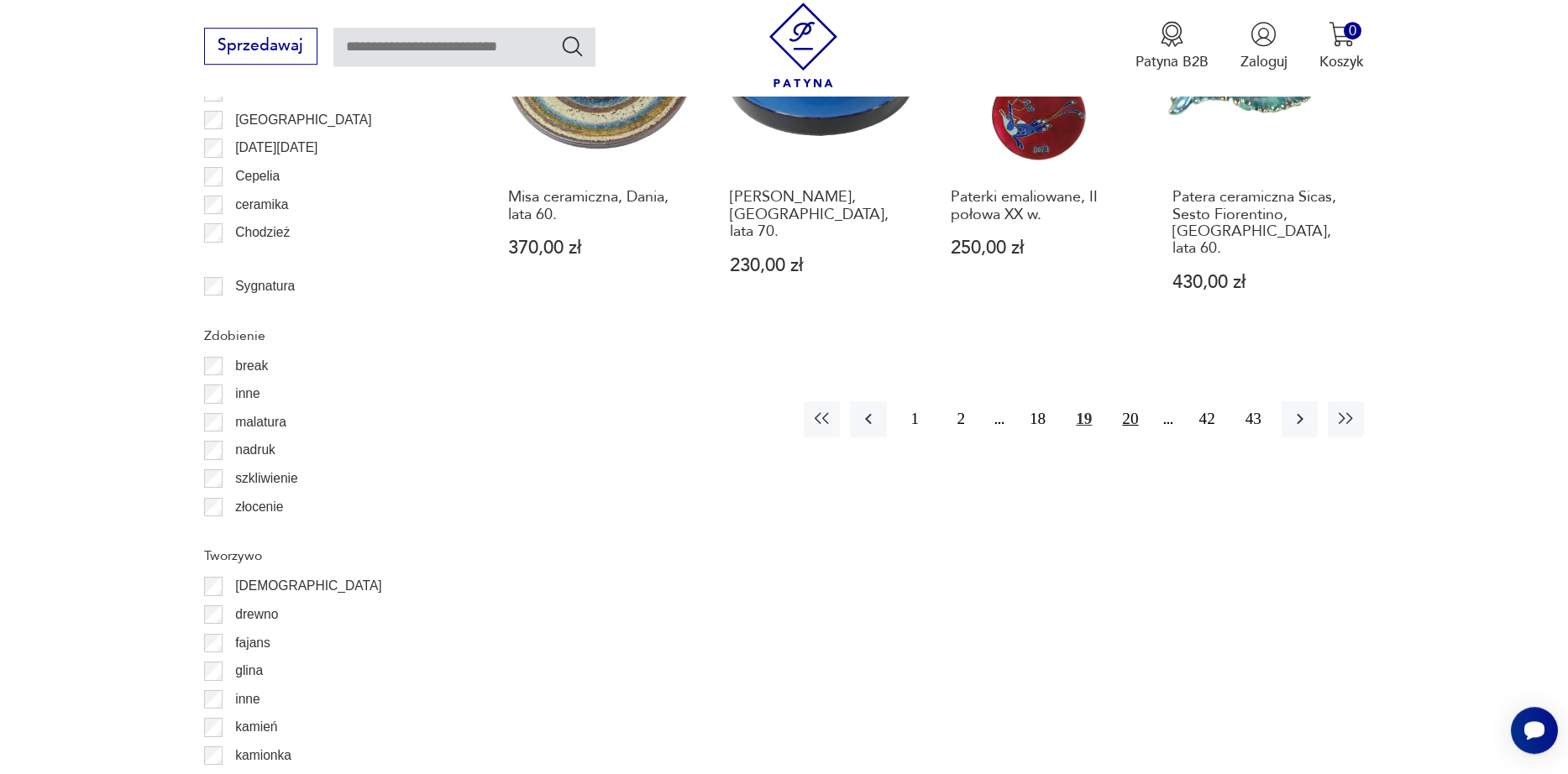
click at [1128, 401] on button "20" at bounding box center [1130, 419] width 36 height 36
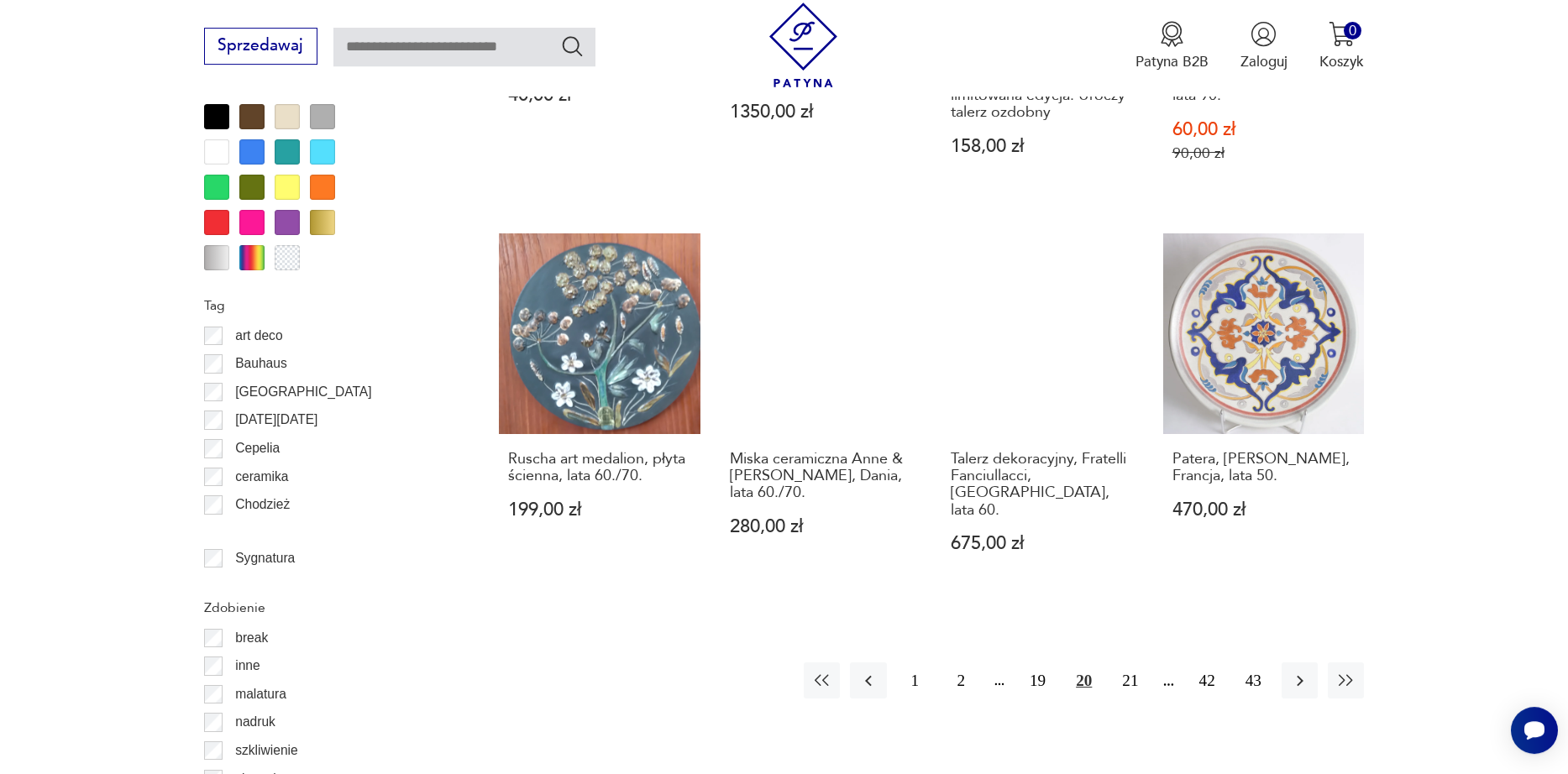
scroll to position [1901, 0]
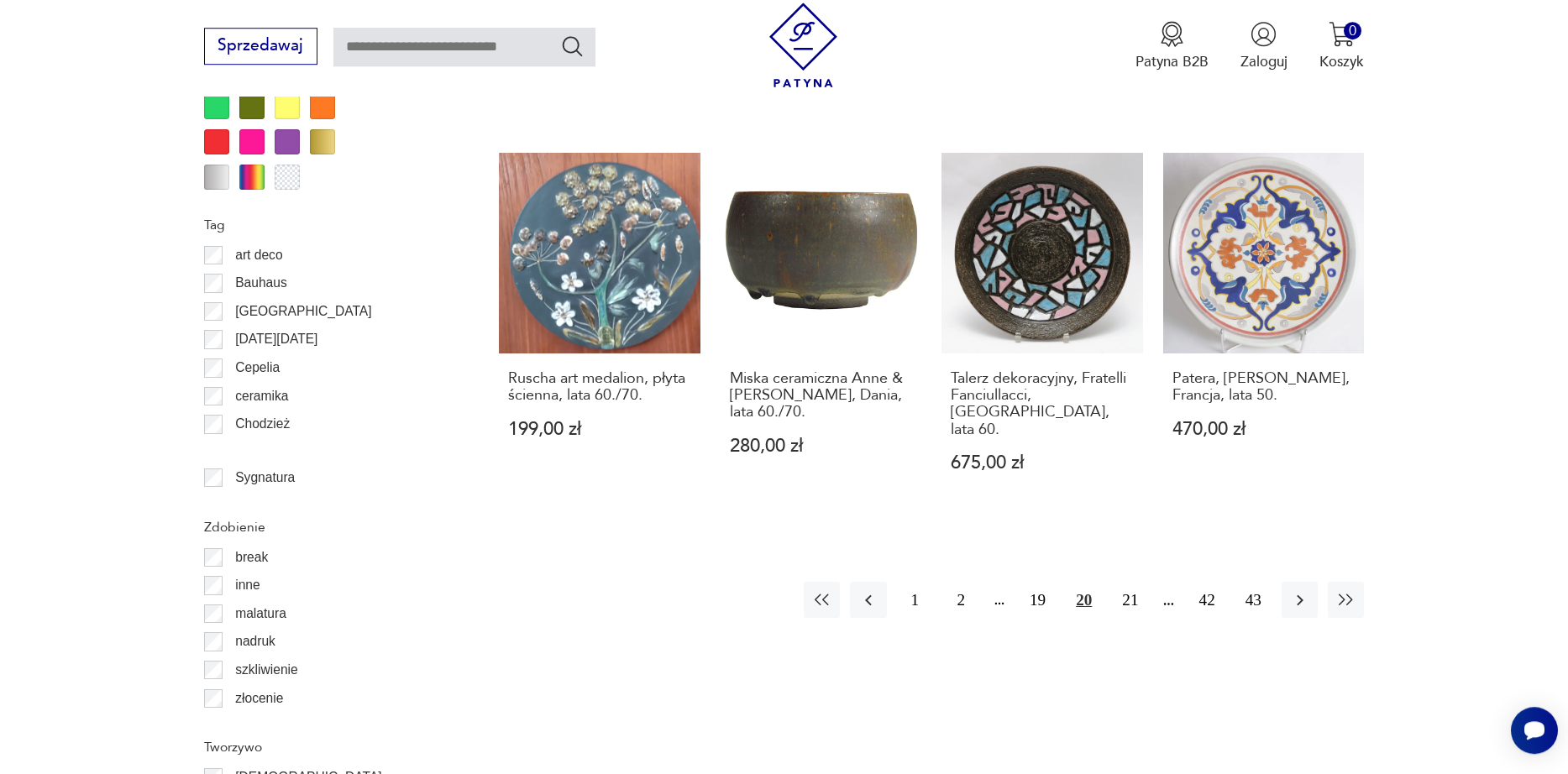
click at [1103, 582] on div "1 2 19 20 21 42 43" at bounding box center [1083, 600] width 561 height 36
click at [1133, 582] on button "21" at bounding box center [1130, 600] width 36 height 36
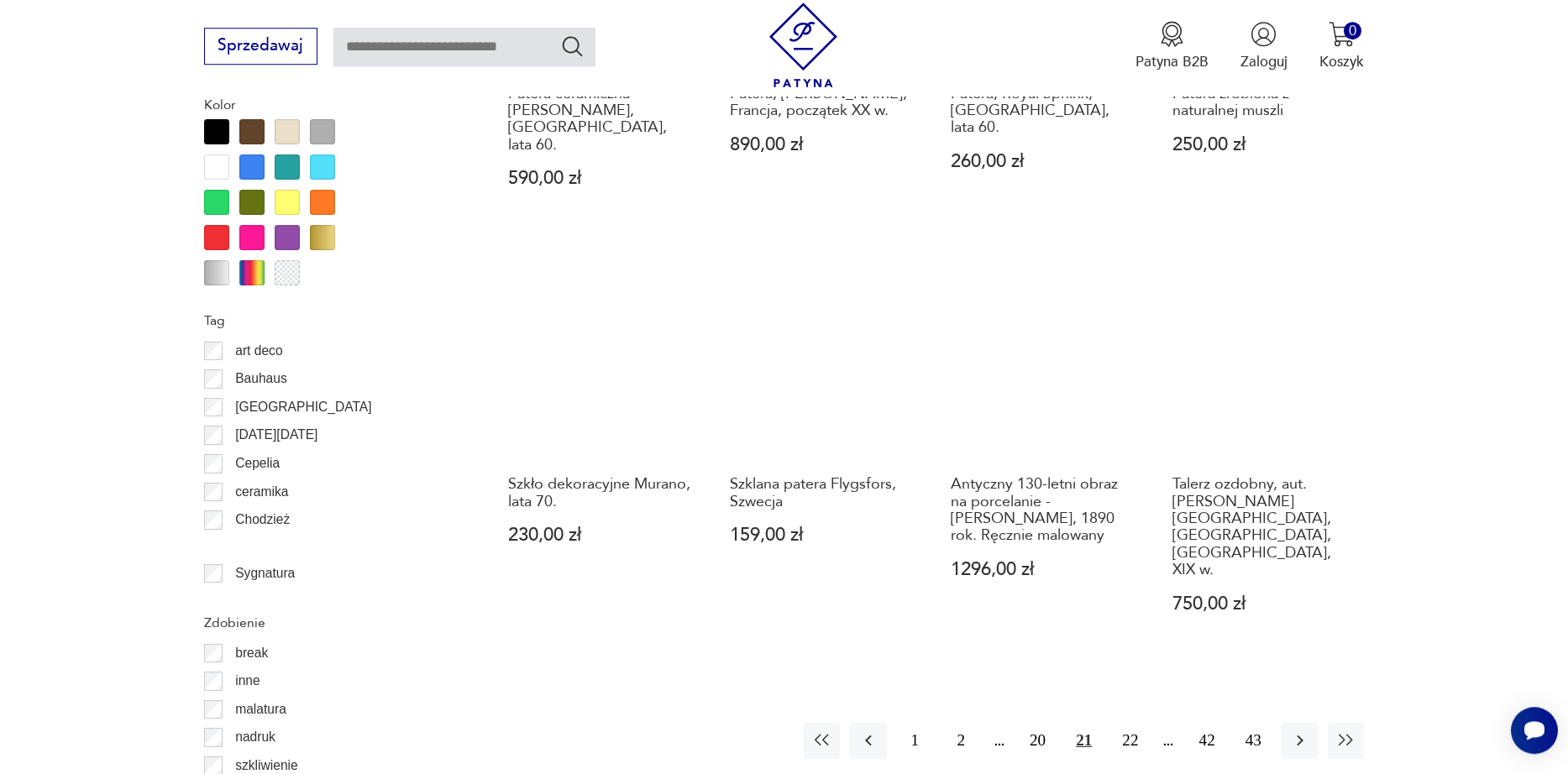
scroll to position [1901, 0]
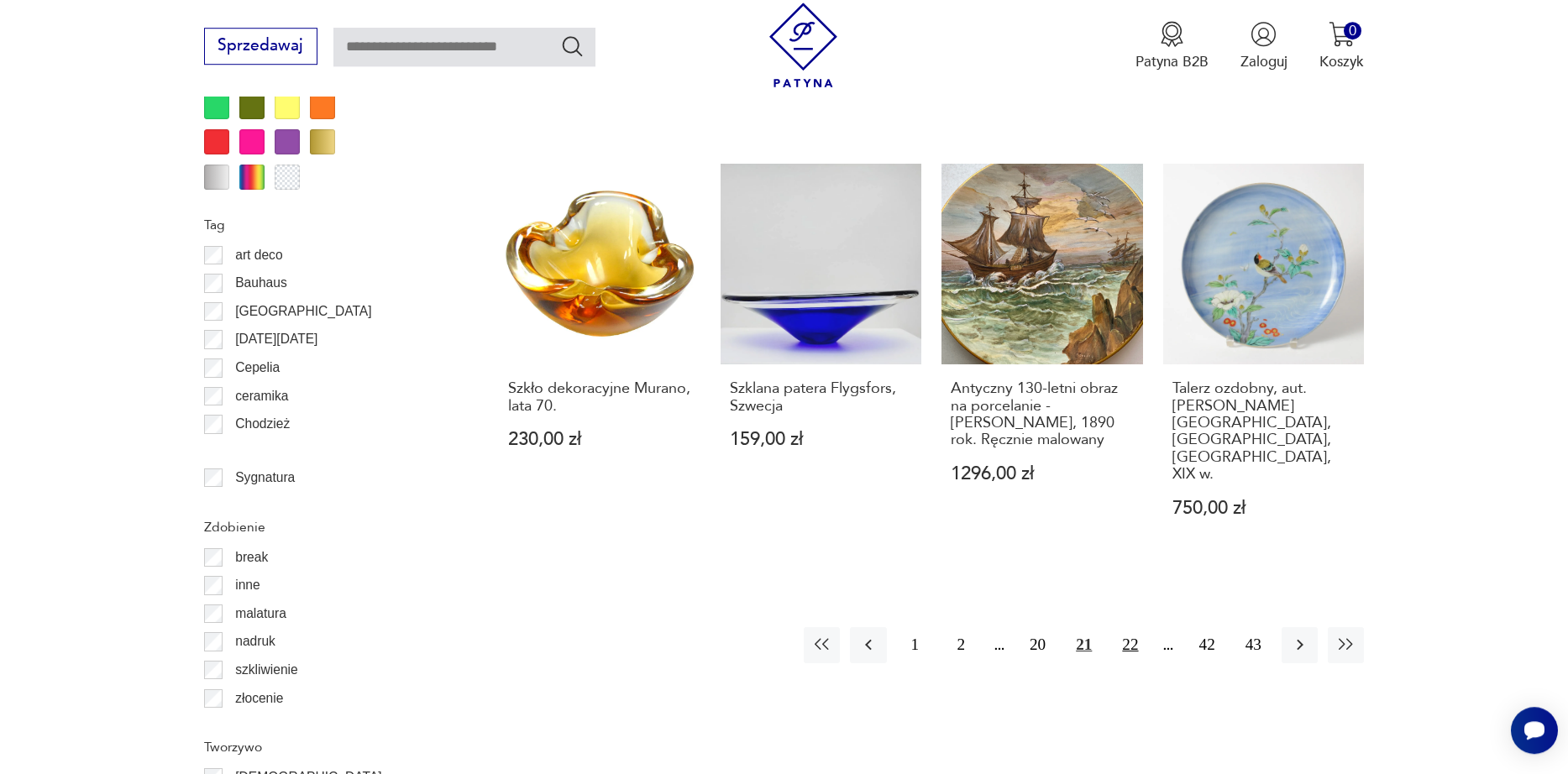
click at [1128, 628] on button "22" at bounding box center [1130, 646] width 36 height 36
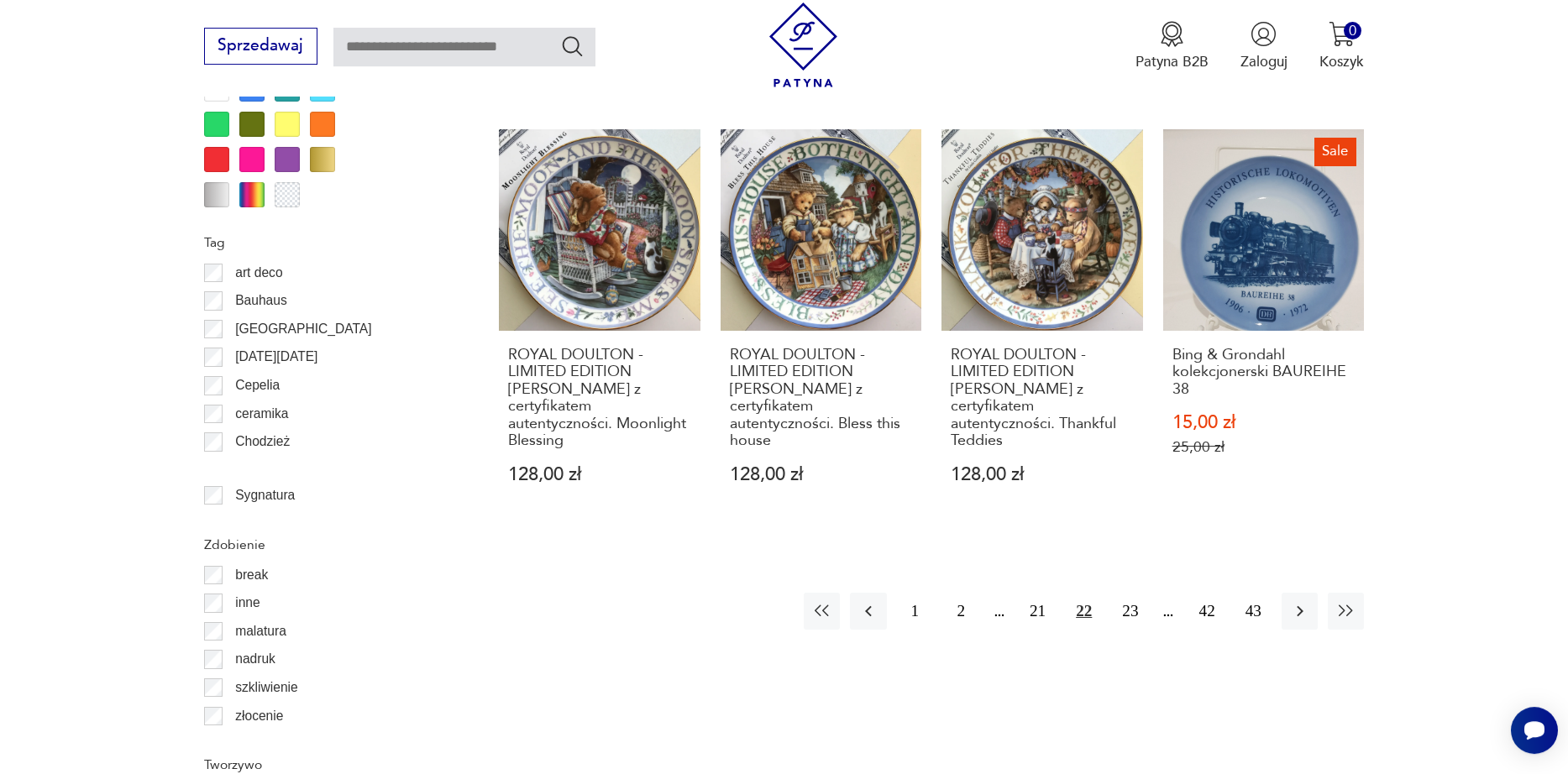
scroll to position [1901, 0]
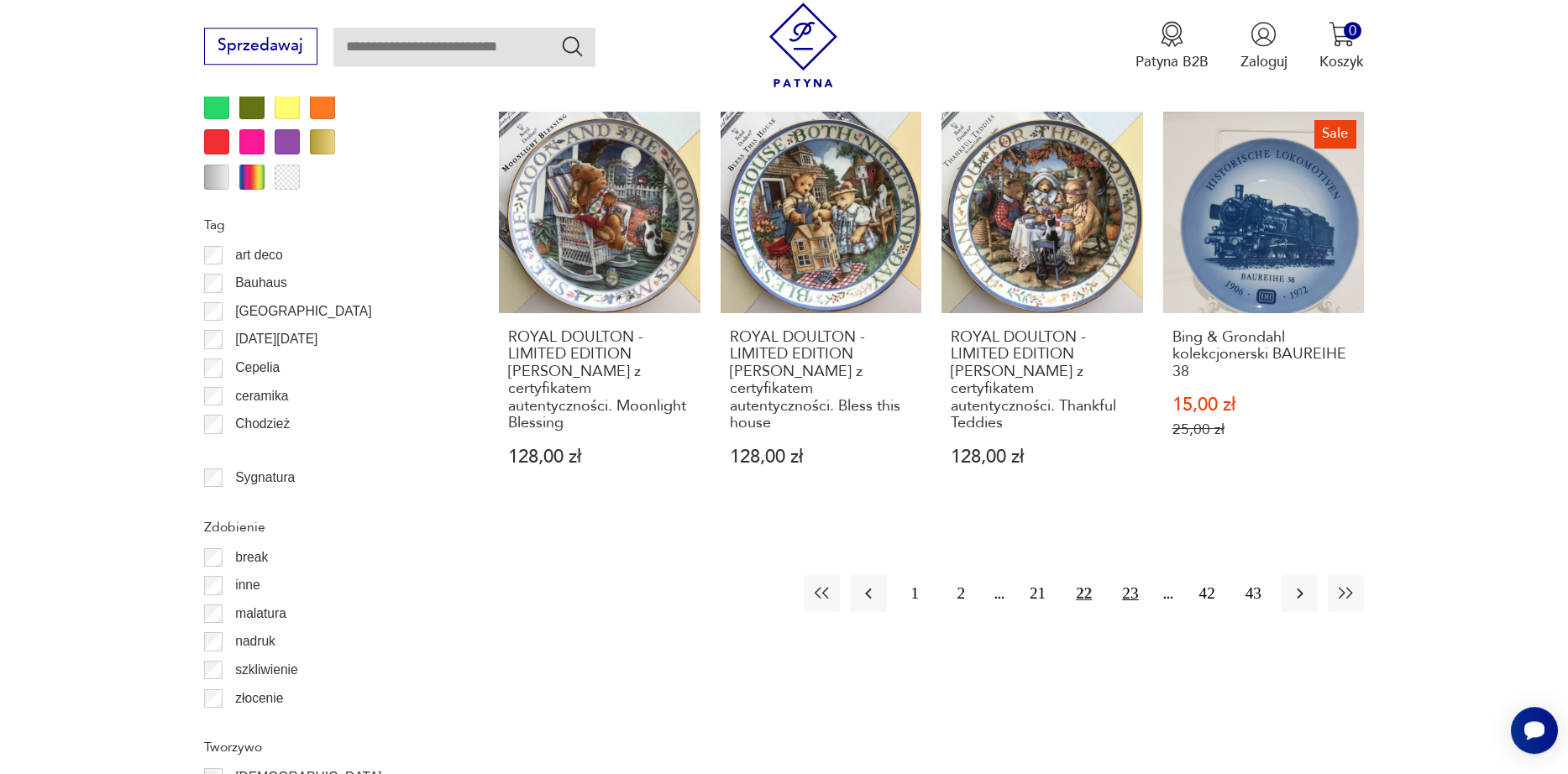
click at [1141, 576] on button "23" at bounding box center [1130, 594] width 36 height 36
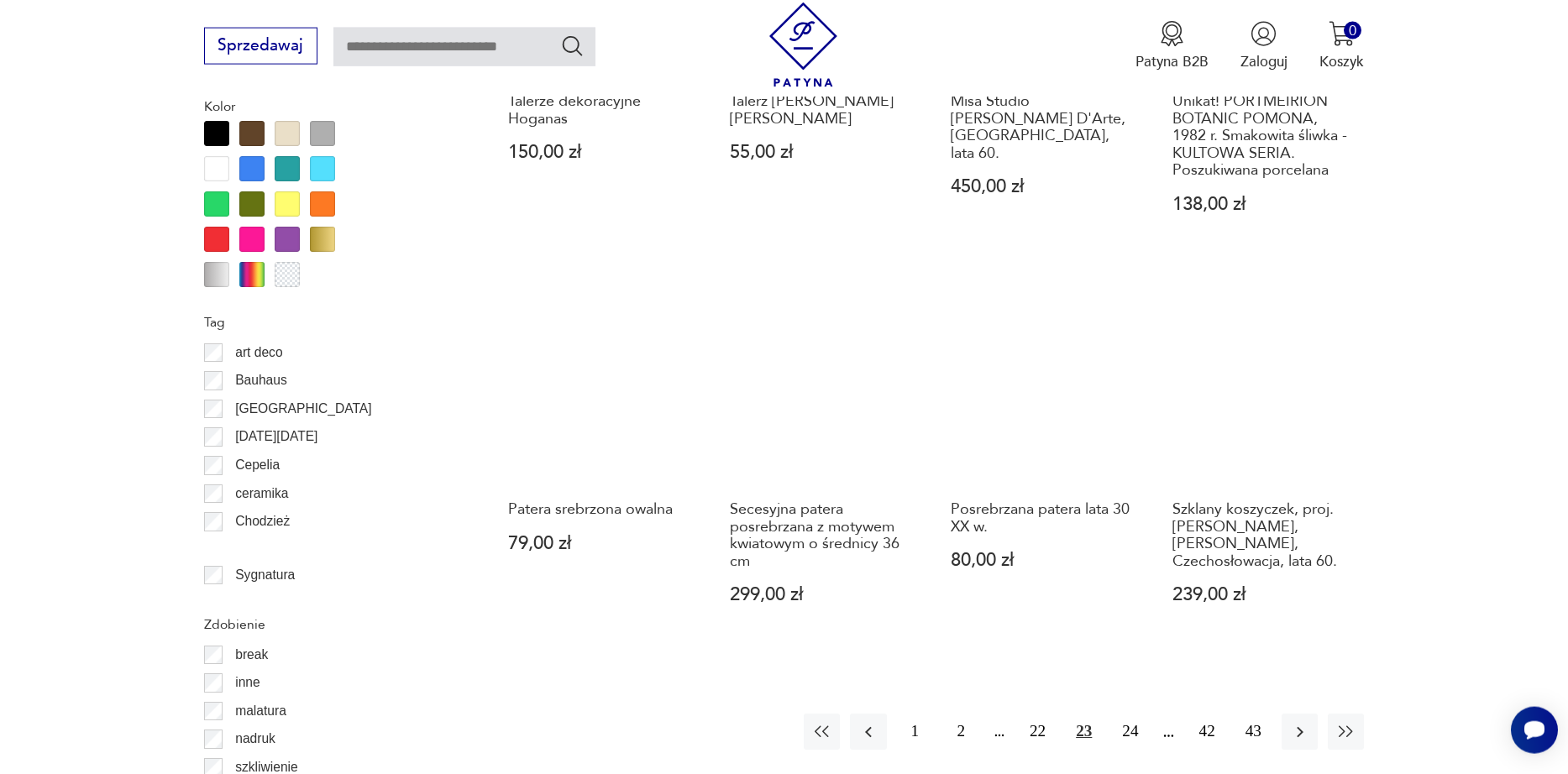
scroll to position [1805, 0]
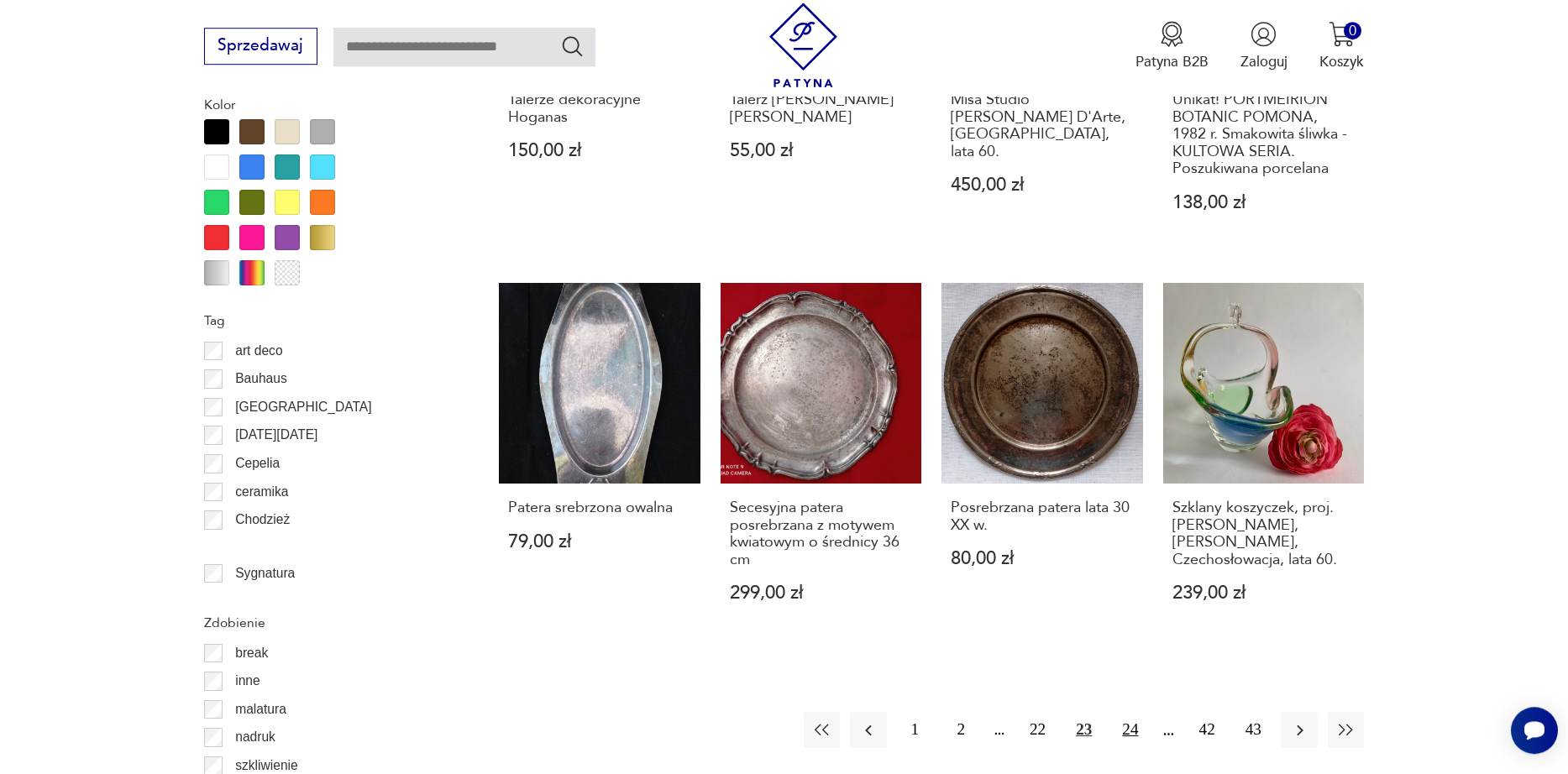
click at [1134, 716] on button "24" at bounding box center [1130, 730] width 36 height 36
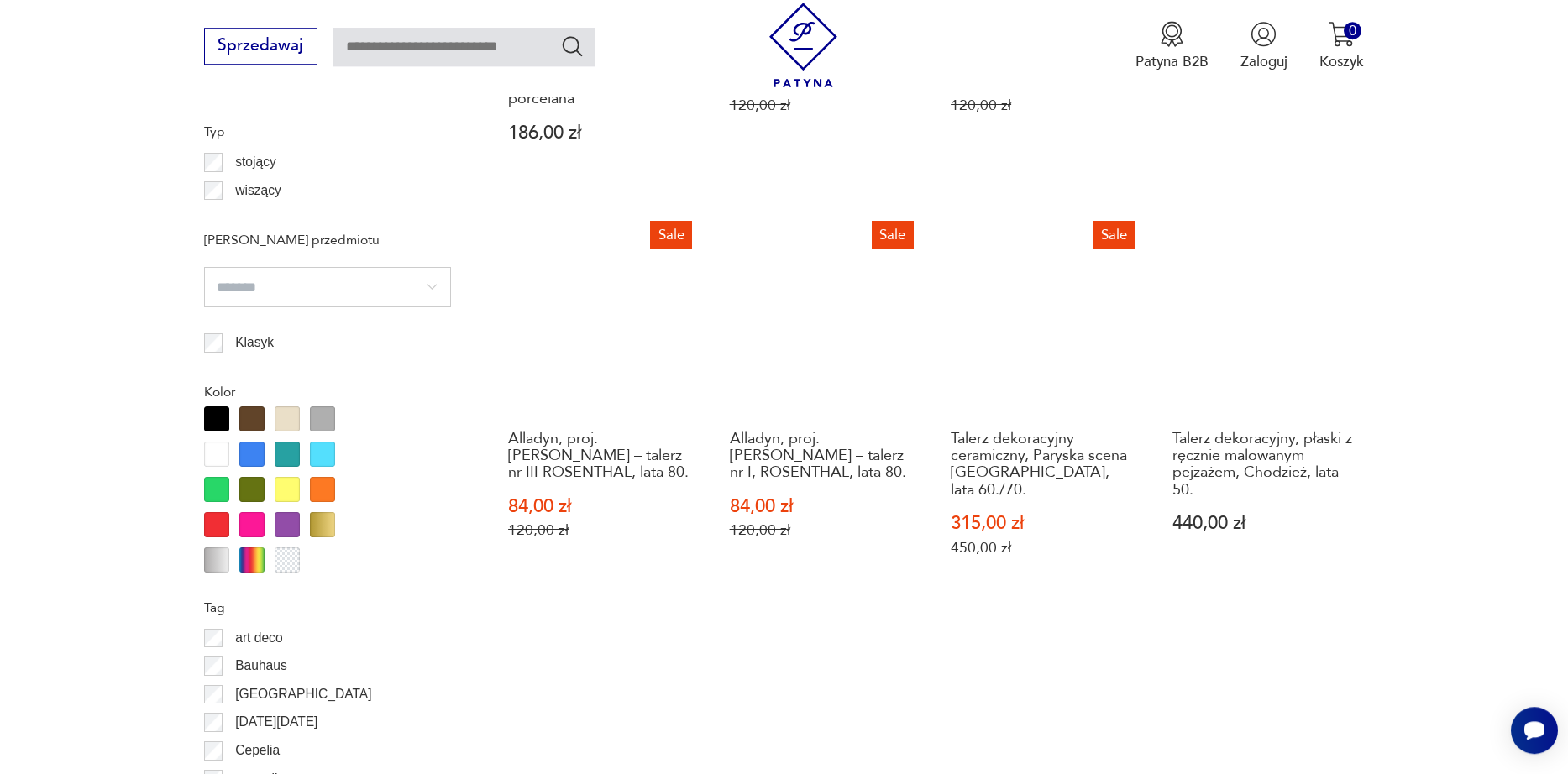
scroll to position [1997, 0]
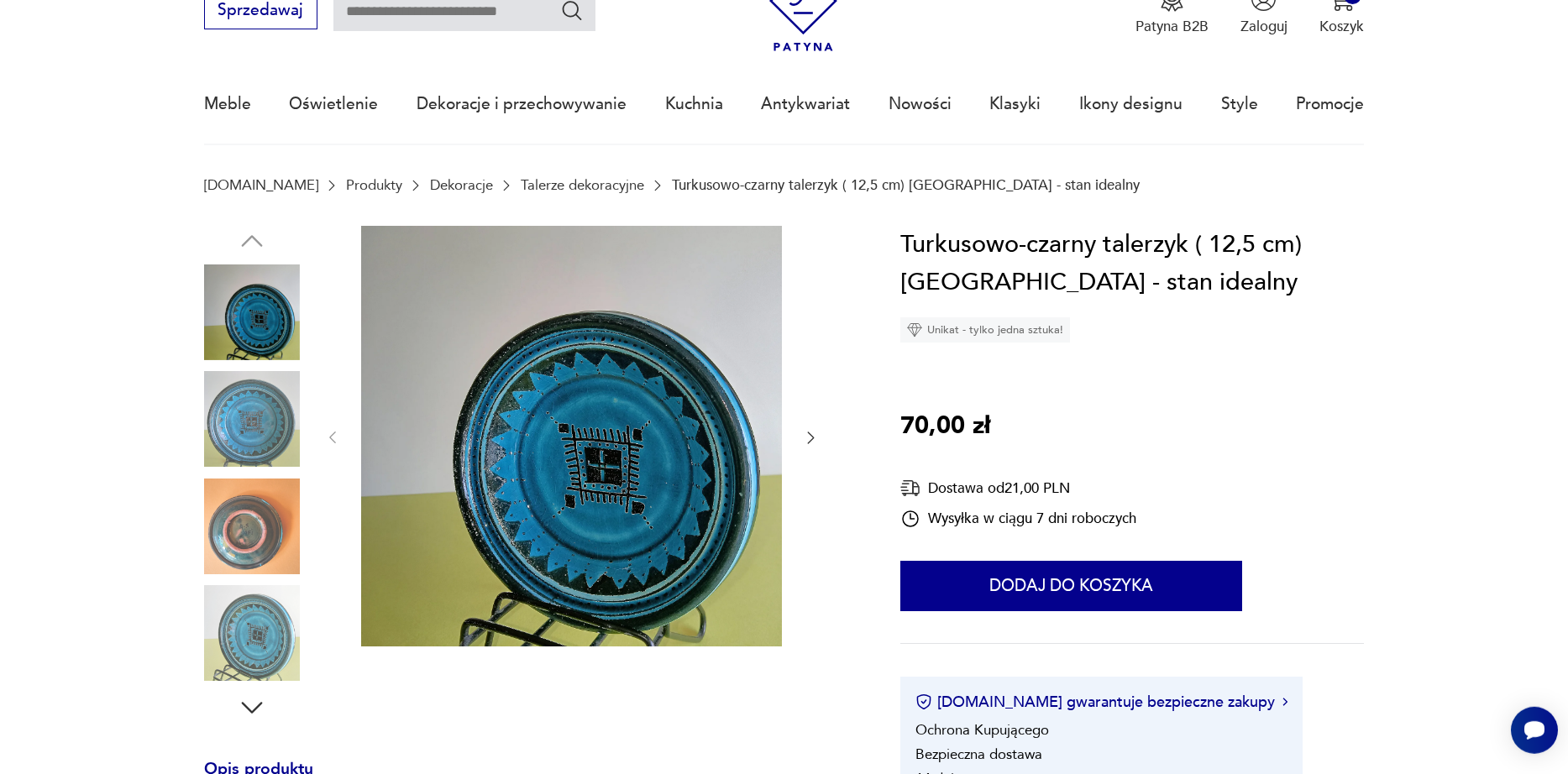
scroll to position [192, 0]
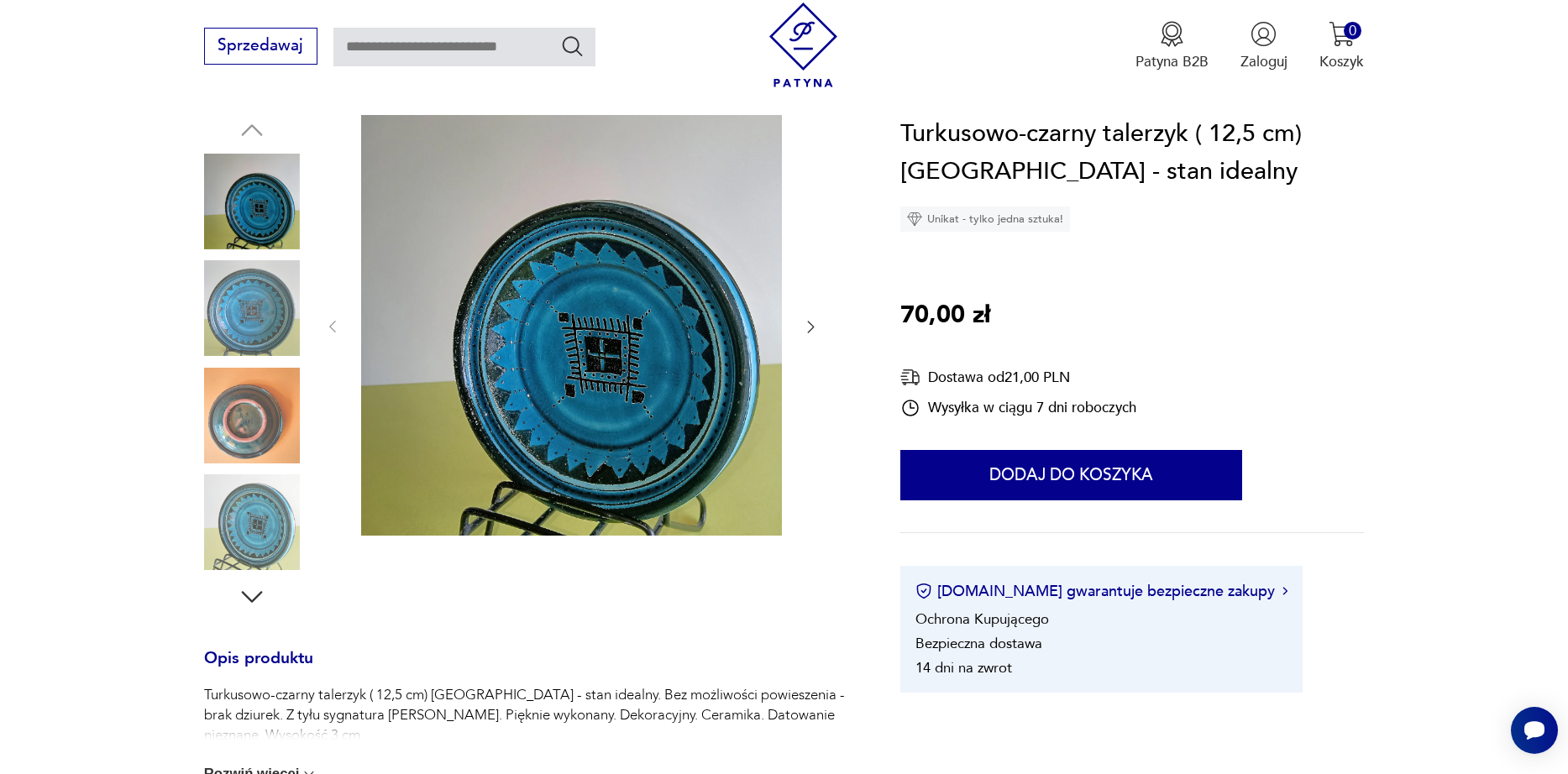
click at [272, 427] on img at bounding box center [251, 415] width 96 height 96
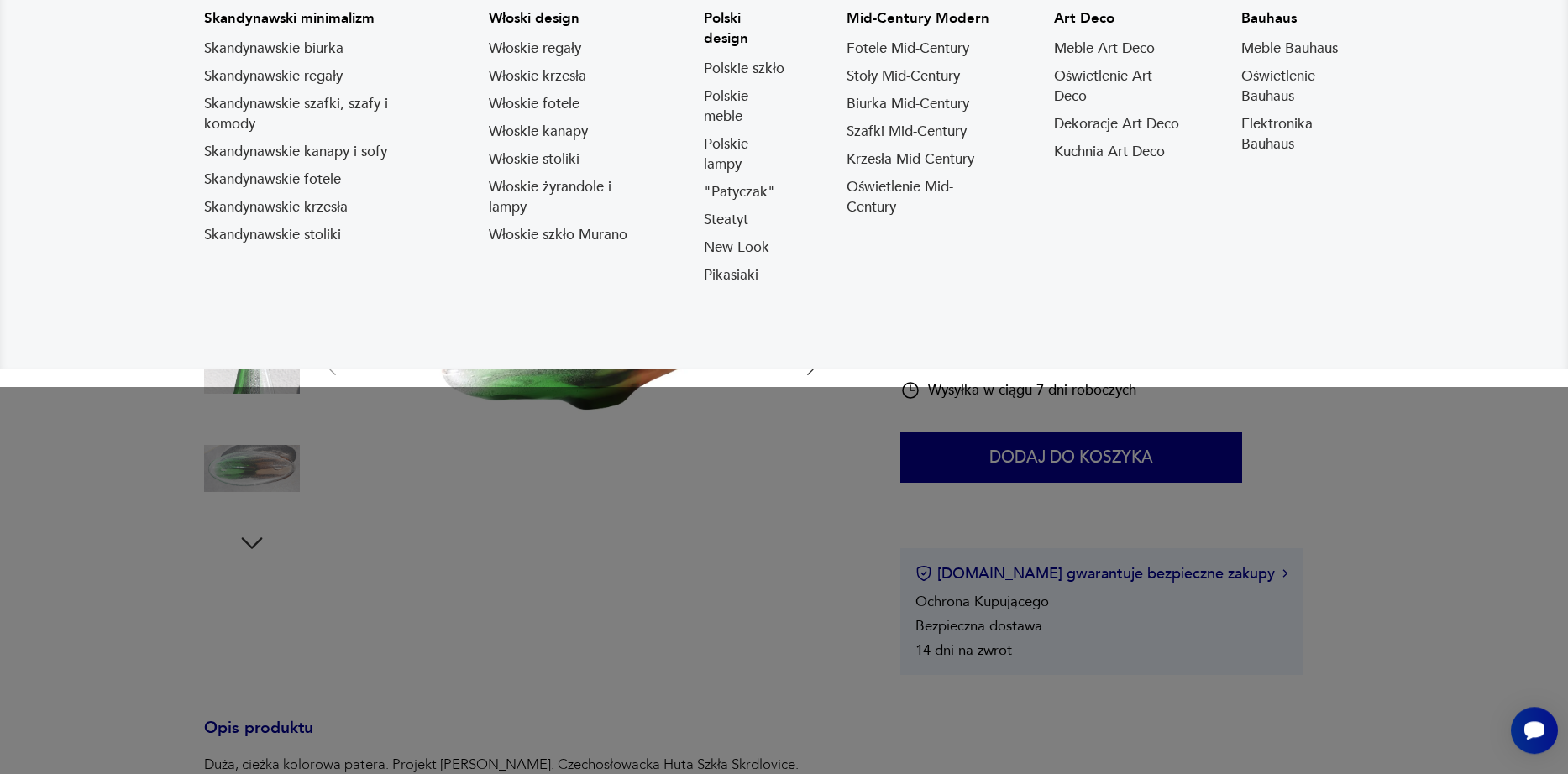
scroll to position [287, 0]
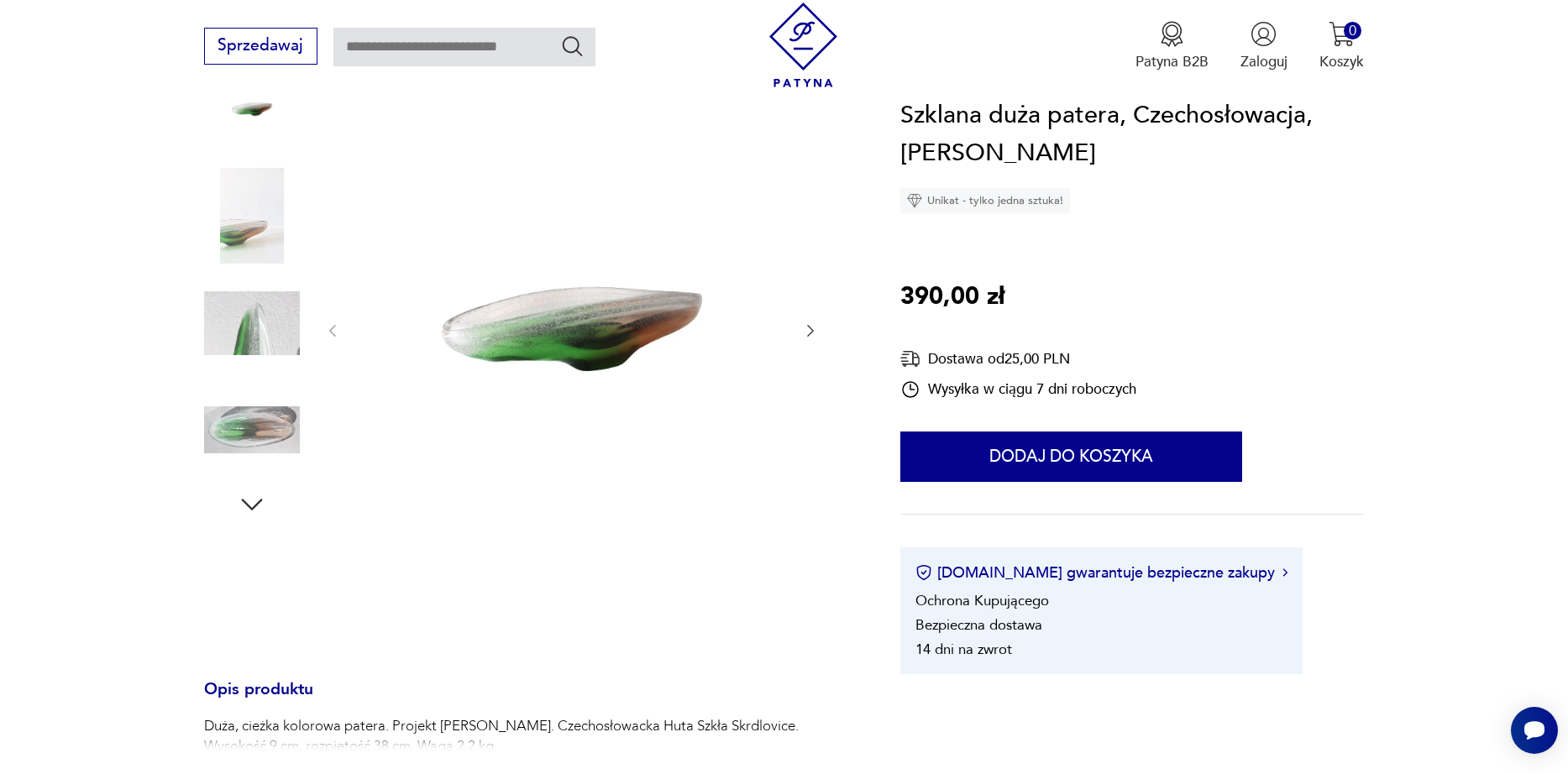
click at [253, 440] on img at bounding box center [251, 430] width 96 height 96
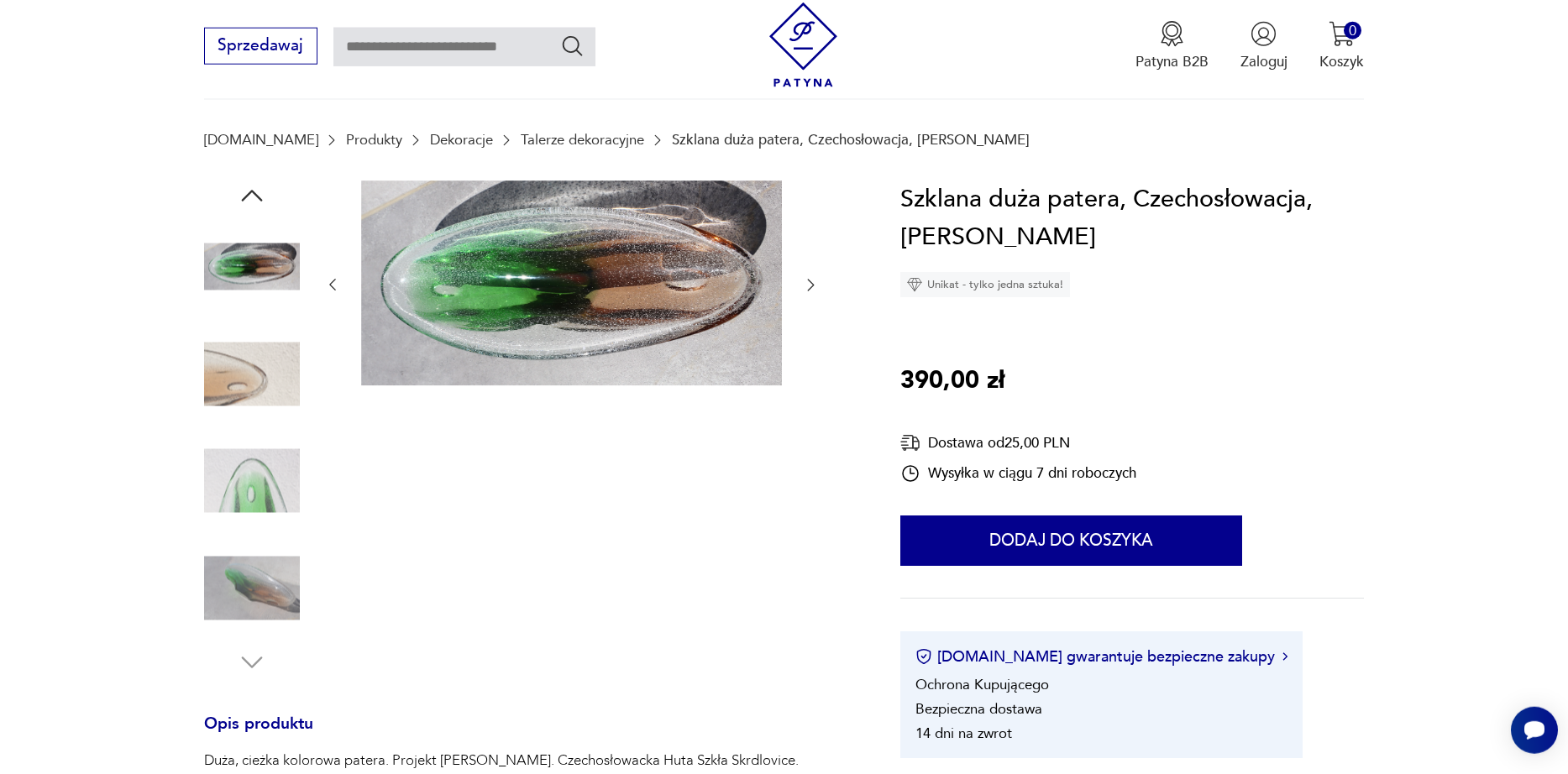
scroll to position [0, 0]
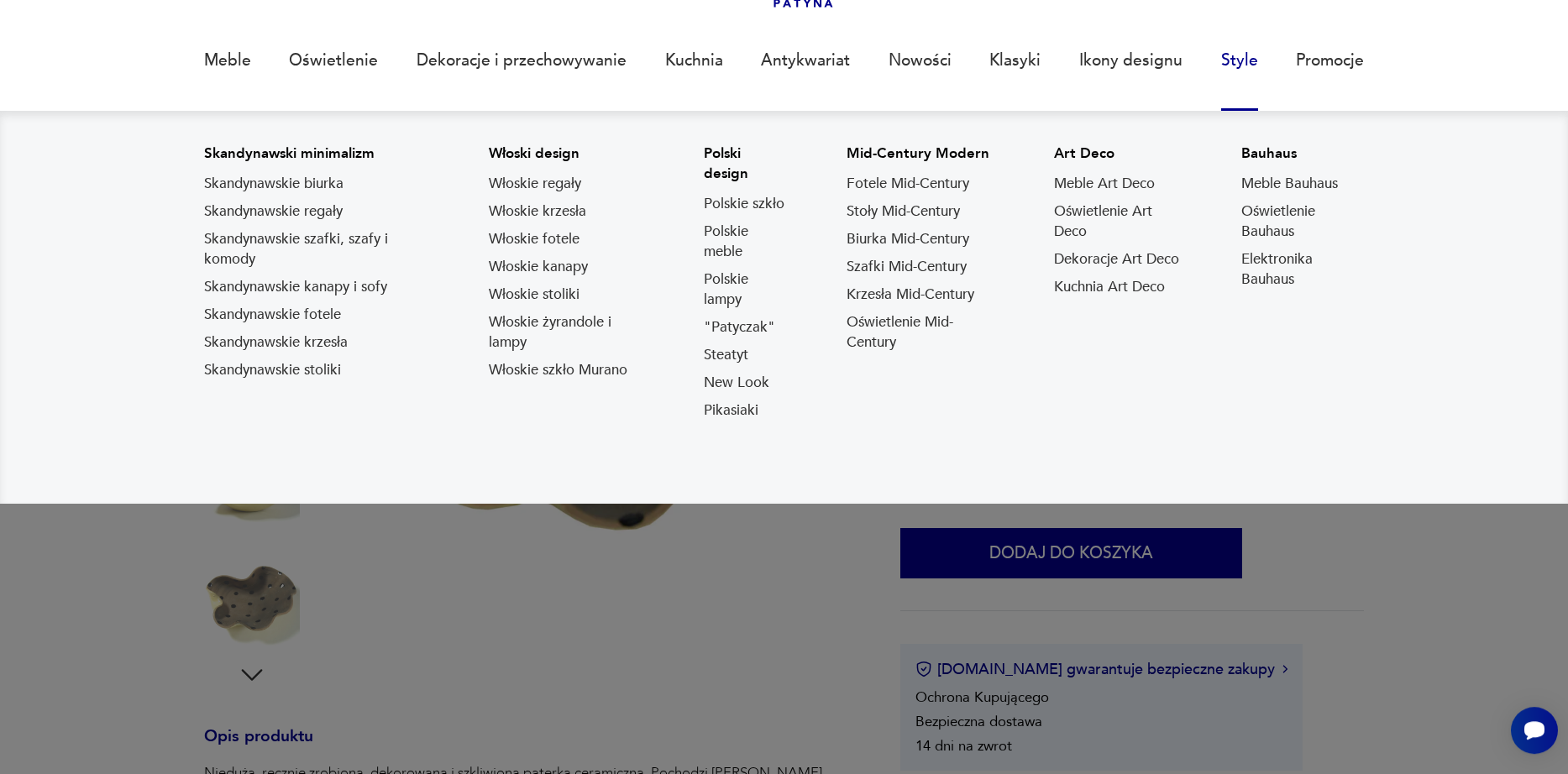
scroll to position [192, 0]
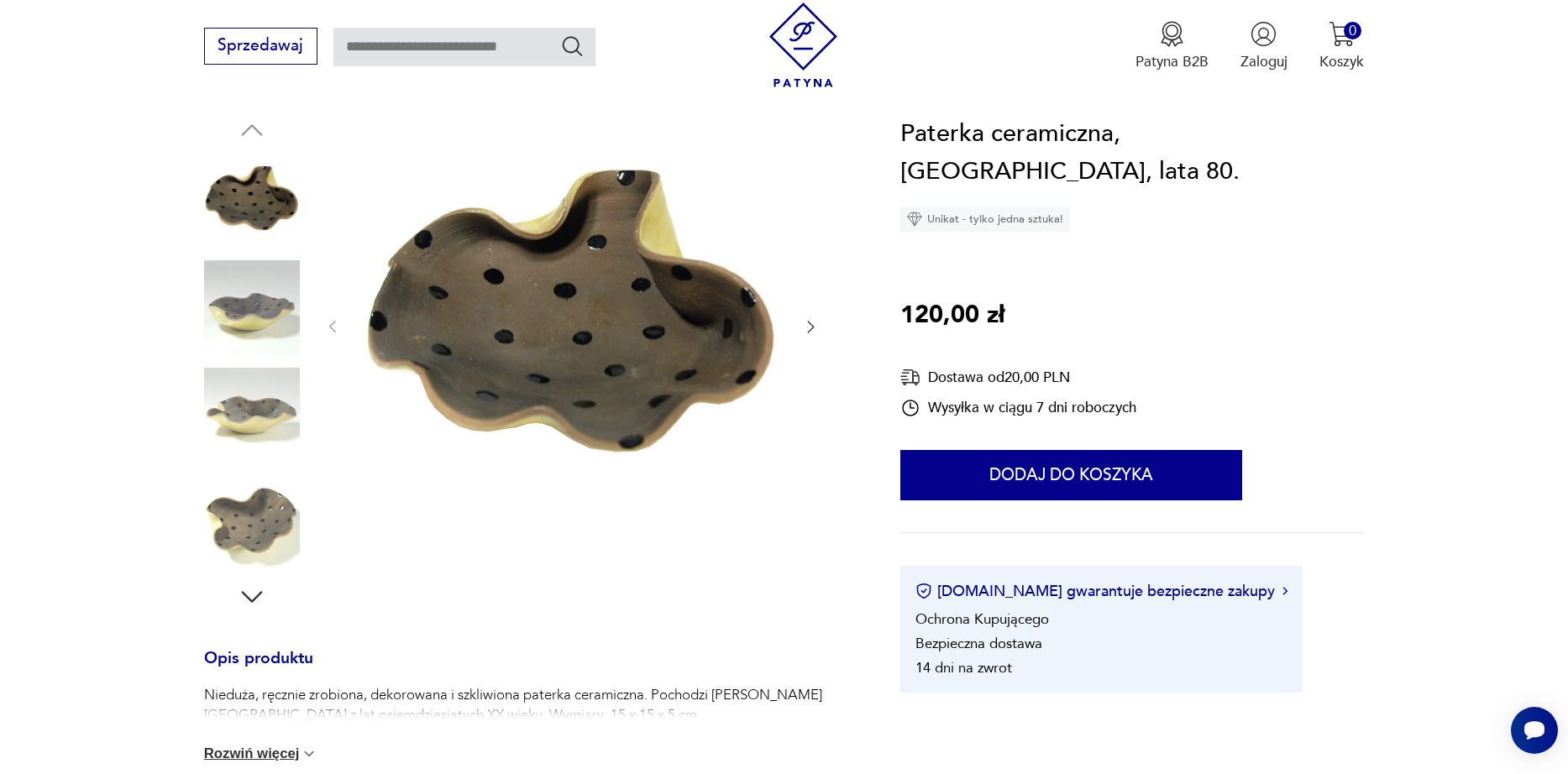
click at [268, 416] on img at bounding box center [251, 415] width 96 height 96
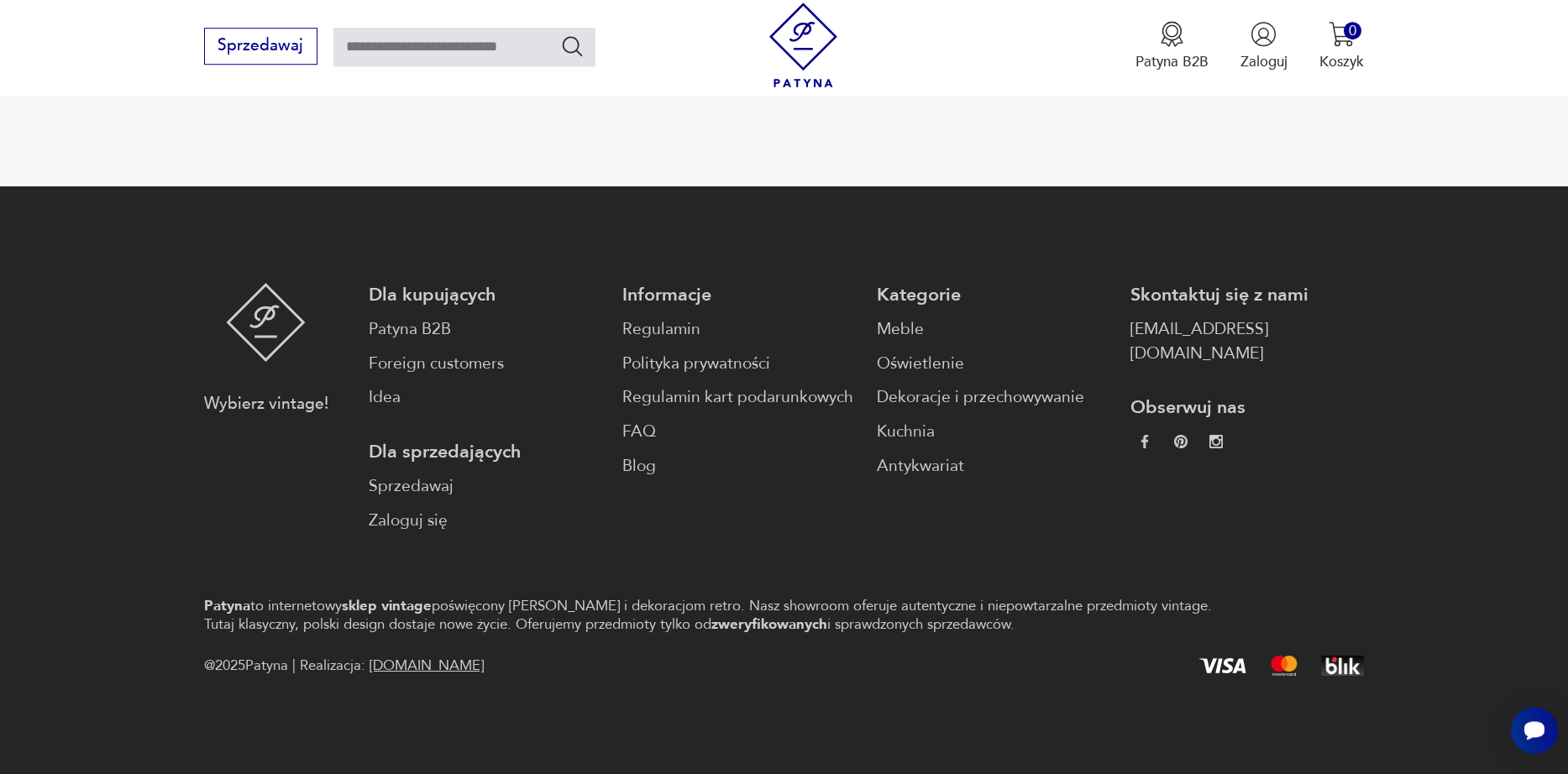
scroll to position [610, 0]
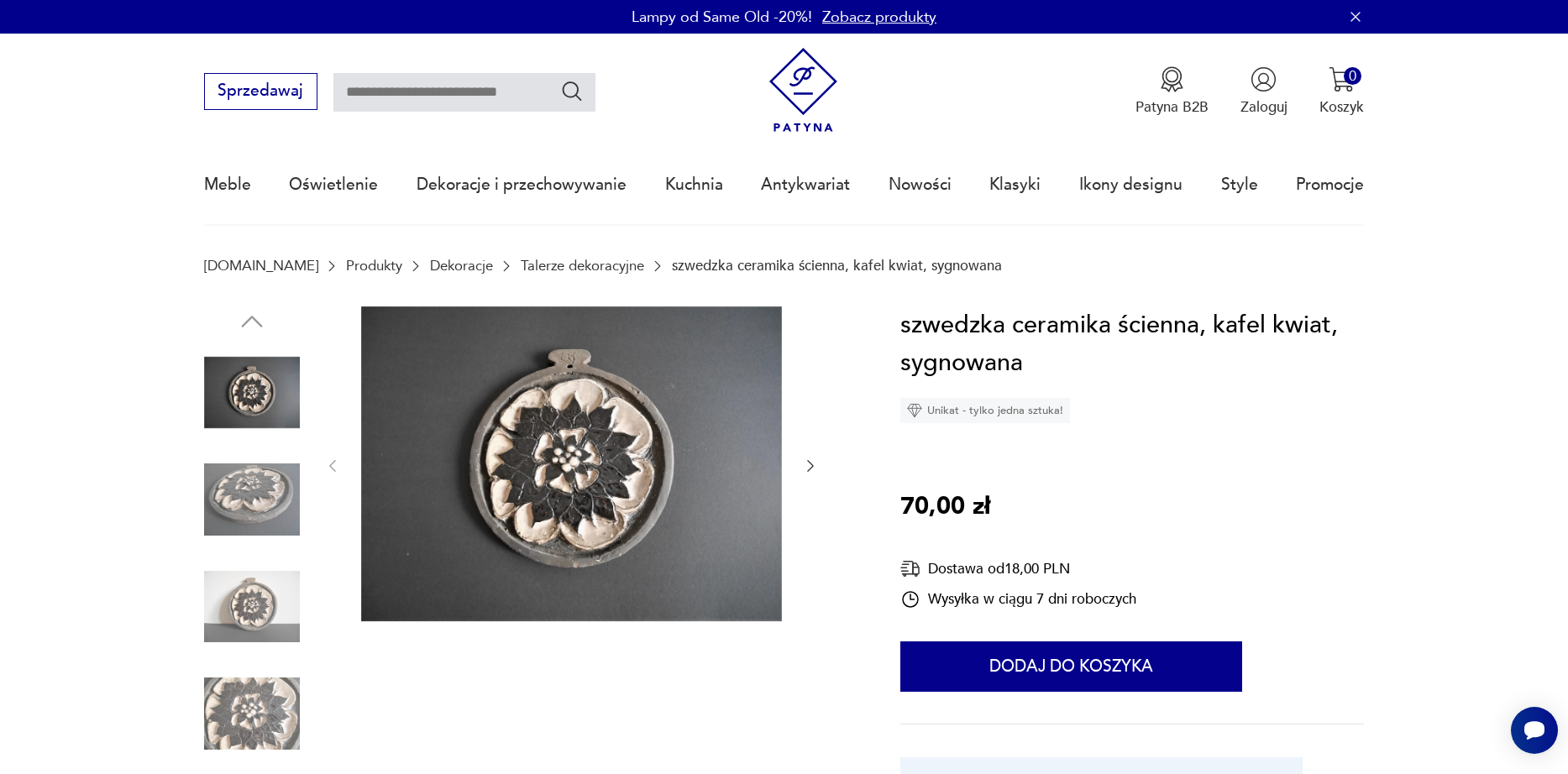
click at [267, 712] on img at bounding box center [251, 713] width 96 height 96
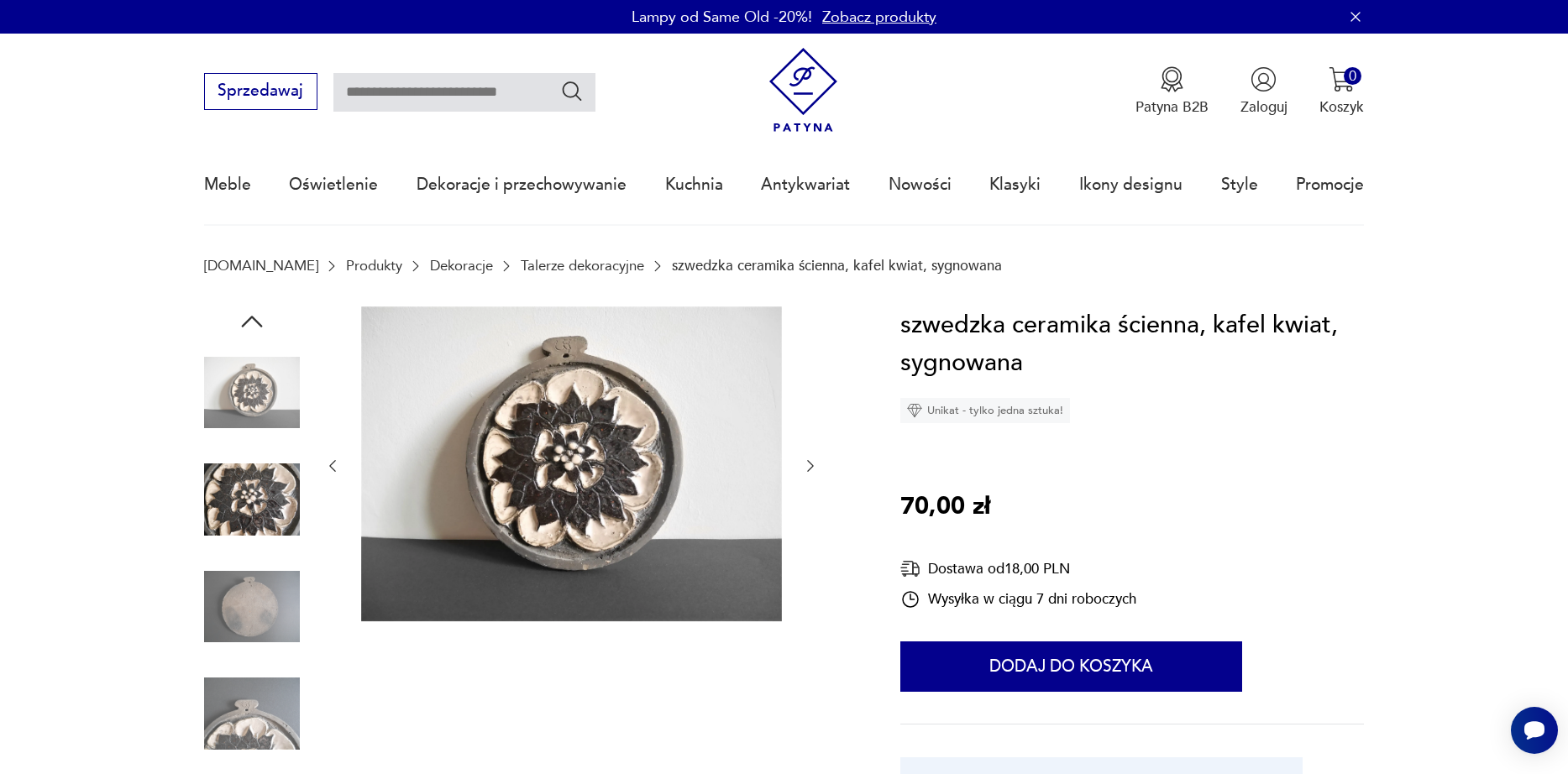
click at [216, 488] on img at bounding box center [251, 499] width 96 height 96
